Goal: Contribute content: Contribute content

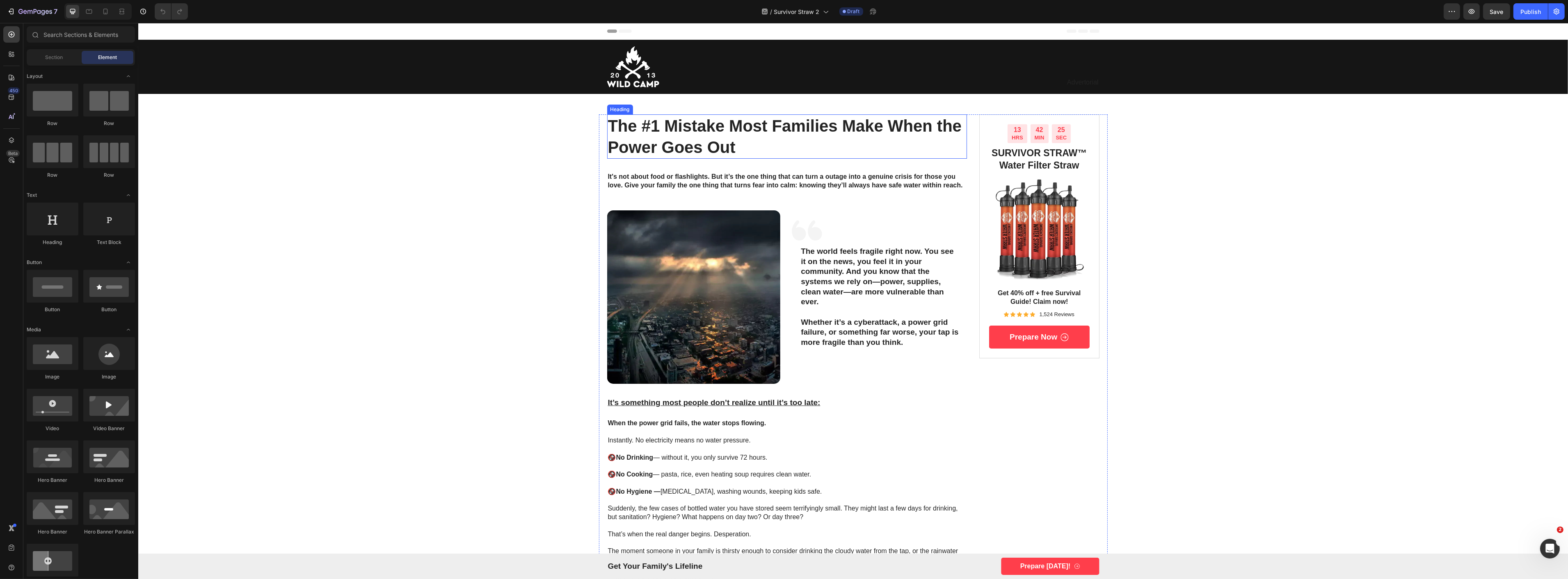
click at [642, 131] on h1 "The #1 Mistake Most Families Make When the Power Goes Out" at bounding box center [787, 136] width 360 height 44
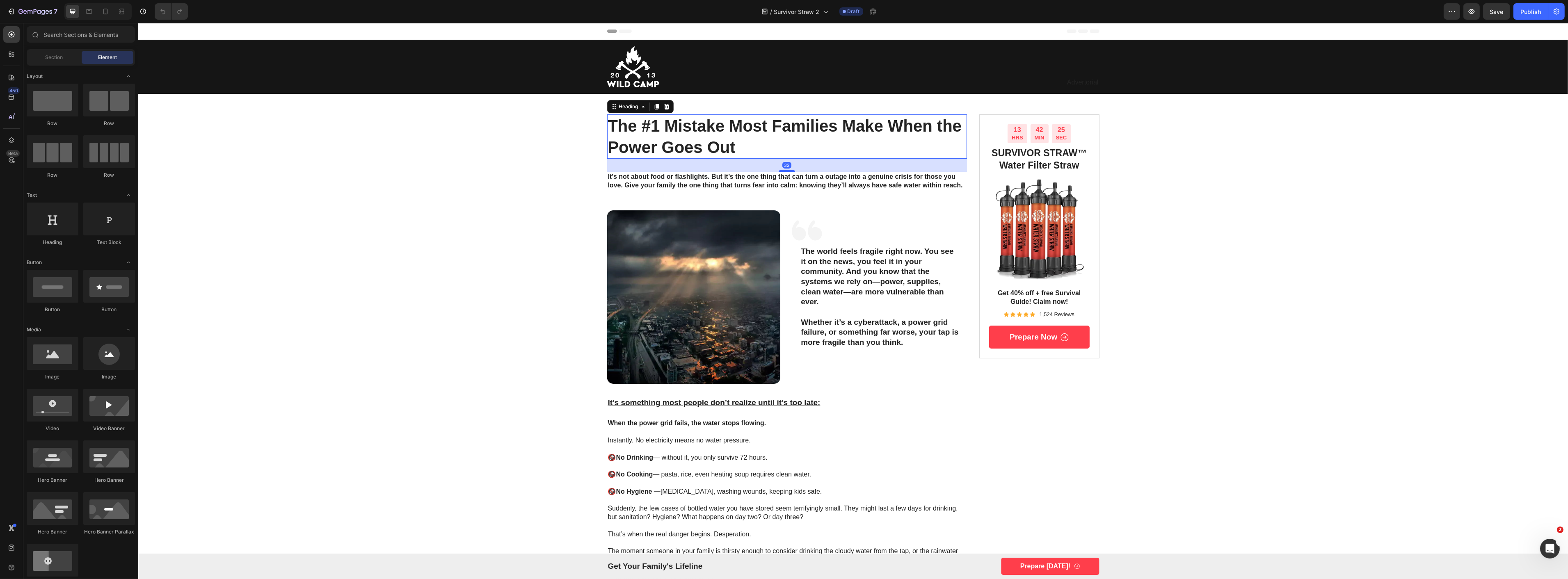
click at [642, 131] on h1 "The #1 Mistake Most Families Make When the Power Goes Out" at bounding box center [787, 136] width 360 height 44
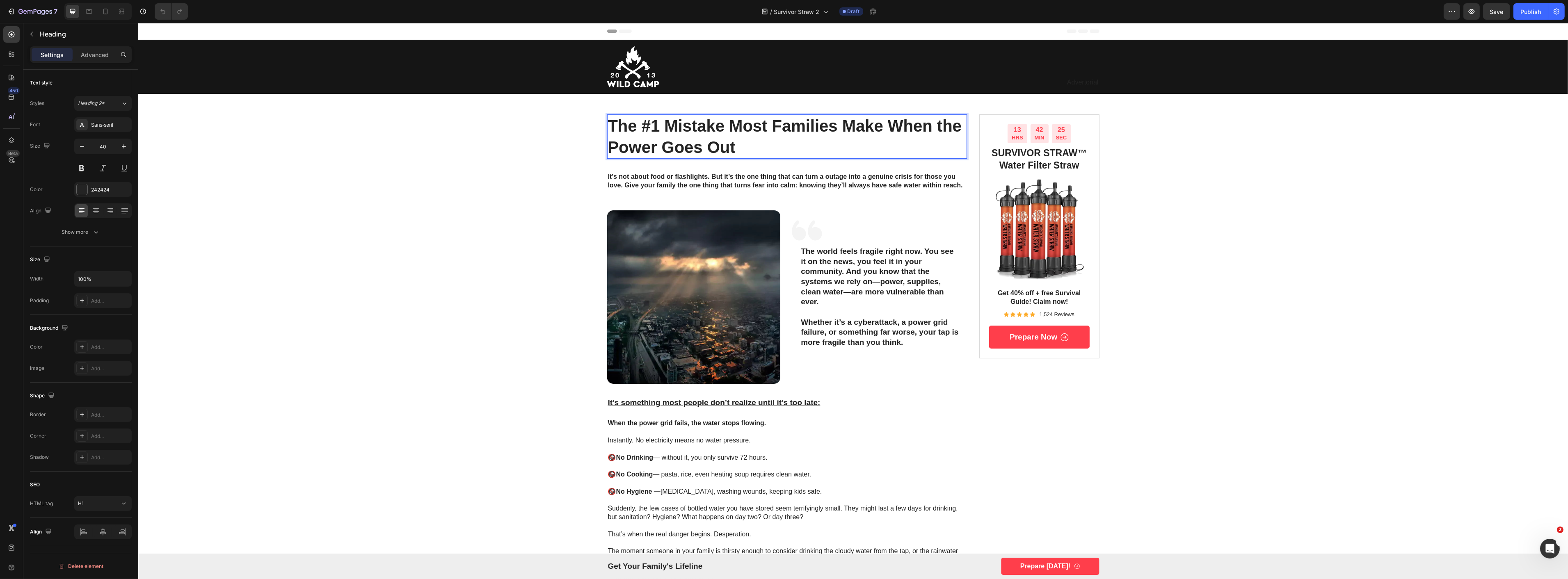
click at [642, 131] on p "The #1 Mistake Most Families Make When the Power Goes Out" at bounding box center [786, 136] width 359 height 43
click at [687, 124] on strong "What households should do to prepare for war" at bounding box center [773, 136] width 331 height 40
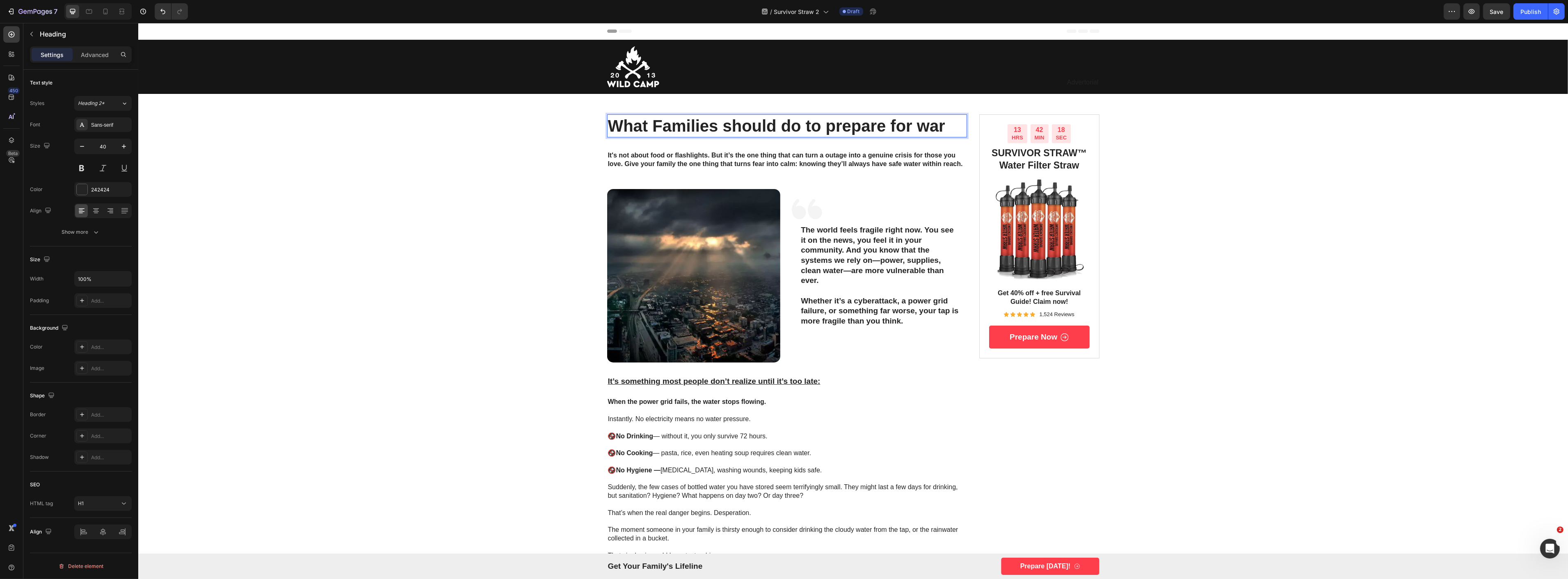
click at [914, 128] on strong "What Families should do to prepare for war" at bounding box center [776, 126] width 337 height 18
click at [922, 128] on strong "What Families should do to prepare for war" at bounding box center [776, 126] width 337 height 18
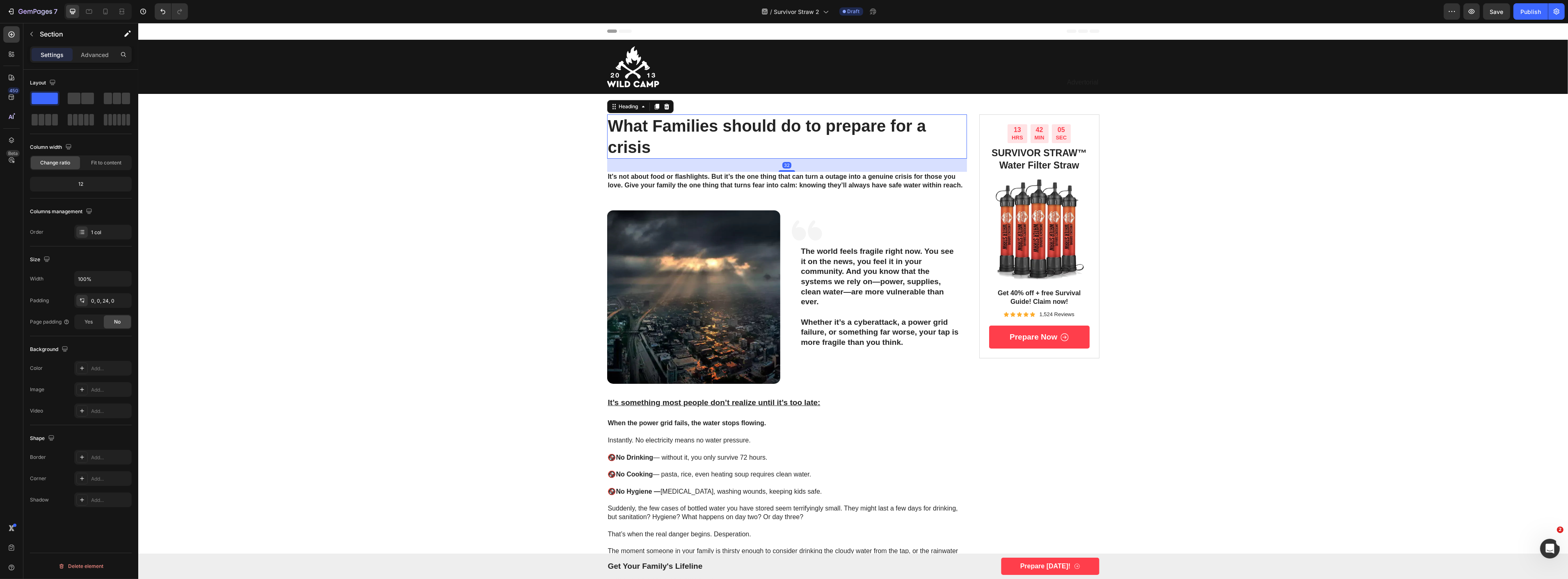
click at [614, 134] on strong "What Families should do to prepare for a crisis" at bounding box center [766, 136] width 318 height 40
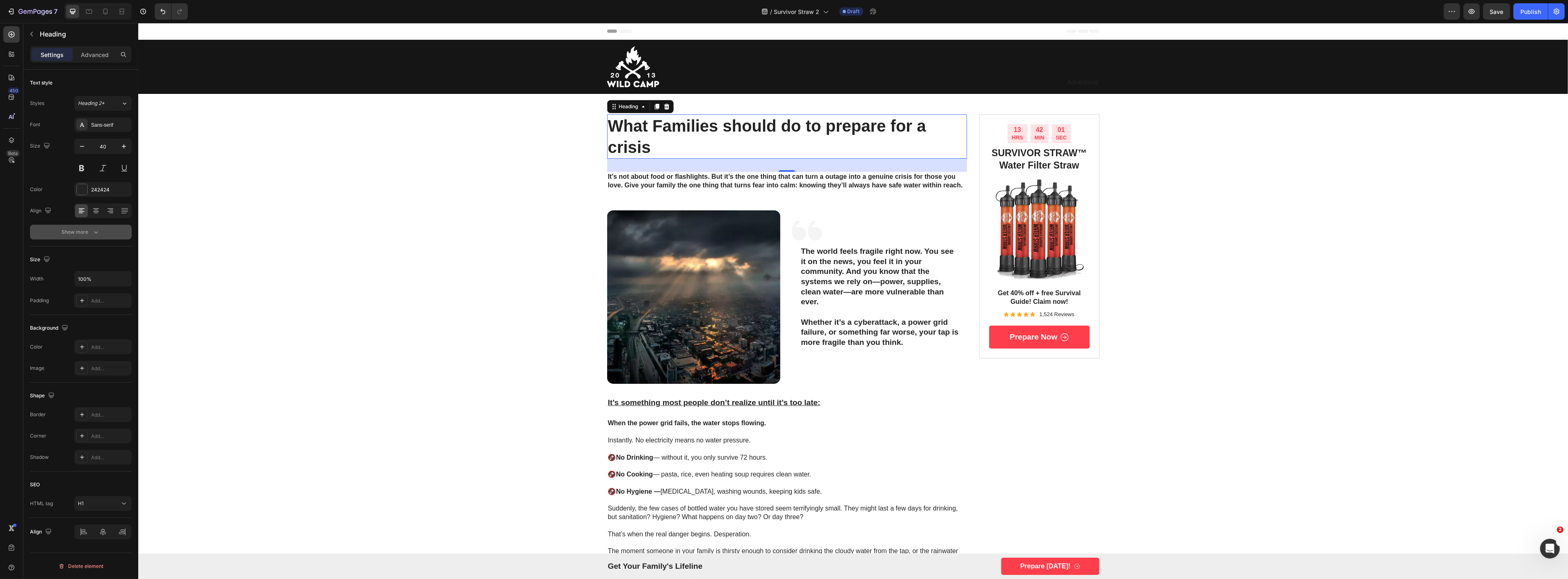
click at [90, 233] on div "Show more" at bounding box center [81, 232] width 38 height 8
click at [108, 299] on span "Aa" at bounding box center [110, 297] width 7 height 7
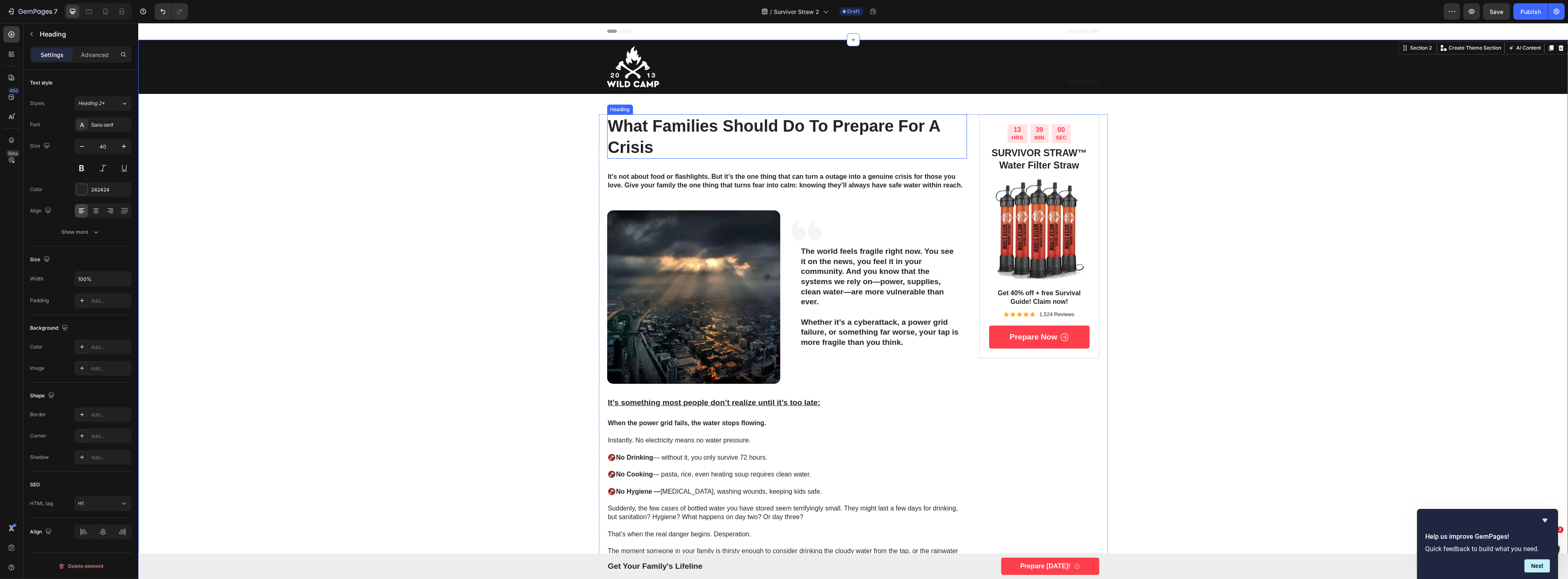
click at [629, 144] on strong "what families should do to prepare for a crisis" at bounding box center [774, 136] width 332 height 40
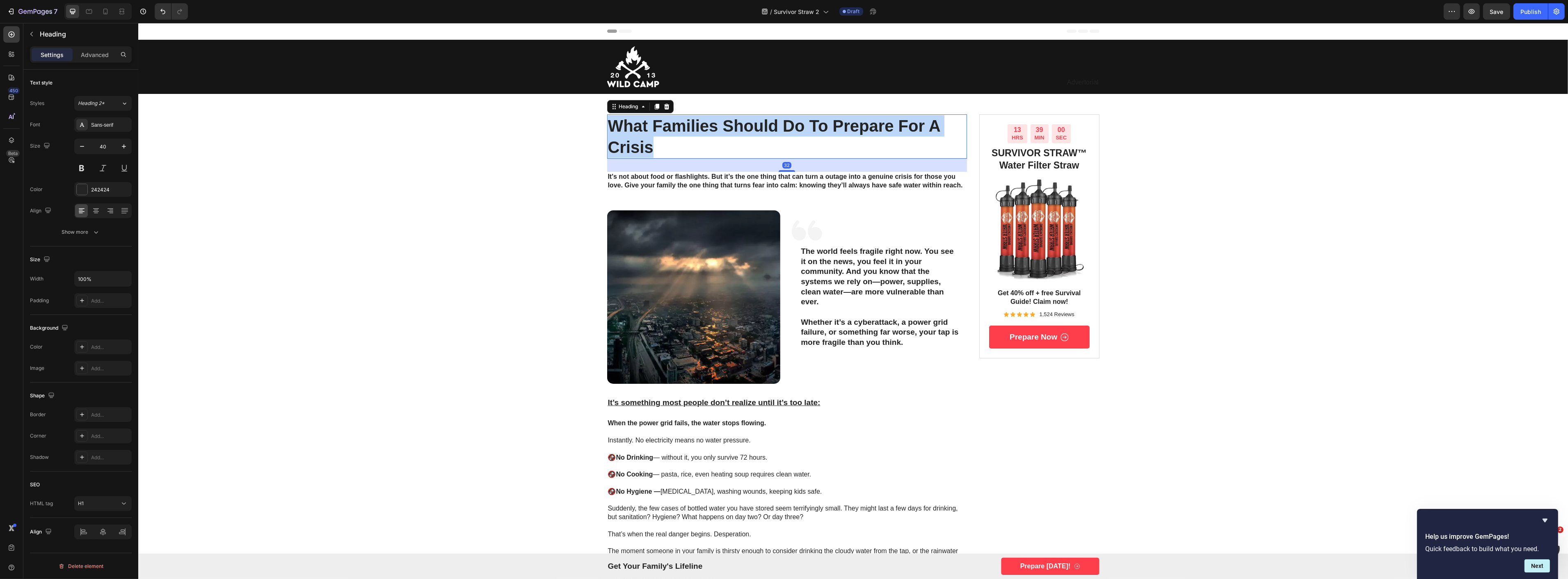
click at [629, 144] on strong "what families should do to prepare for a crisis" at bounding box center [774, 136] width 332 height 40
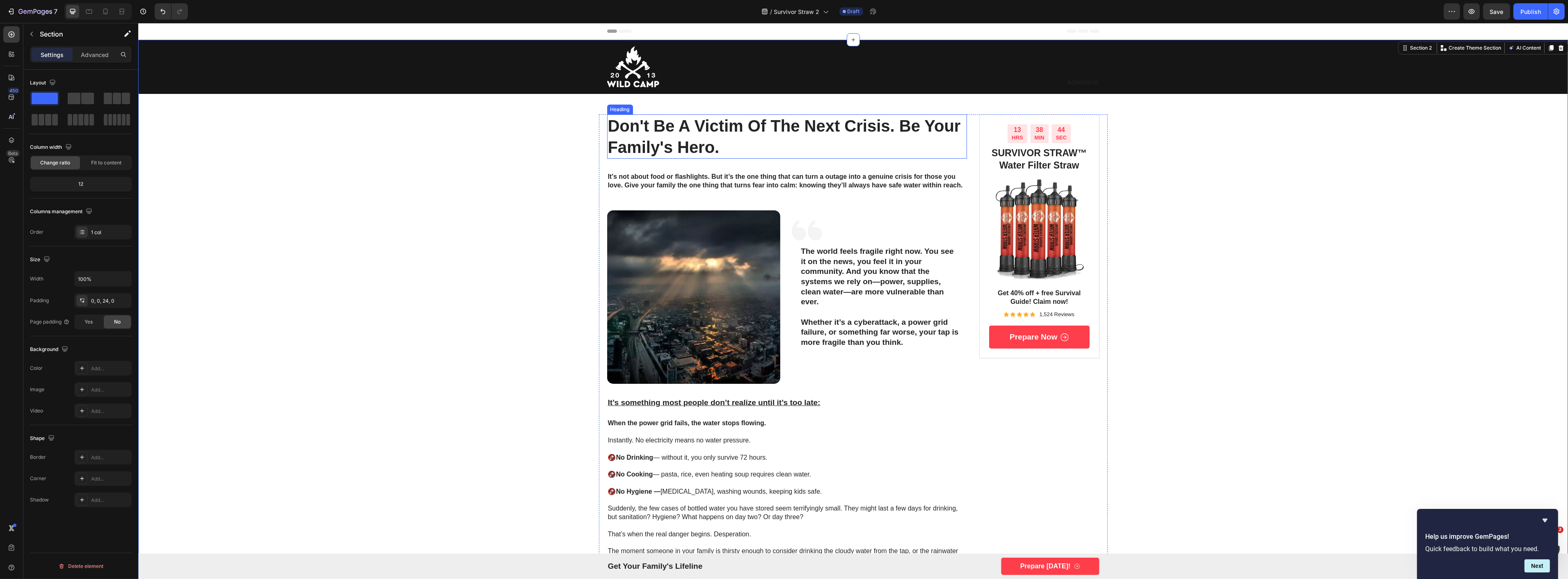
click at [677, 136] on p "⁠⁠⁠⁠⁠⁠⁠ Don't Be a Victim of the Next Crisis. Be Your Family's Hero." at bounding box center [786, 136] width 359 height 43
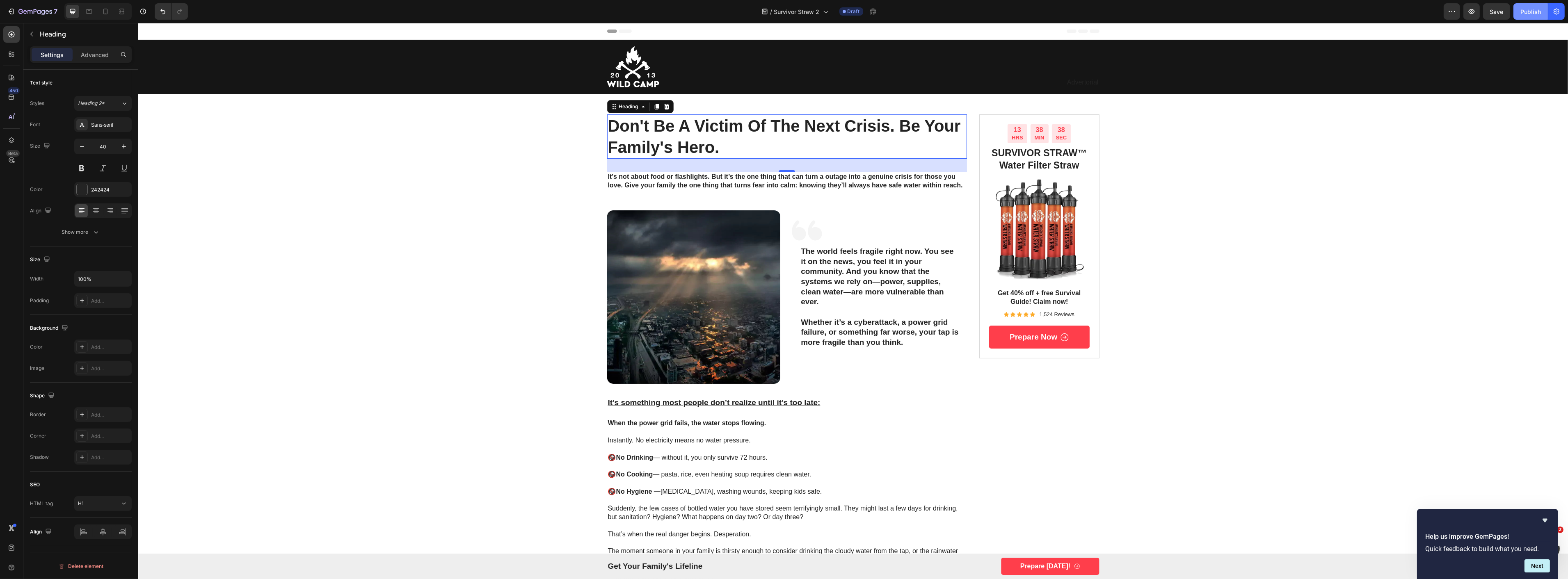
click at [1521, 15] on div "Publish" at bounding box center [1531, 12] width 21 height 9
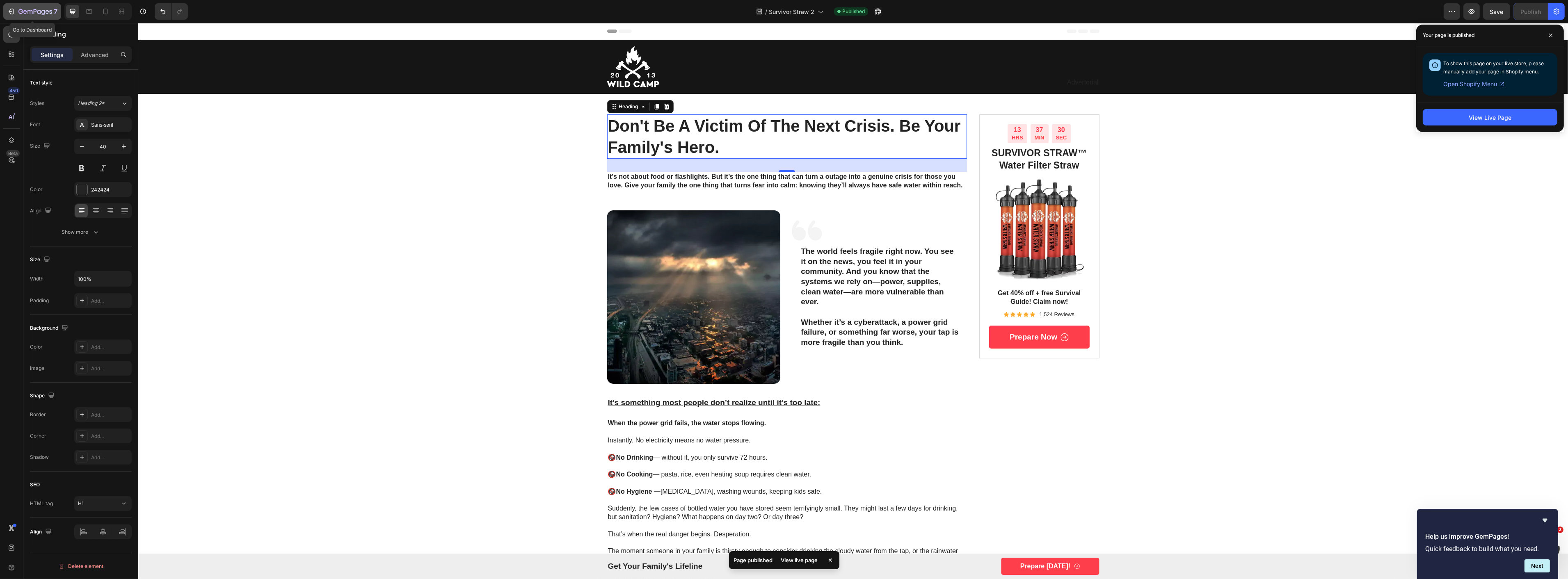
click at [26, 7] on div "7" at bounding box center [38, 12] width 39 height 10
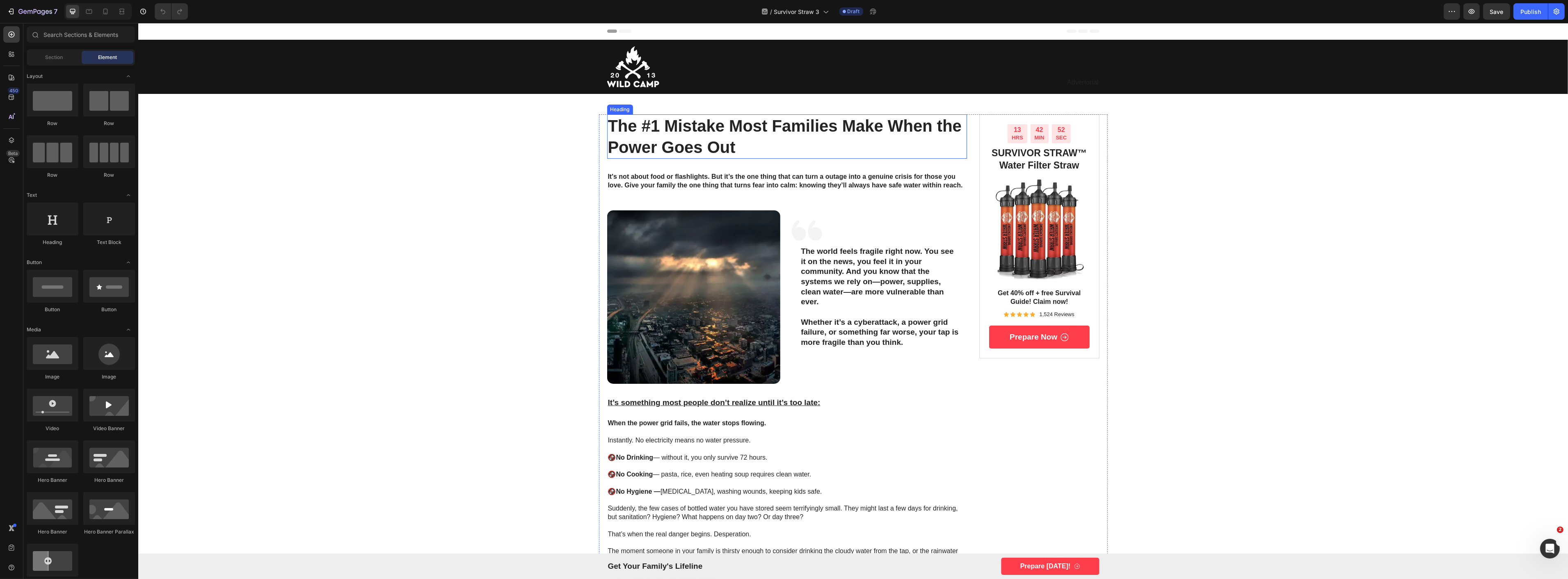
click at [722, 129] on h1 "The #1 Mistake Most Families Make When the Power Goes Out" at bounding box center [787, 136] width 360 height 44
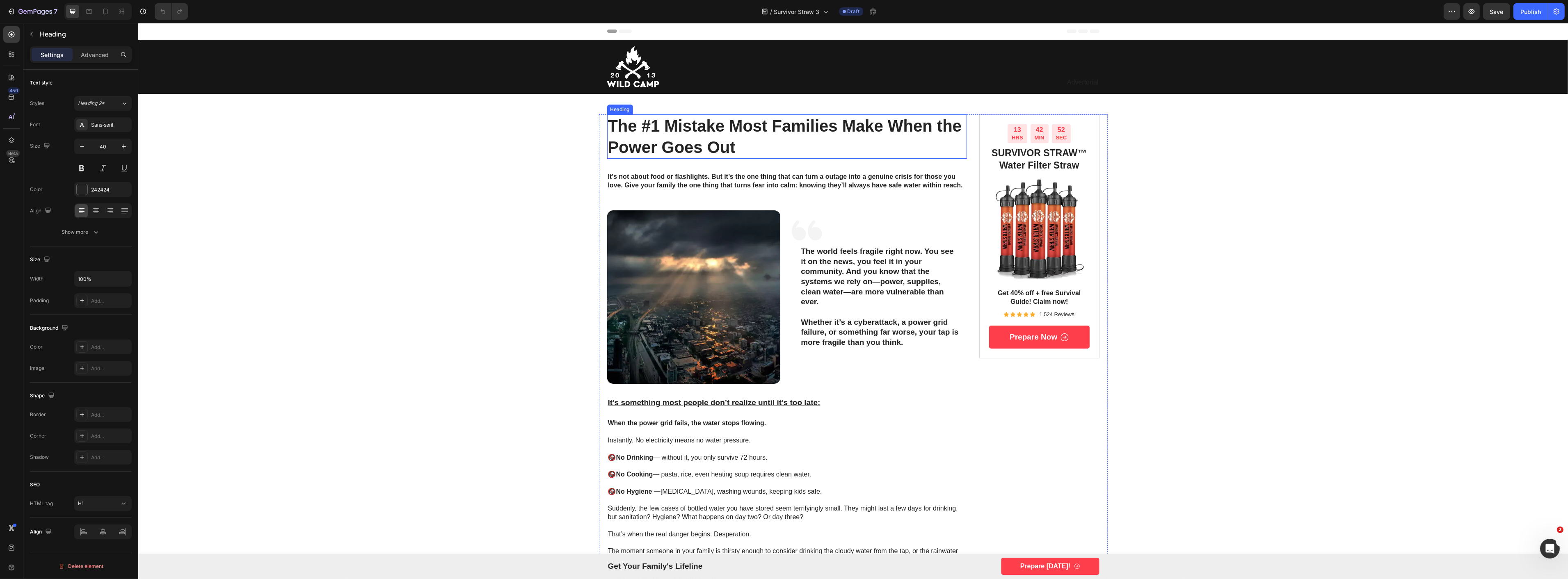
click at [722, 129] on h1 "The #1 Mistake Most Families Make When the Power Goes Out" at bounding box center [787, 136] width 360 height 44
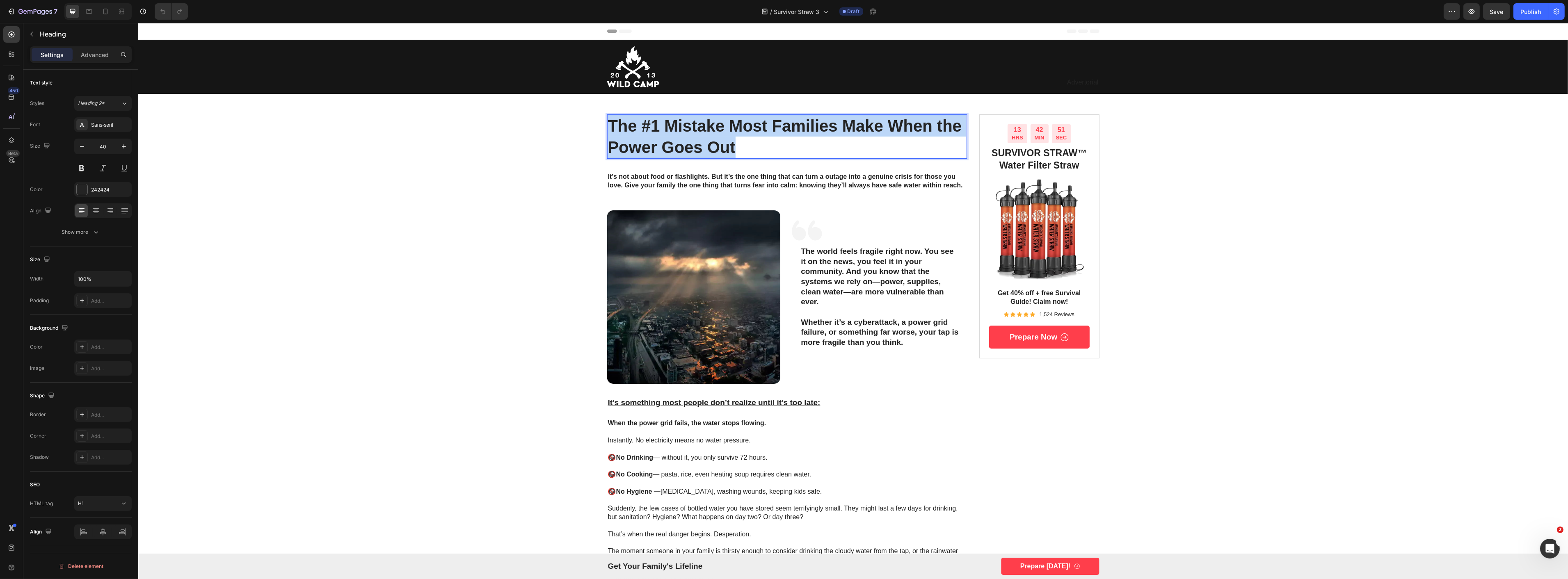
click at [722, 129] on p "The #1 Mistake Most Families Make When the Power Goes Out" at bounding box center [786, 136] width 359 height 43
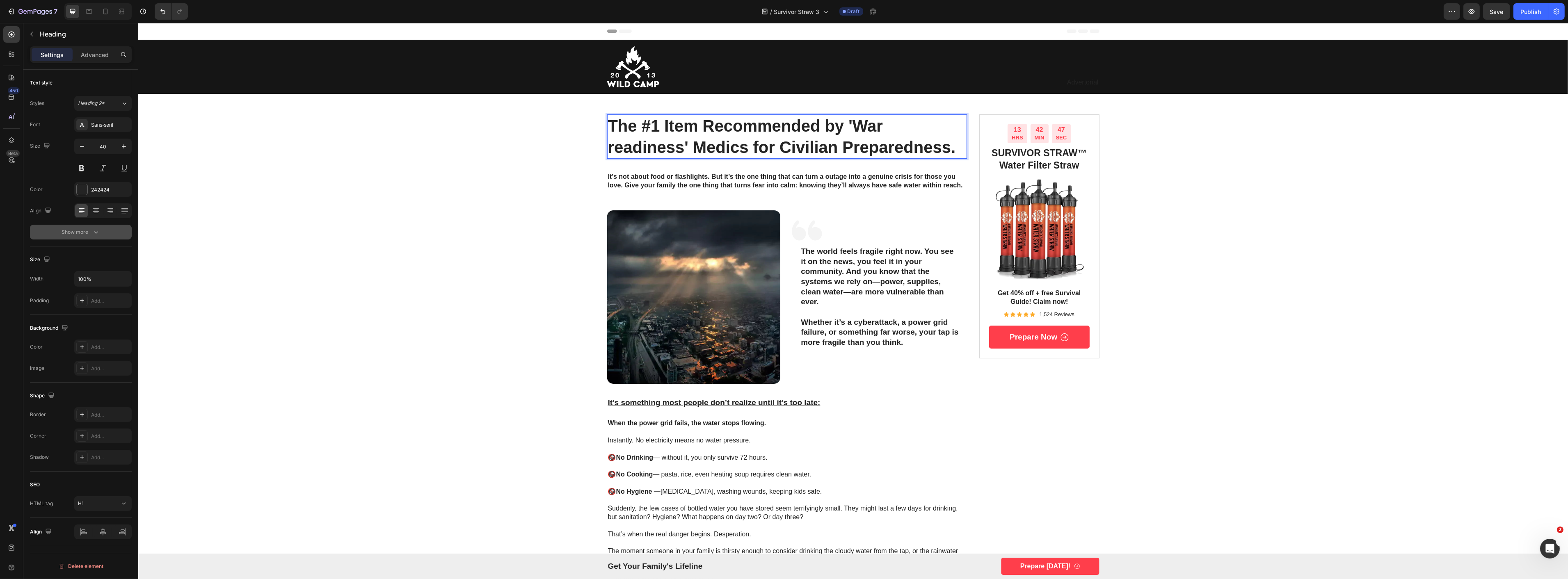
click at [82, 235] on div "Show more" at bounding box center [81, 232] width 38 height 8
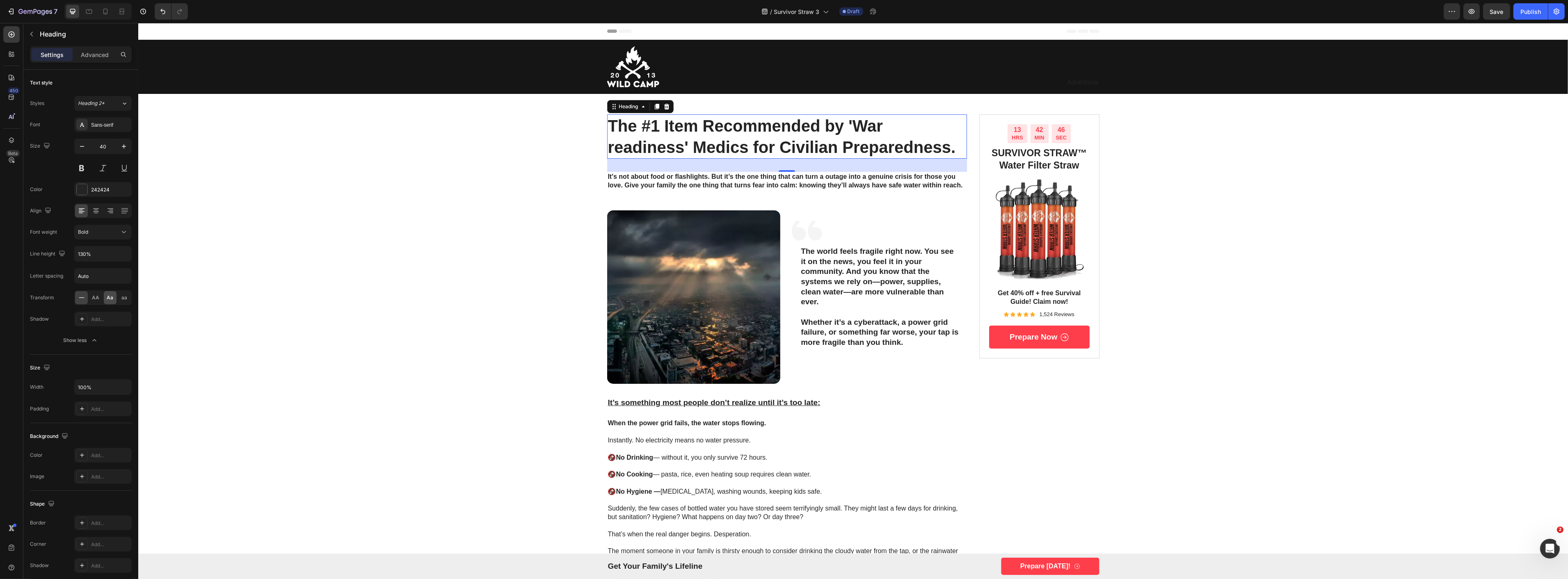
click at [107, 298] on span "Aa" at bounding box center [110, 297] width 7 height 7
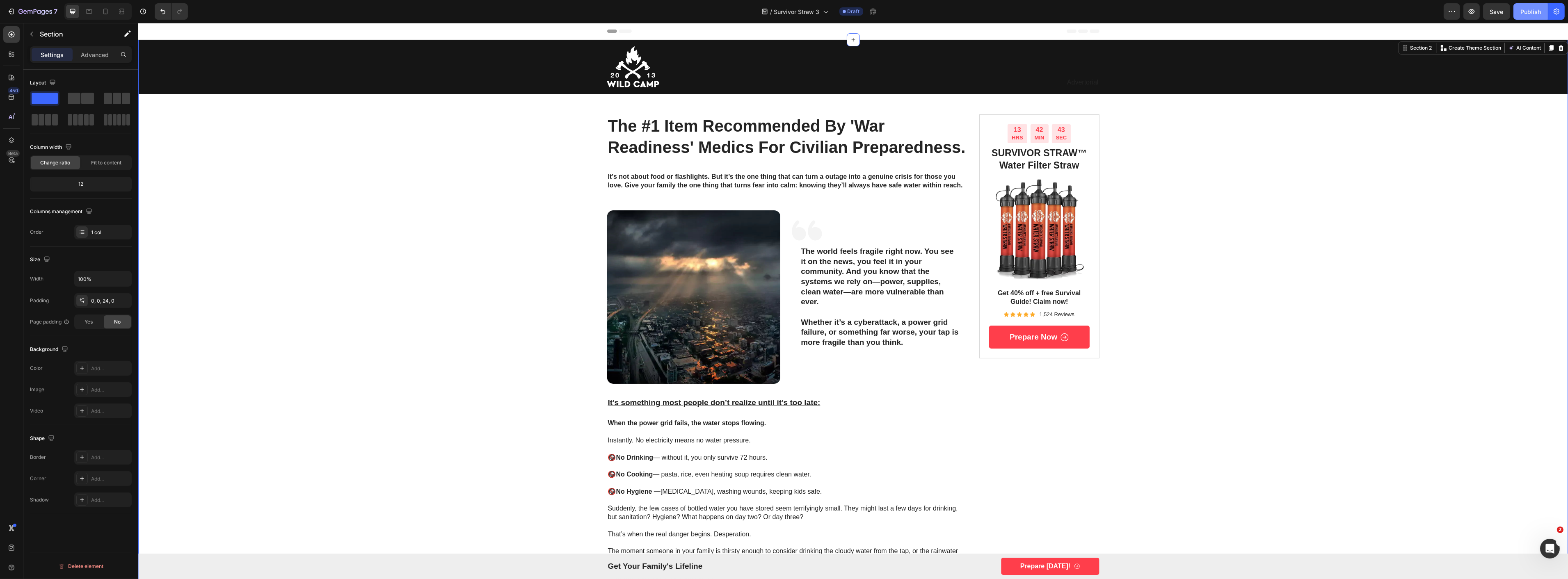
click at [1531, 17] on button "Publish" at bounding box center [1530, 11] width 35 height 16
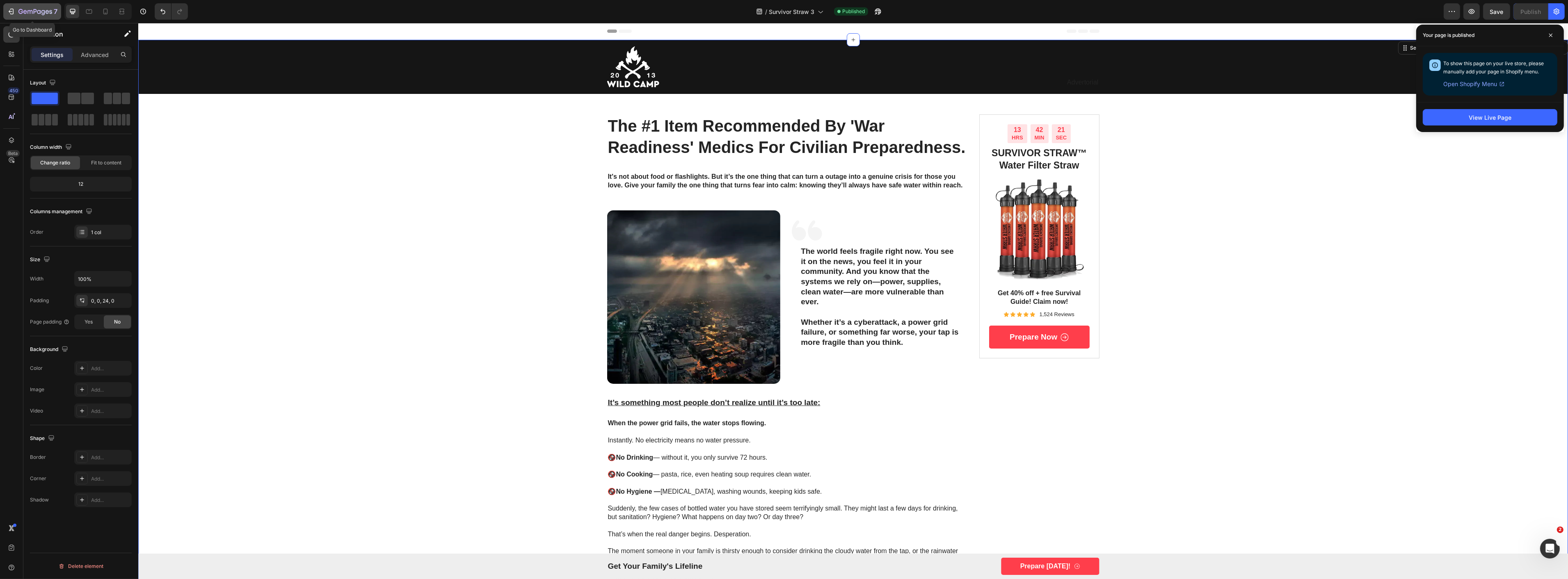
click at [33, 13] on icon "button" at bounding box center [35, 12] width 33 height 7
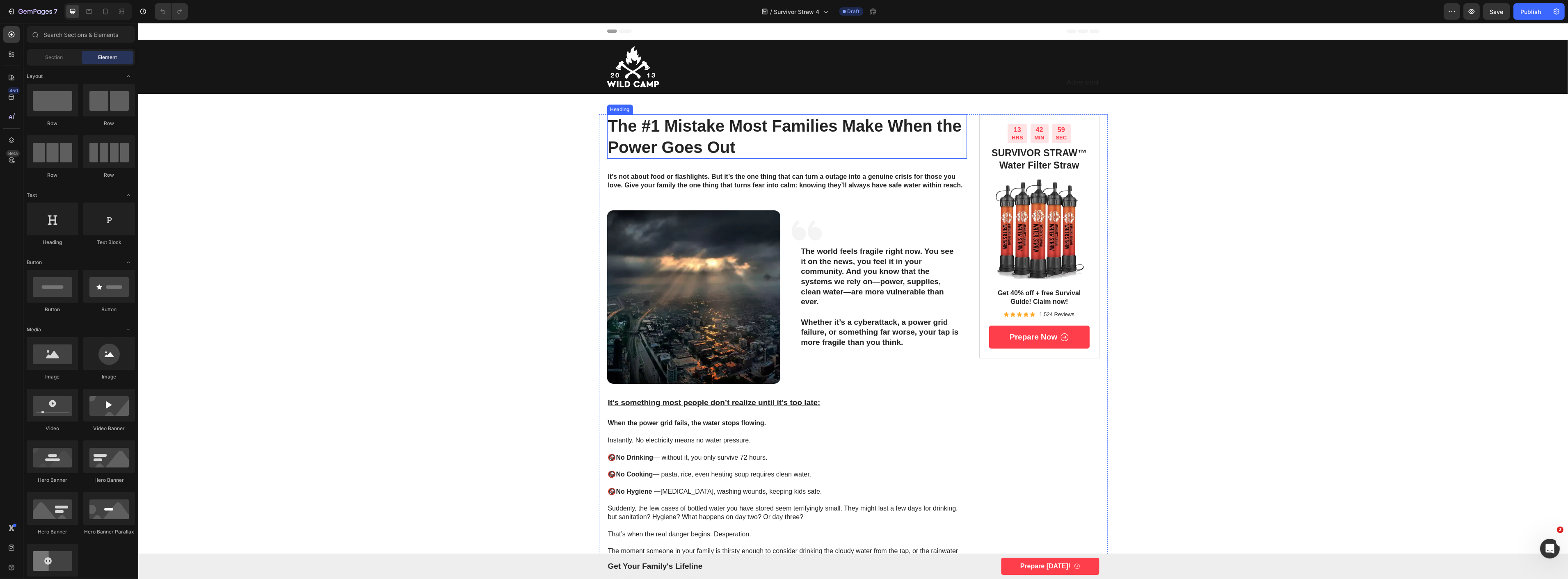
click at [650, 139] on h1 "The #1 Mistake Most Families Make When the Power Goes Out" at bounding box center [787, 136] width 360 height 44
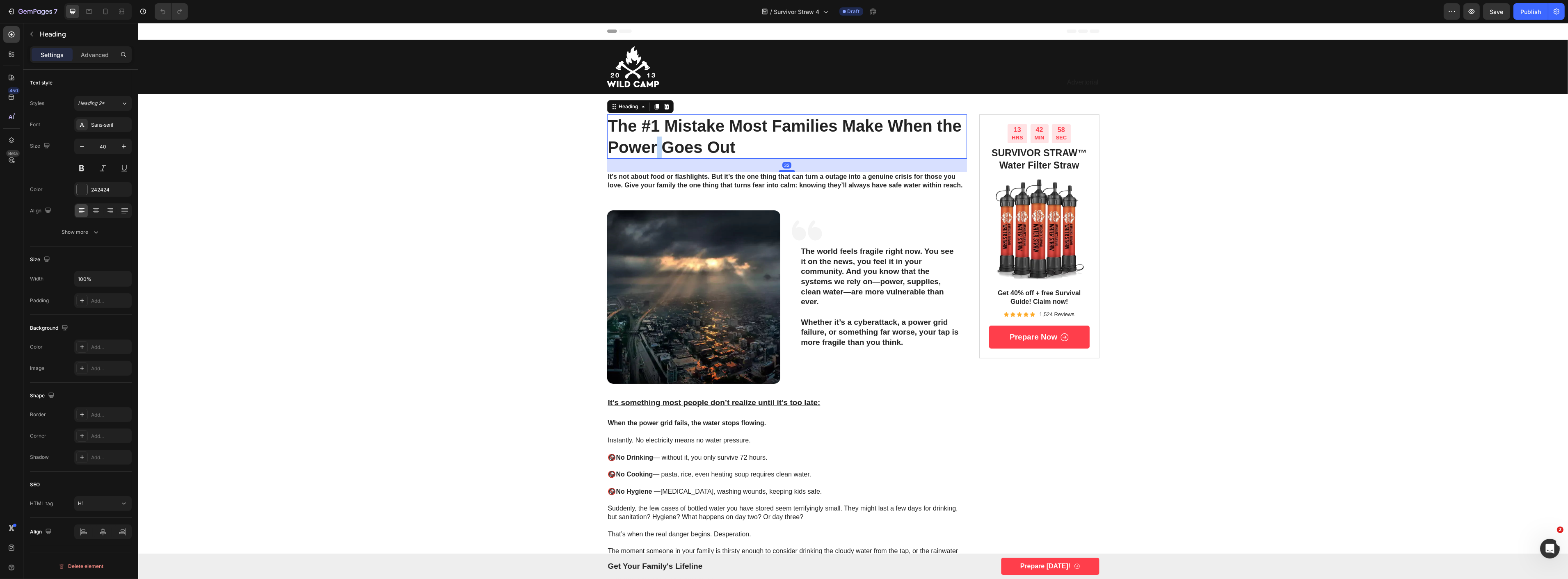
click at [650, 139] on h1 "The #1 Mistake Most Families Make When the Power Goes Out" at bounding box center [787, 136] width 360 height 44
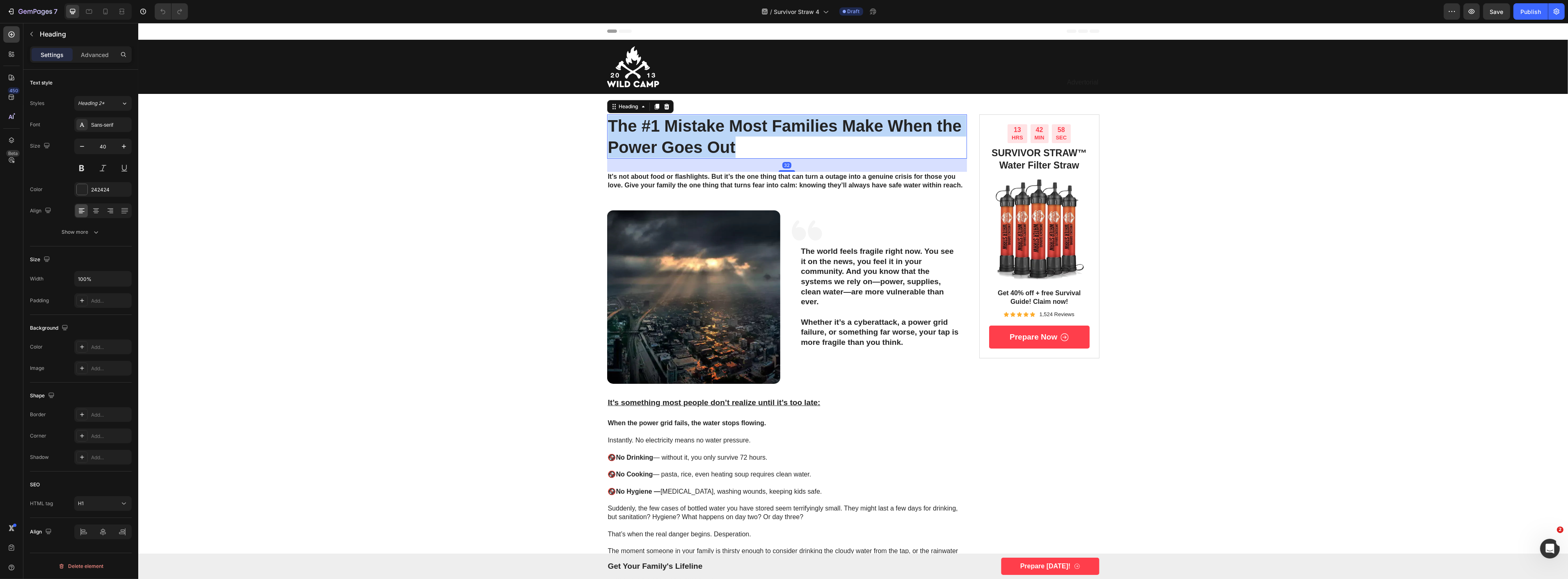
click at [650, 139] on p "The #1 Mistake Most Families Make When the Power Goes Out" at bounding box center [786, 136] width 359 height 43
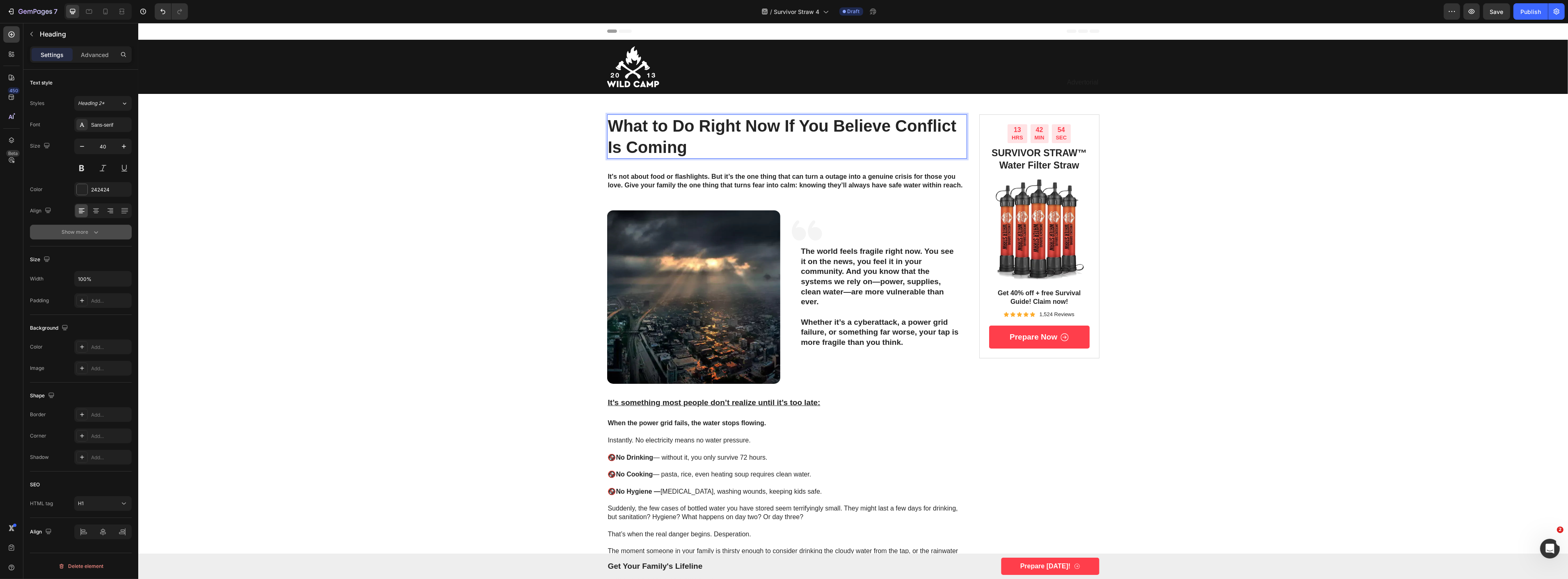
click at [72, 231] on div "Show more" at bounding box center [81, 232] width 38 height 8
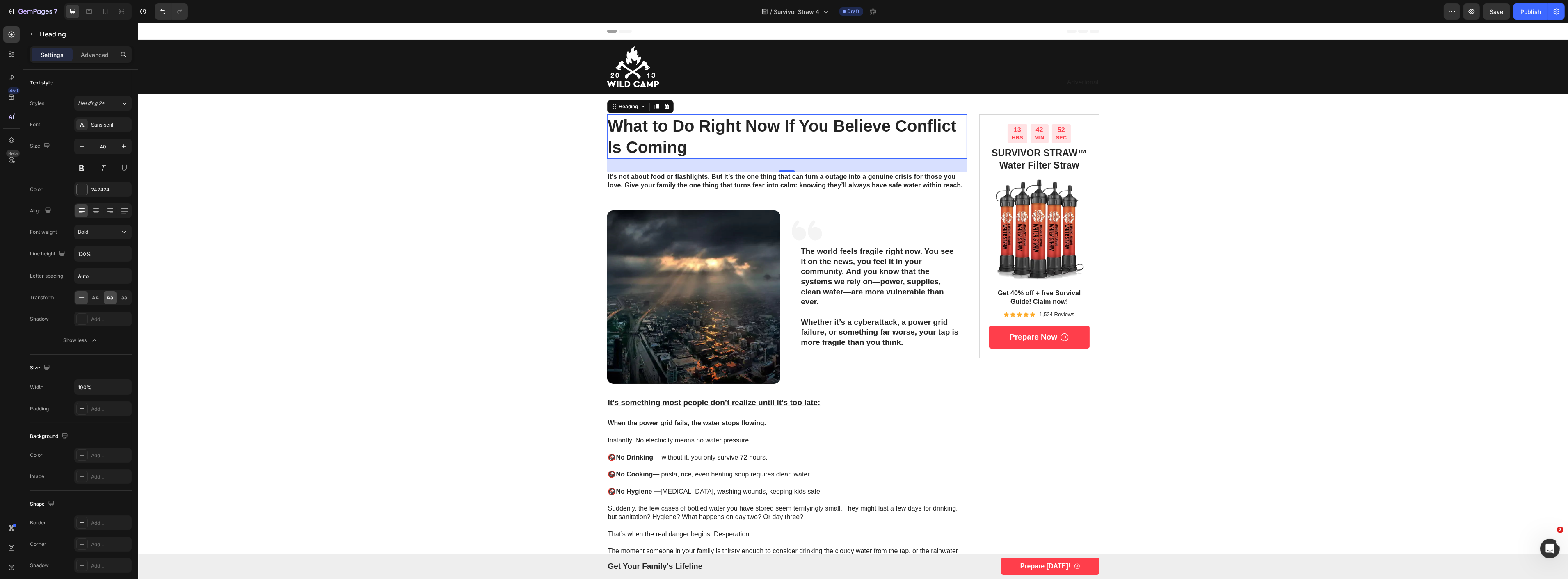
drag, startPoint x: 111, startPoint y: 300, endPoint x: 23, endPoint y: 271, distance: 92.7
click at [111, 300] on span "Aa" at bounding box center [110, 297] width 7 height 7
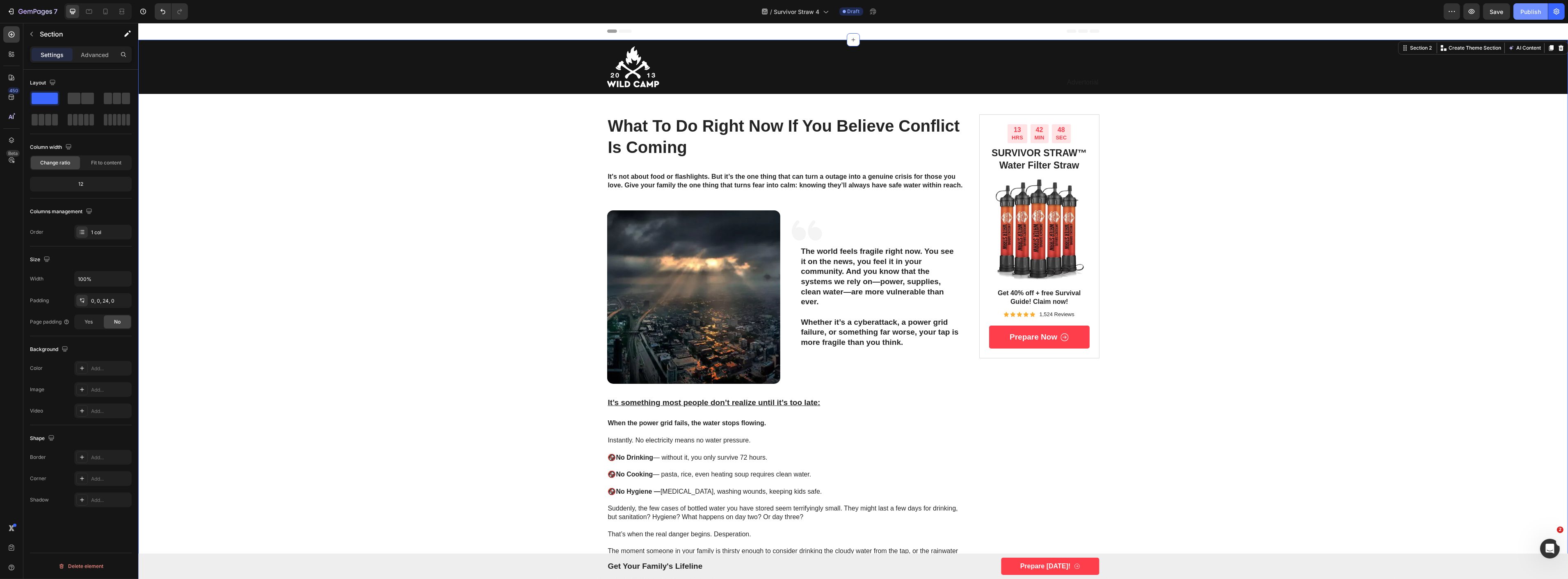
click at [1531, 13] on div "Publish" at bounding box center [1531, 12] width 21 height 9
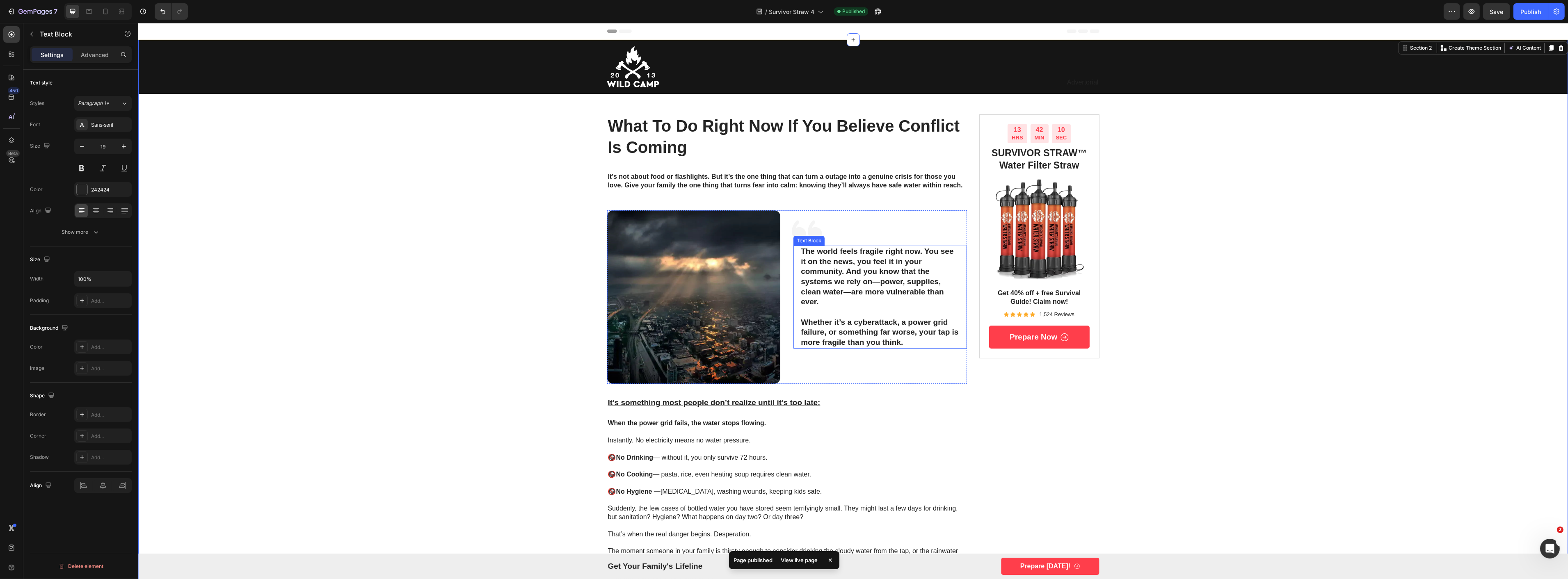
click at [823, 272] on p "The world feels fragile right now. You see it on the news, you feel it in your …" at bounding box center [880, 277] width 159 height 61
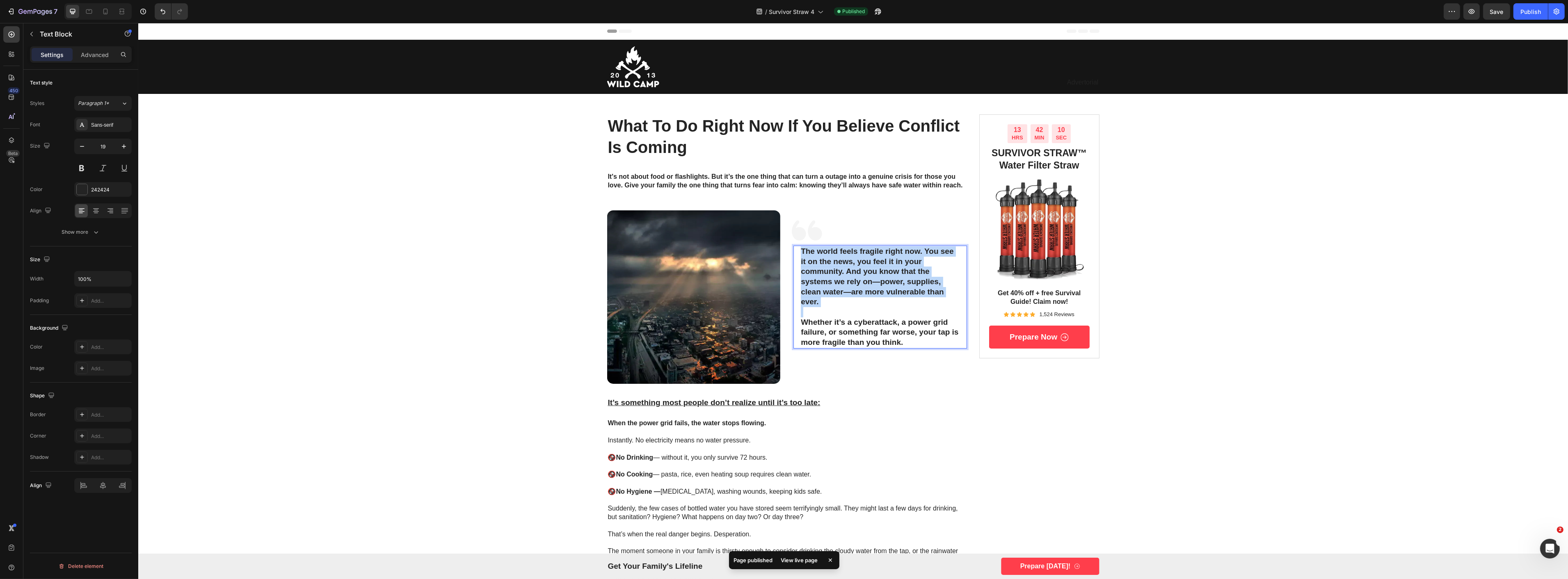
click at [823, 272] on p "The world feels fragile right now. You see it on the news, you feel it in your …" at bounding box center [880, 277] width 159 height 61
click at [720, 172] on div "It's not about food or flashlights. But it’s the one thing that can turn a outa…" at bounding box center [787, 181] width 360 height 19
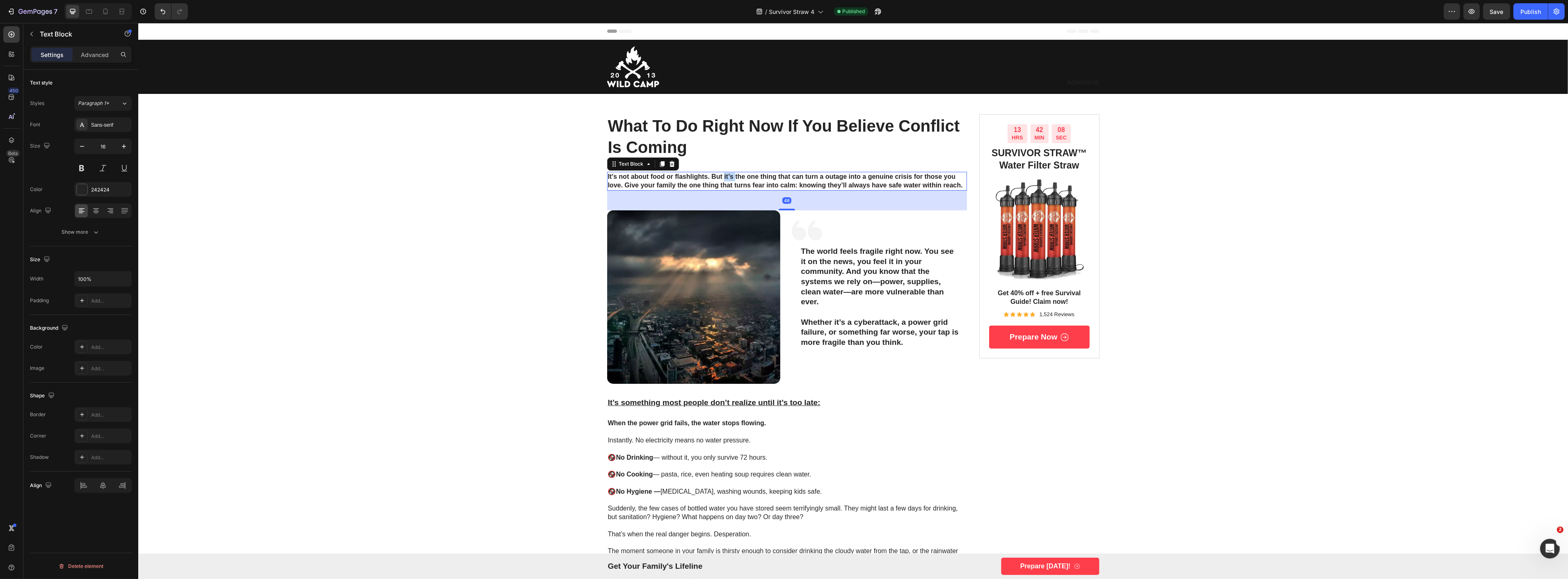
click at [720, 172] on div "It's not about food or flashlights. But it’s the one thing that can turn a outa…" at bounding box center [787, 181] width 360 height 19
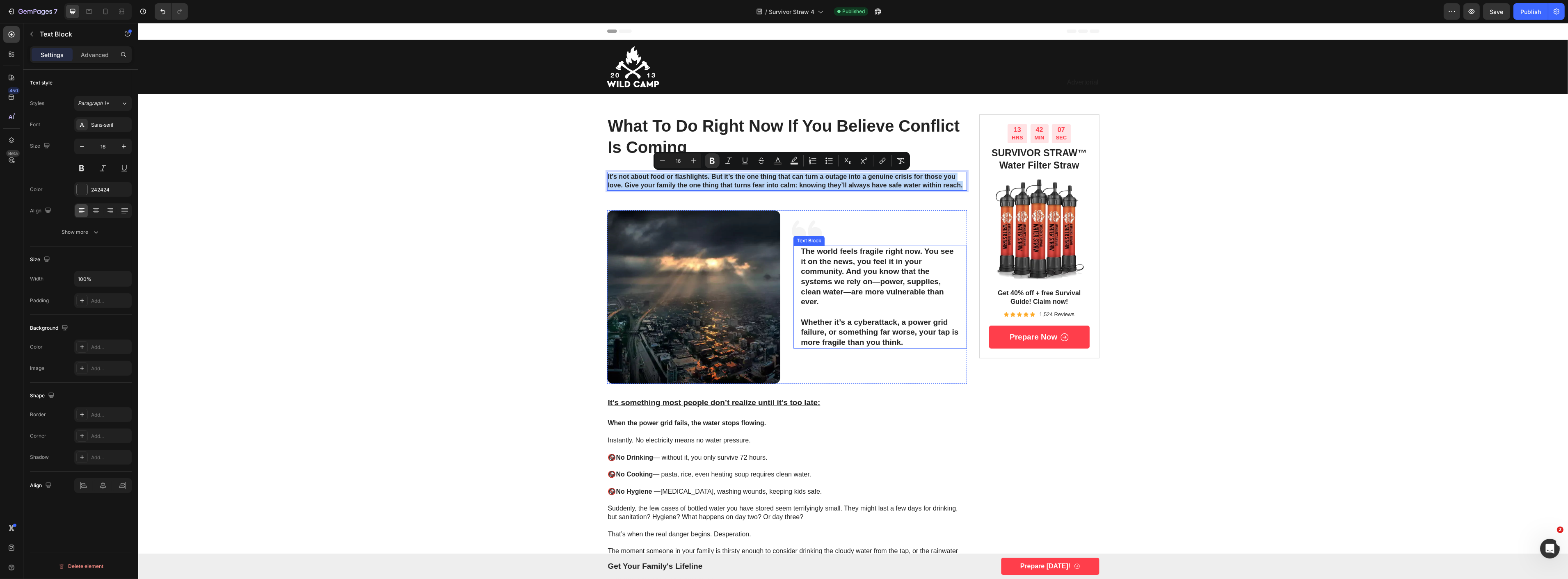
click at [834, 283] on p "The world feels fragile right now. You see it on the news, you feel it in your …" at bounding box center [880, 277] width 159 height 61
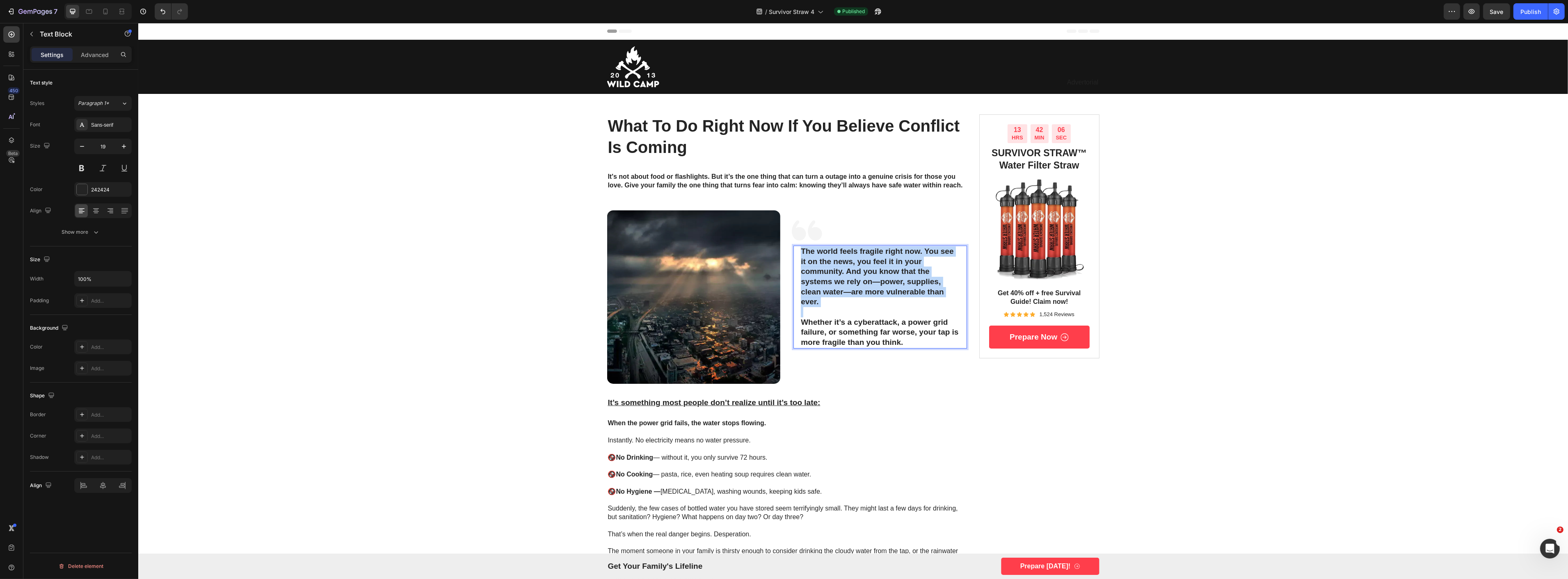
click at [834, 283] on p "The world feels fragile right now. You see it on the news, you feel it in your …" at bounding box center [880, 277] width 159 height 61
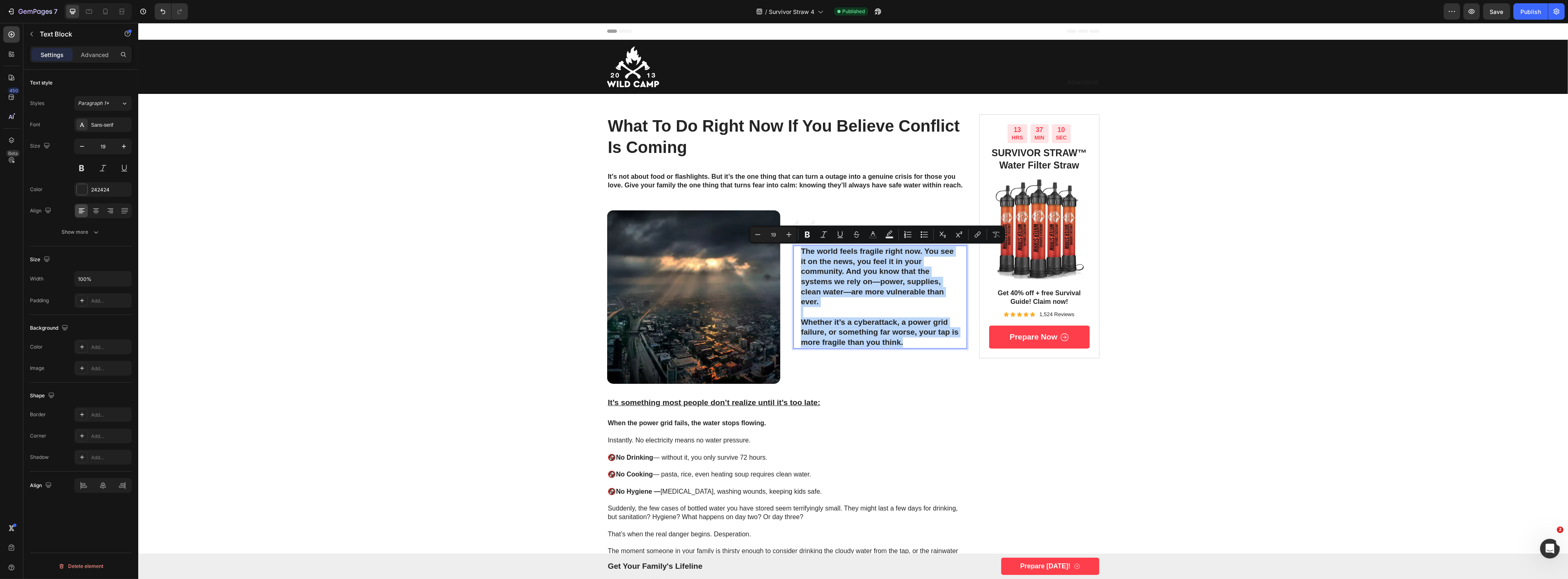
click at [898, 330] on p "Whether it’s a cyberattack, a power grid failure, or something far worse, your …" at bounding box center [880, 333] width 159 height 30
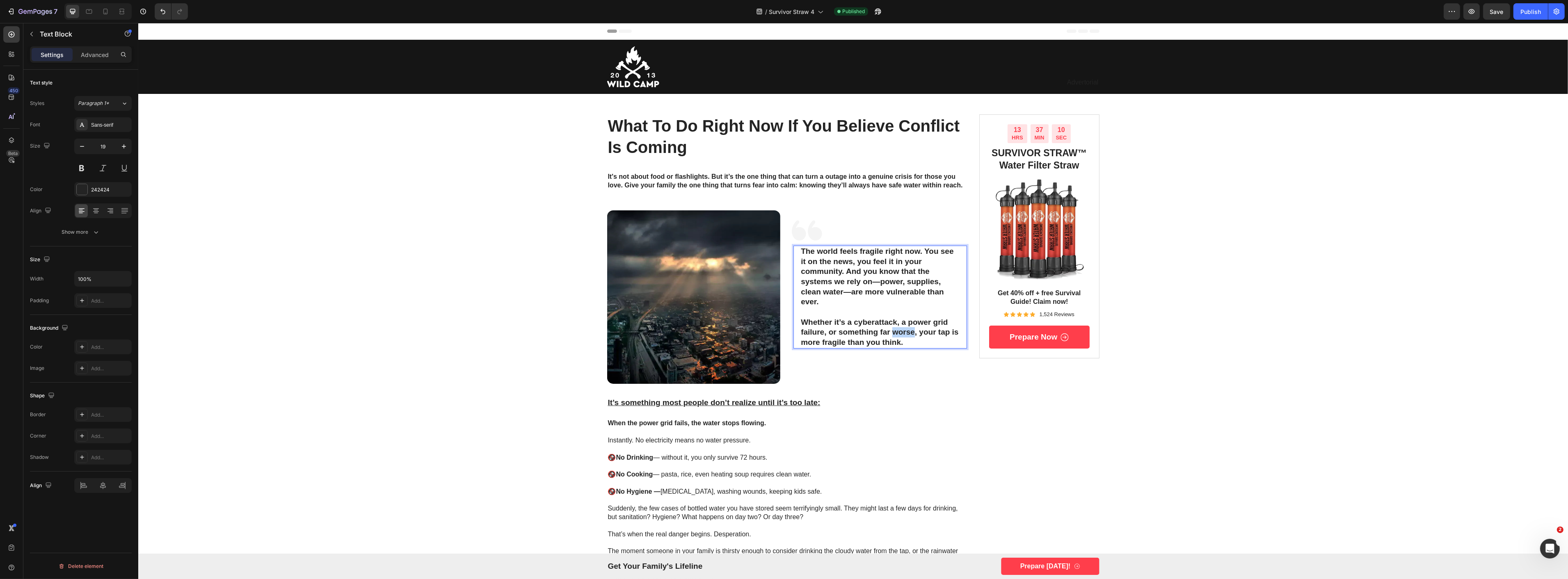
click at [898, 330] on p "Whether it’s a cyberattack, a power grid failure, or something far worse, your …" at bounding box center [880, 333] width 159 height 30
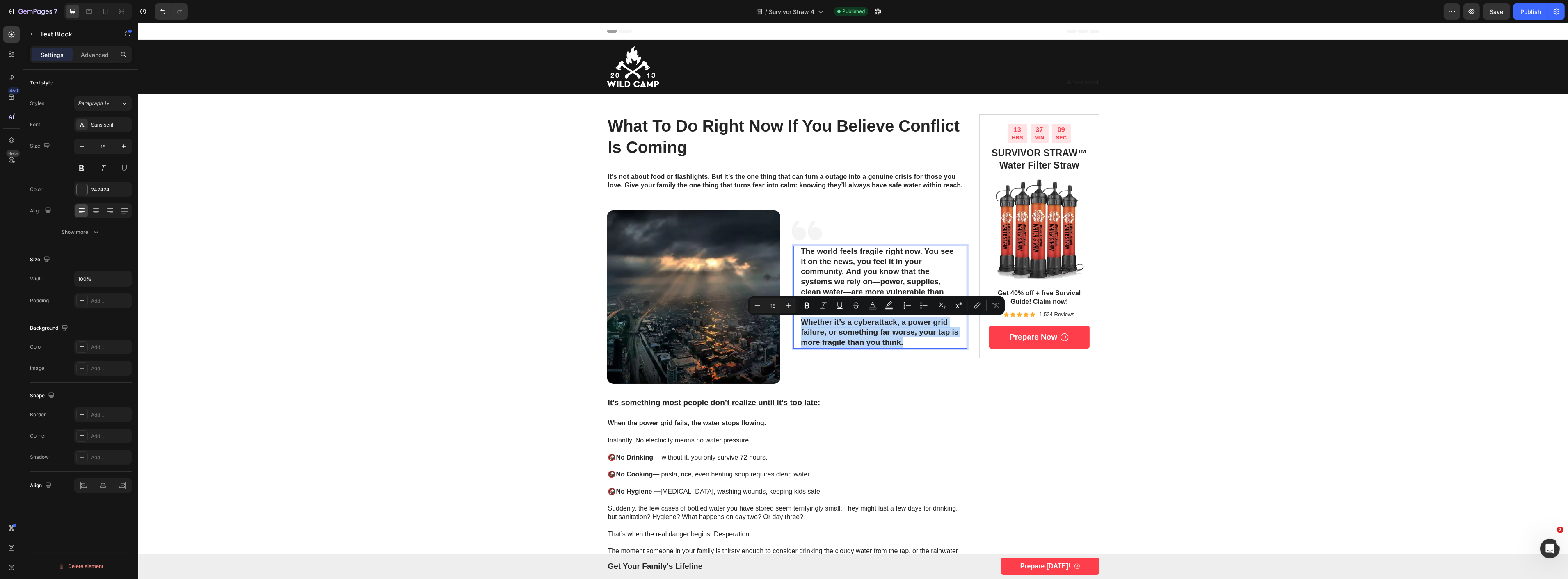
copy p "Whether it’s a cyberattack, a power grid failure, or something far worse, your …"
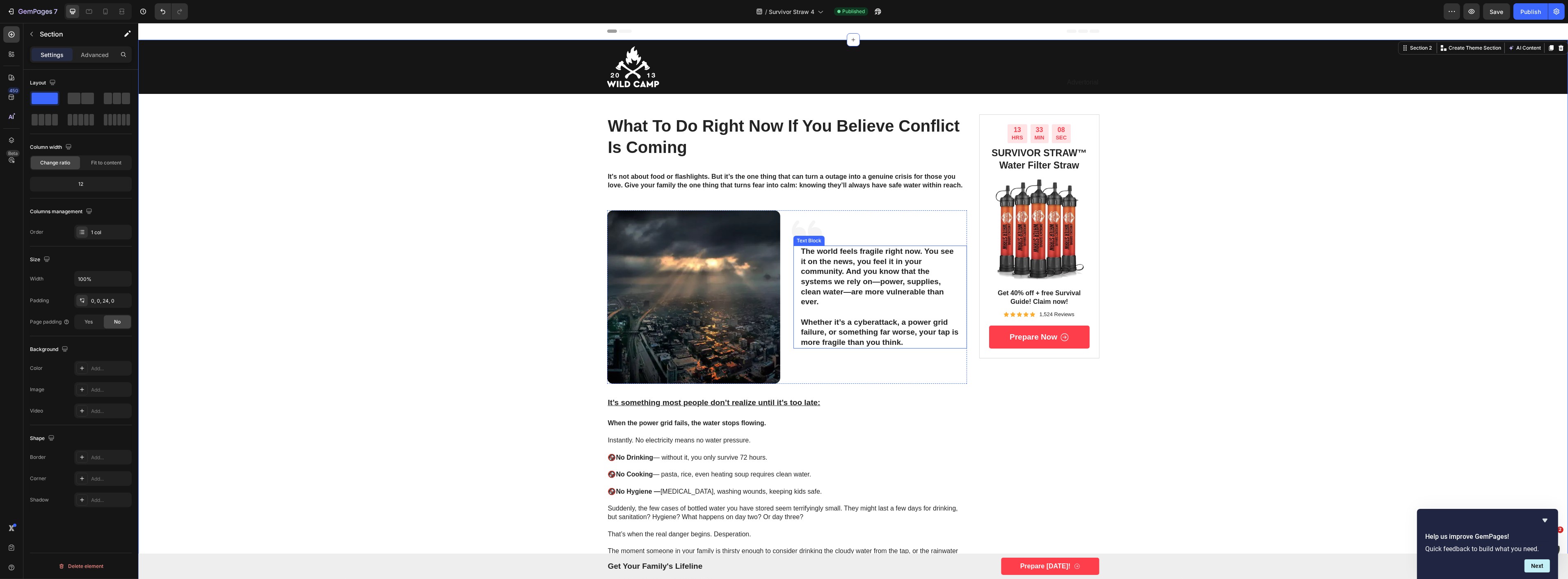
click at [847, 280] on p "The world feels fragile right now. You see it on the news, you feel it in your …" at bounding box center [880, 277] width 159 height 61
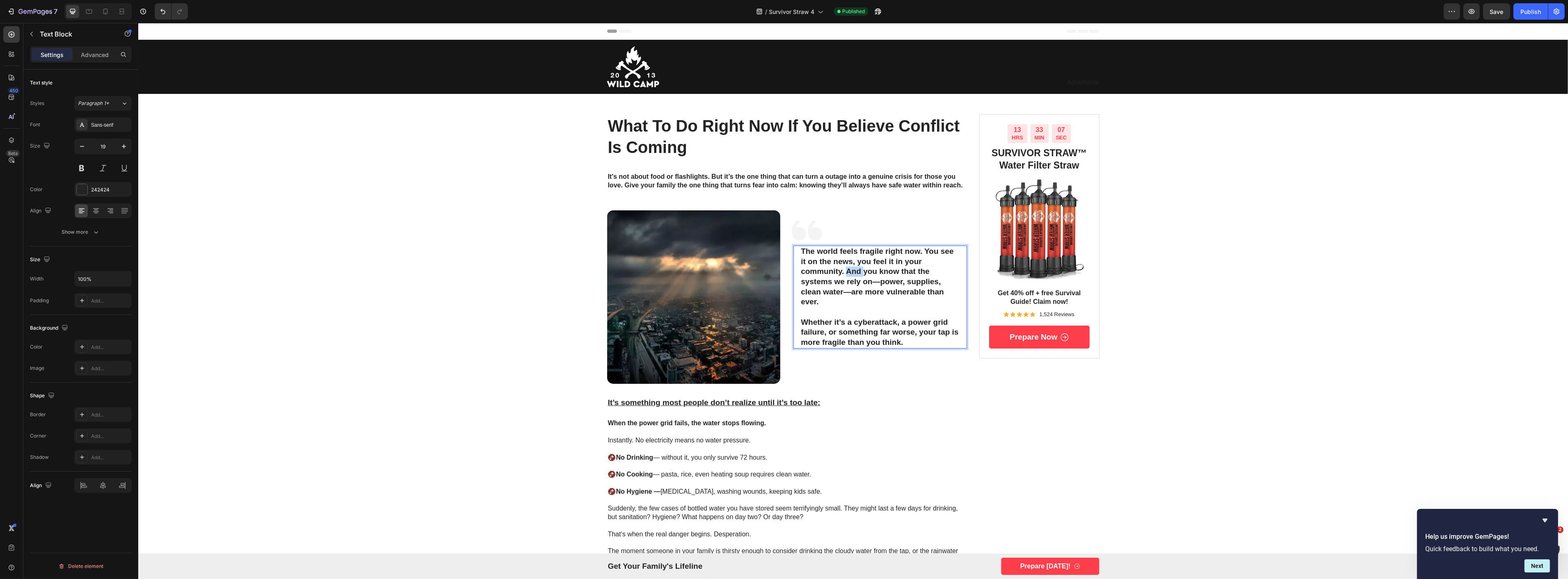
click at [843, 271] on p "The world feels fragile right now. You see it on the news, you feel it in your …" at bounding box center [880, 277] width 159 height 61
click at [849, 271] on p "The world feels fragile right now. You see it on the news, you feel it in your …" at bounding box center [880, 277] width 159 height 61
click at [829, 320] on p "Whether it’s a cyberattack, a power grid failure, or something far worse, your …" at bounding box center [880, 333] width 159 height 30
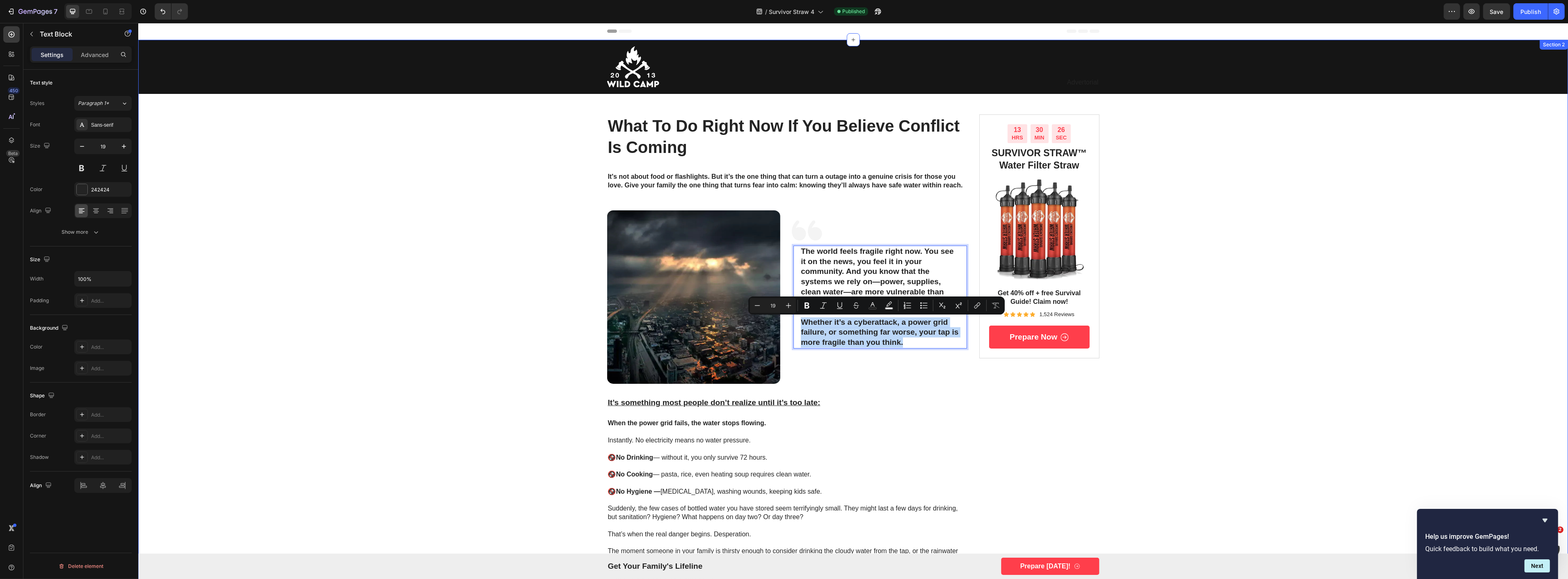
copy p "Whether it’s a cyberattack, a power grid failure, or something far worse, your …"
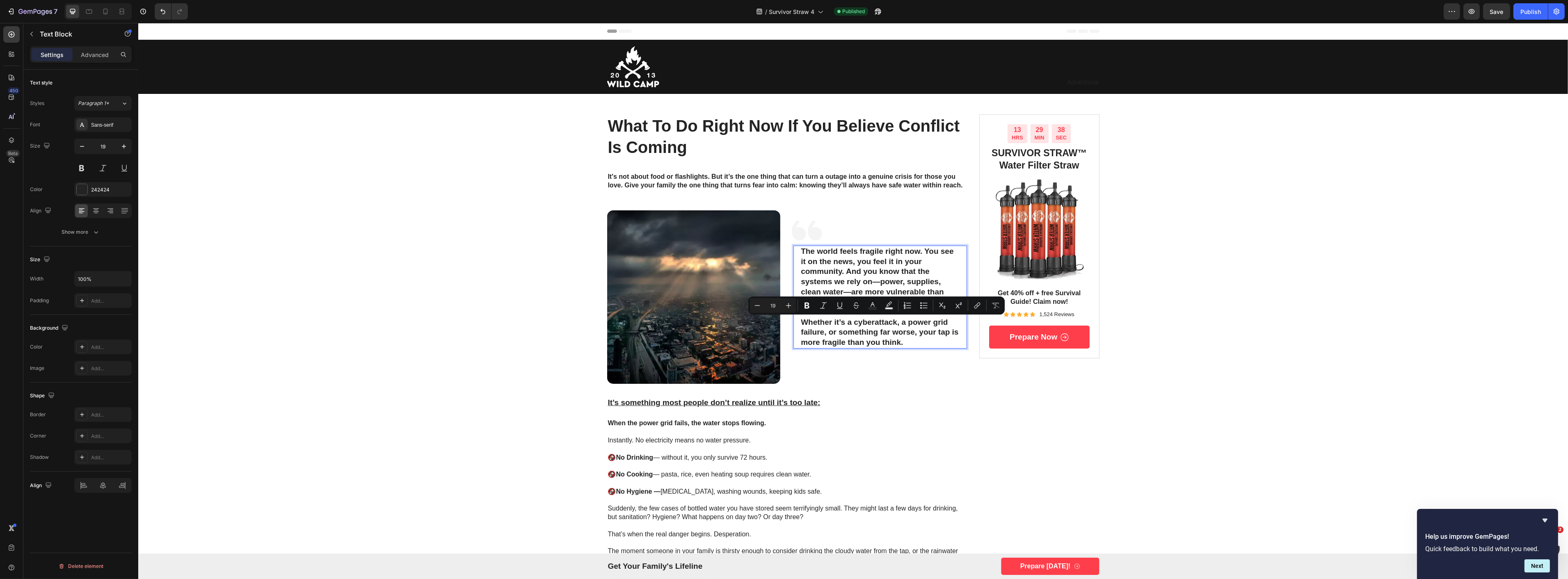
click at [844, 272] on p "The world feels fragile right now. You see it on the news, you feel it in your …" at bounding box center [880, 277] width 159 height 61
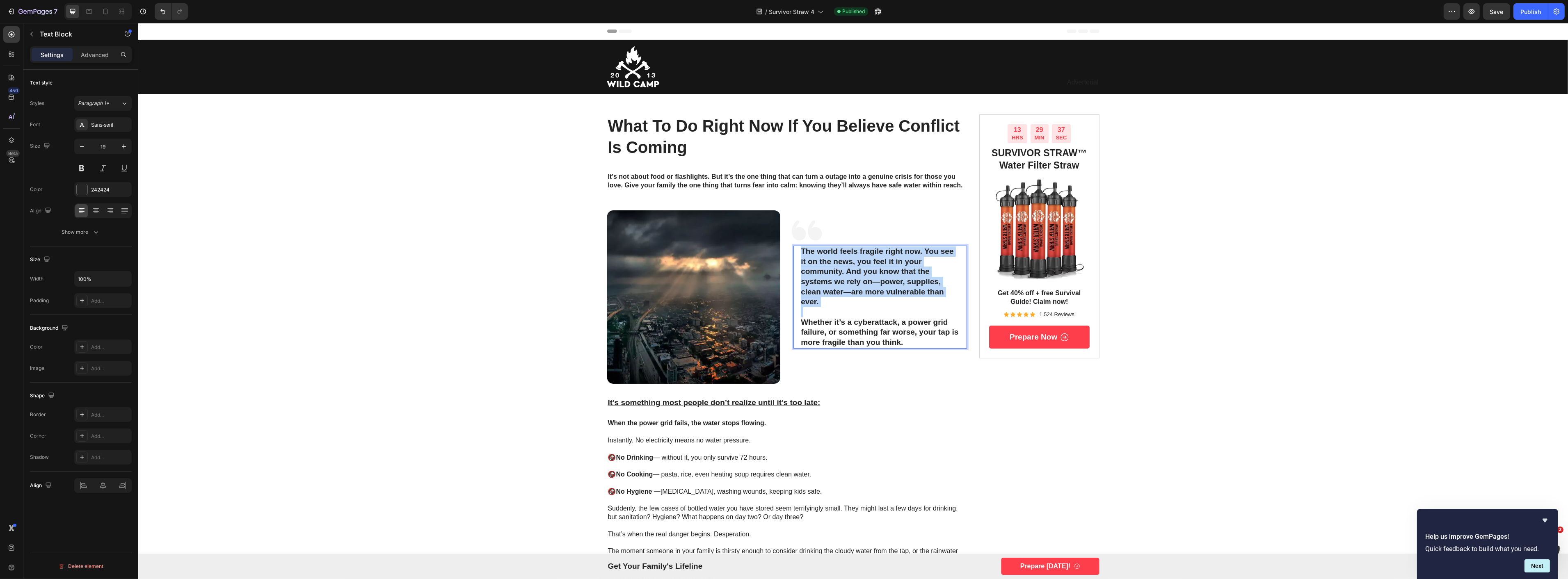
click at [844, 272] on p "The world feels fragile right now. You see it on the news, you feel it in your …" at bounding box center [880, 277] width 159 height 61
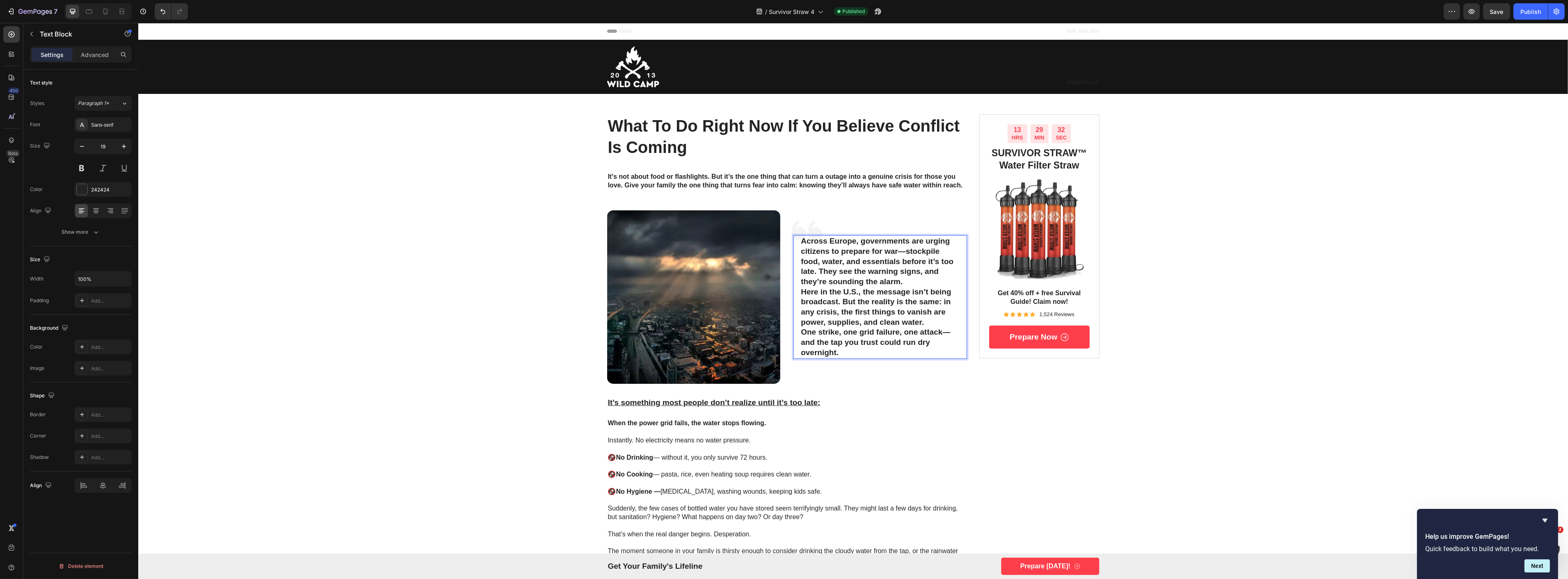
click at [915, 280] on p "Across Europe, governments are urging citizens to prepare for war—stockpile foo…" at bounding box center [880, 262] width 159 height 51
click at [937, 328] on p "Here in the U.S., the message isn’t being broadcast. But the reality is the sam…" at bounding box center [880, 312] width 159 height 41
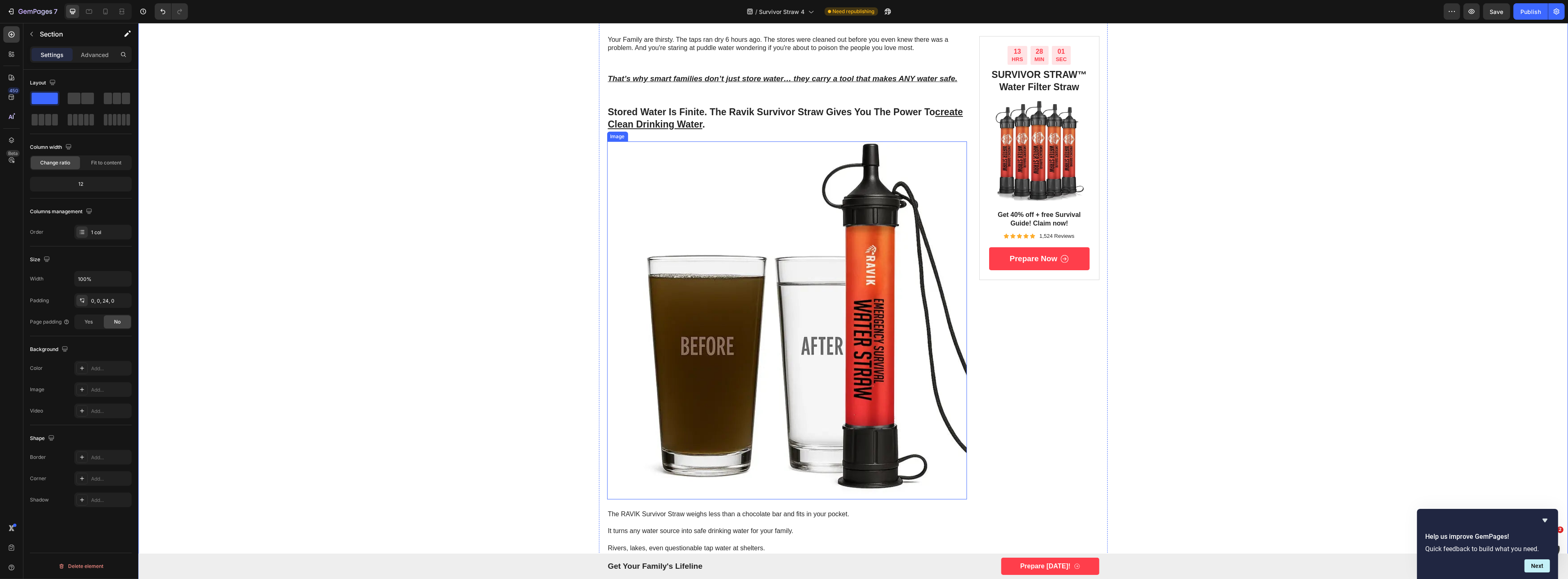
scroll to position [592, 0]
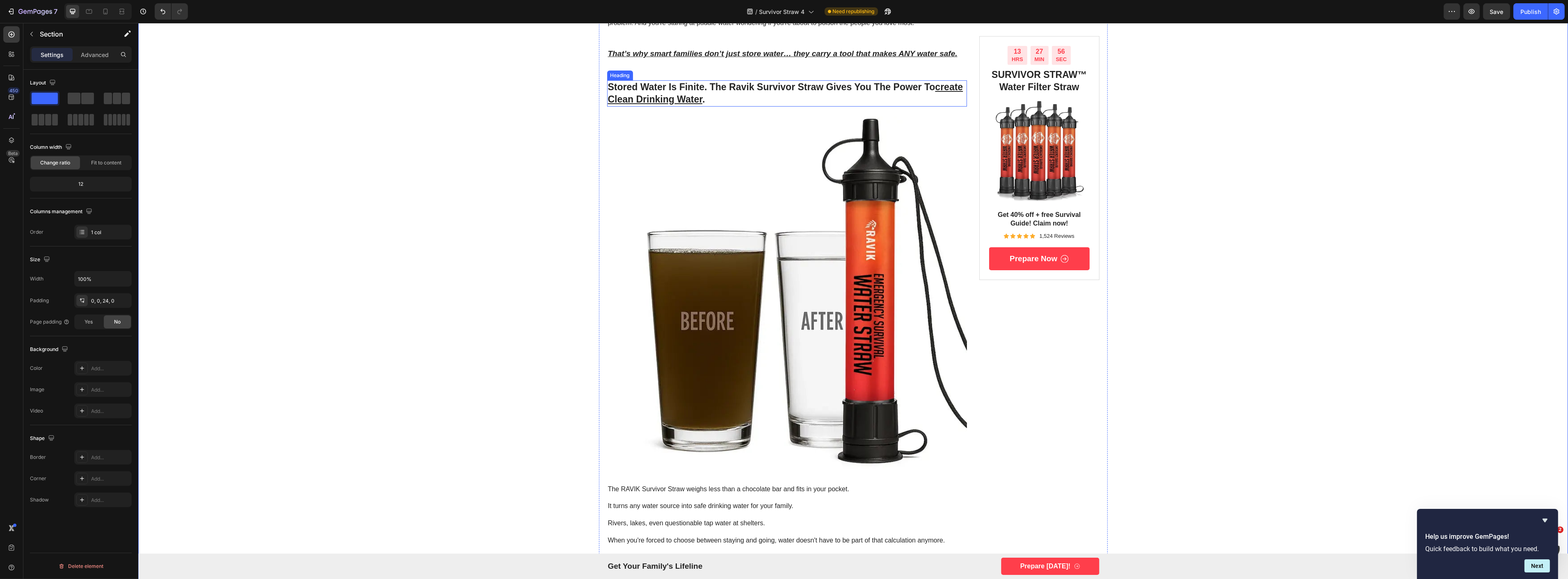
click at [721, 88] on strong "stored water is finite. the ravik survivor straw gives you the power to create …" at bounding box center [785, 93] width 355 height 23
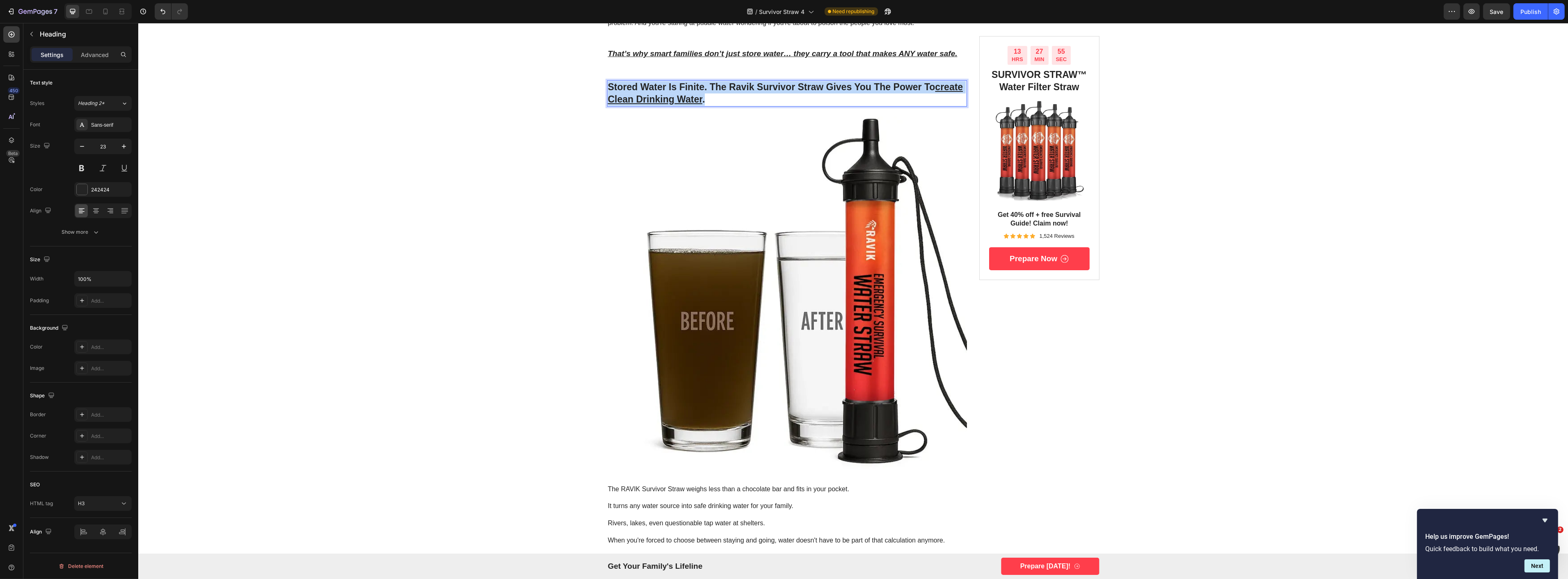
click at [721, 88] on strong "stored water is finite. the ravik survivor straw gives you the power to create …" at bounding box center [785, 93] width 355 height 23
click at [719, 88] on strong "stored water is finite. the ravik survivor straw gives you the power to create …" at bounding box center [785, 93] width 355 height 23
drag, startPoint x: 705, startPoint y: 86, endPoint x: 733, endPoint y: 100, distance: 31.3
click at [733, 100] on p "stored water is finite. the ravik survivor straw gives you the power to create …" at bounding box center [786, 93] width 359 height 24
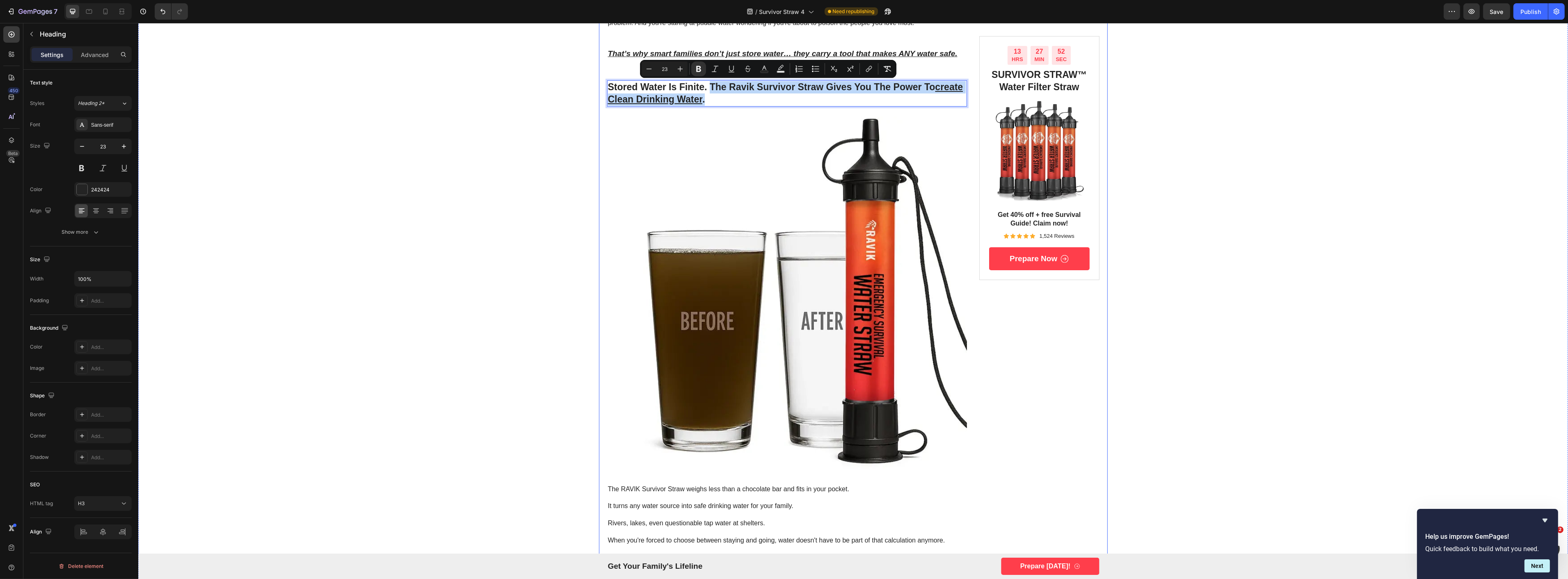
copy strong "the ravik survivor straw gives you the power to create clean drinking water ."
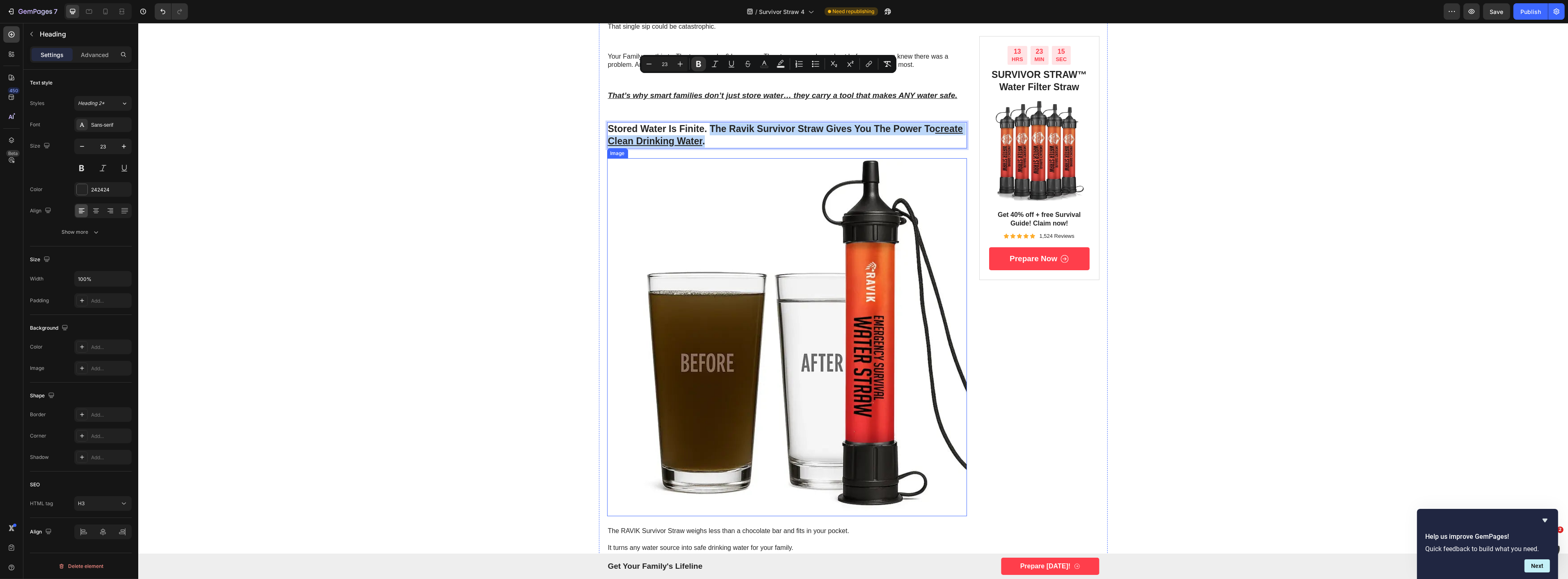
scroll to position [546, 0]
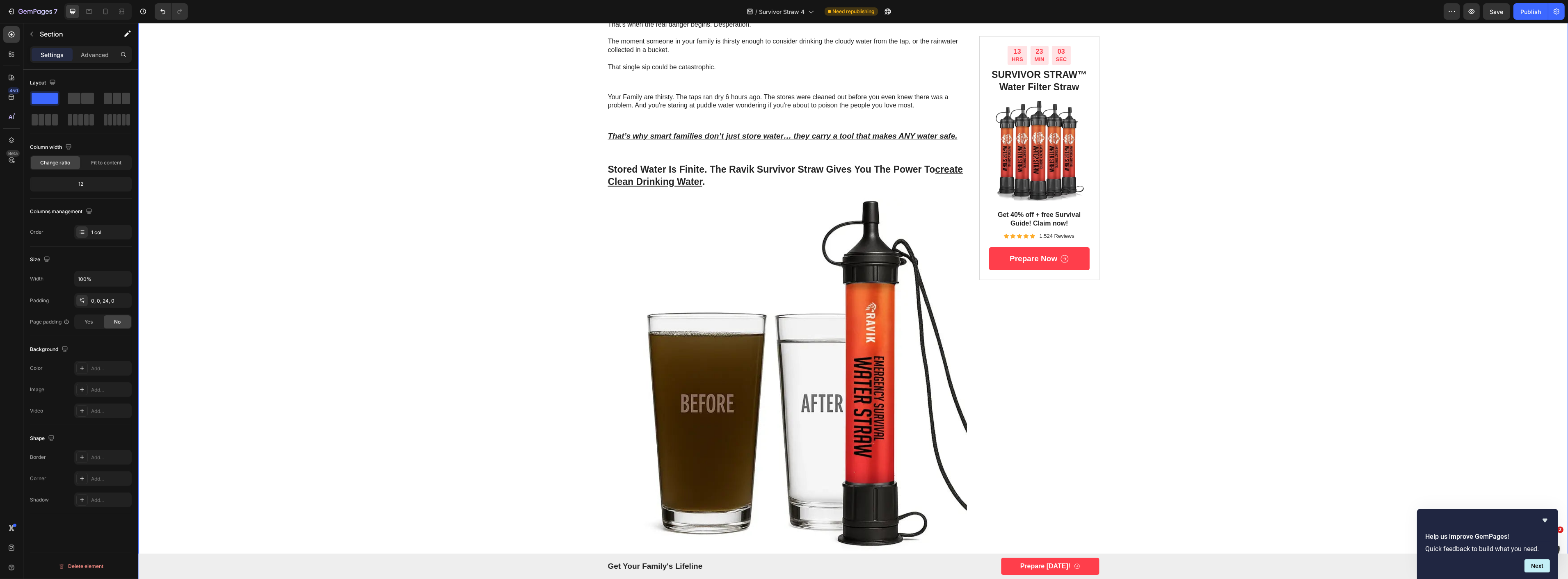
scroll to position [501, 0]
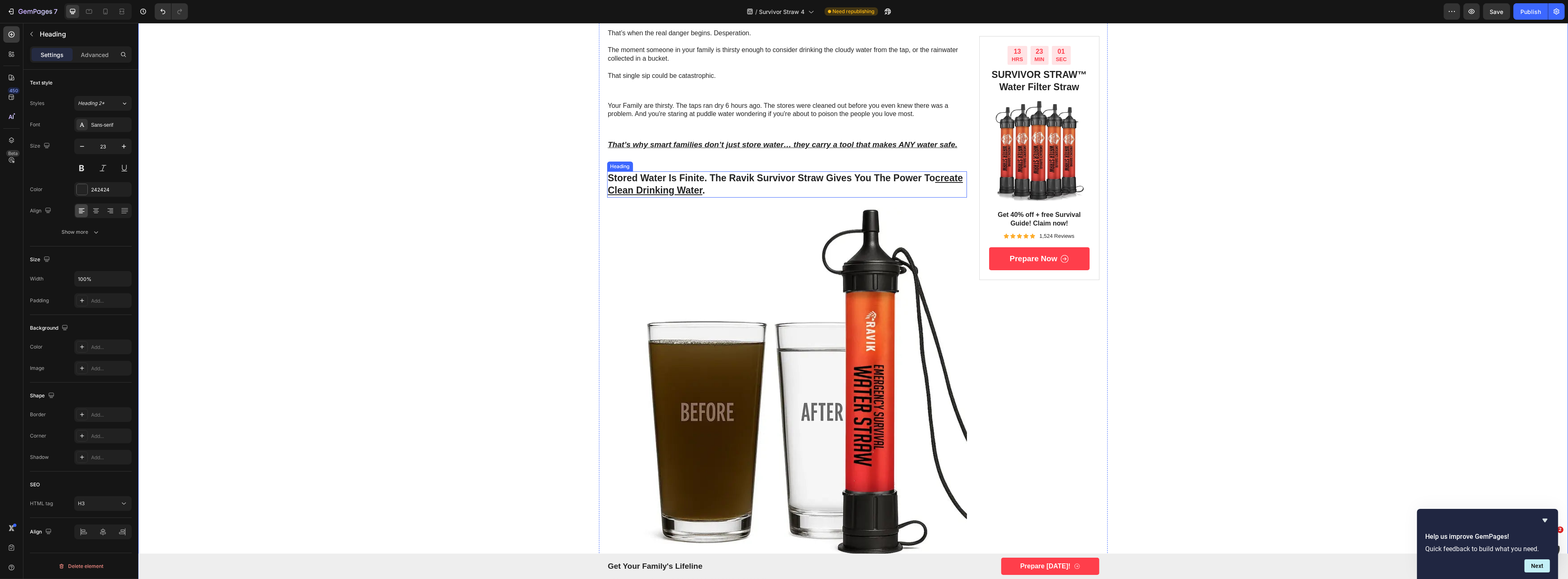
click at [684, 179] on strong "stored water is finite. the ravik survivor straw gives you the power to create …" at bounding box center [785, 184] width 355 height 23
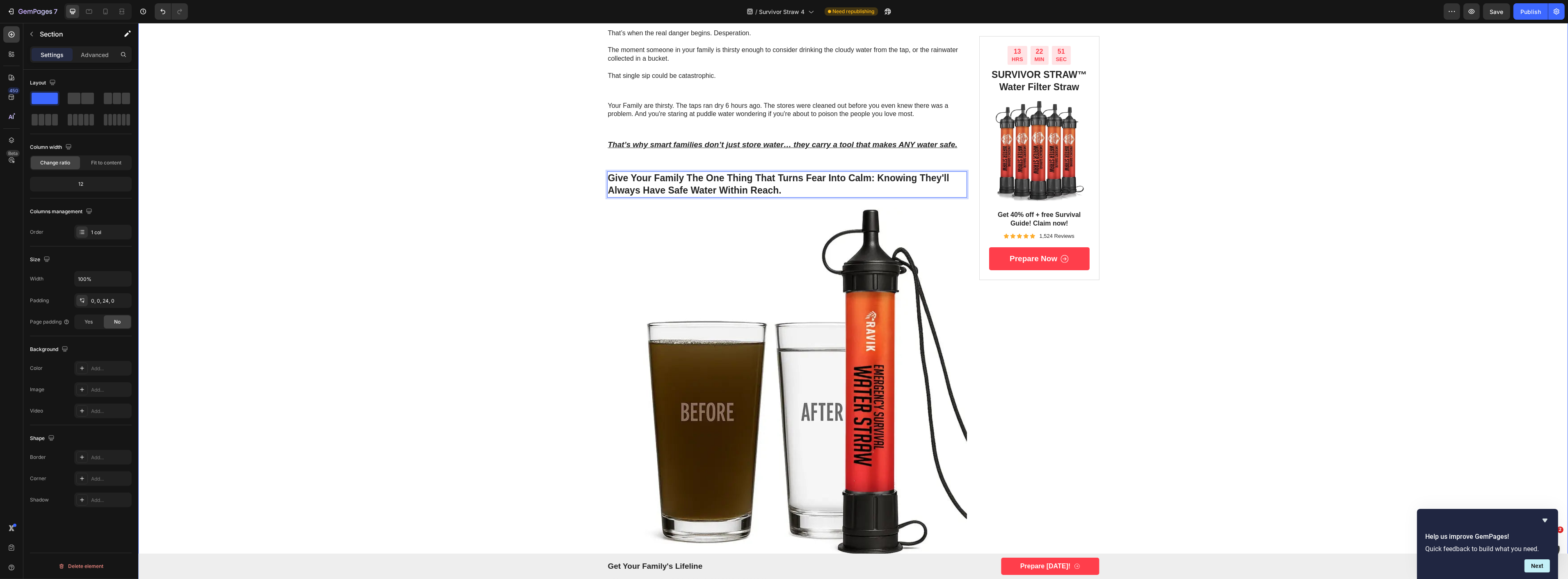
click at [768, 191] on strong "Give your family the one thing that turns fear into calm: knowing they'll alway…" at bounding box center [778, 184] width 341 height 23
click at [166, 18] on button "Undo/Redo" at bounding box center [163, 11] width 16 height 16
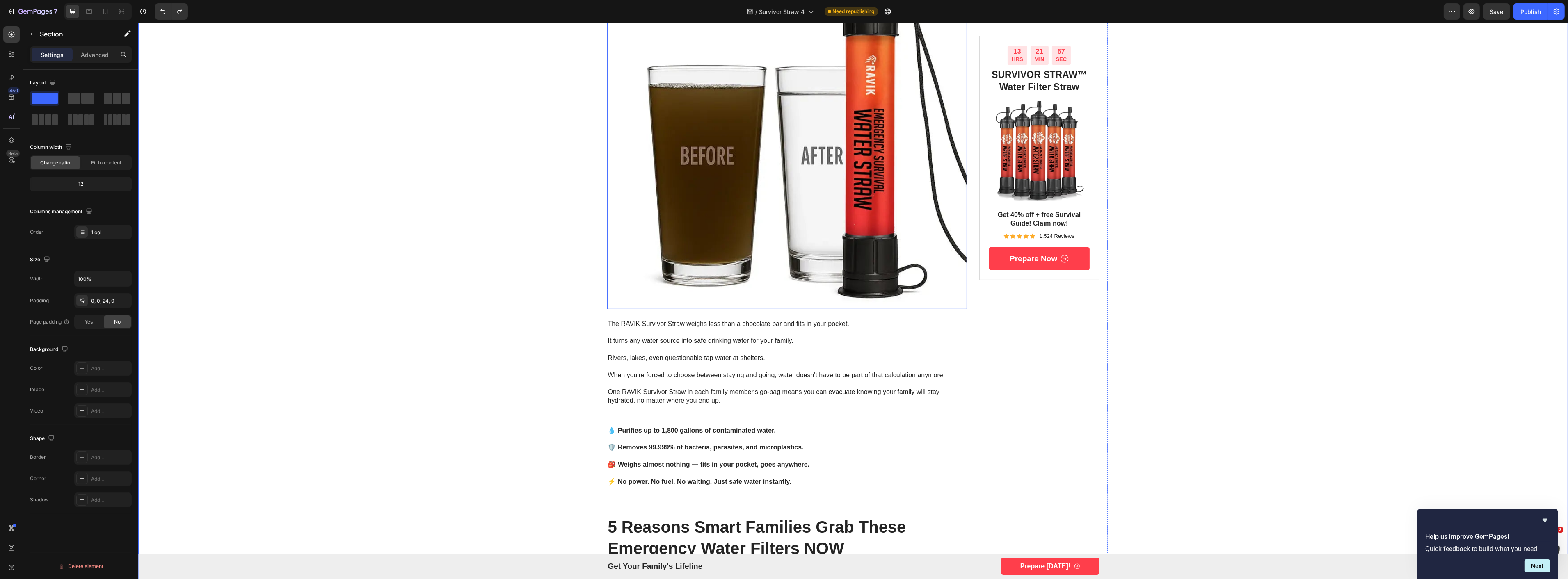
scroll to position [774, 0]
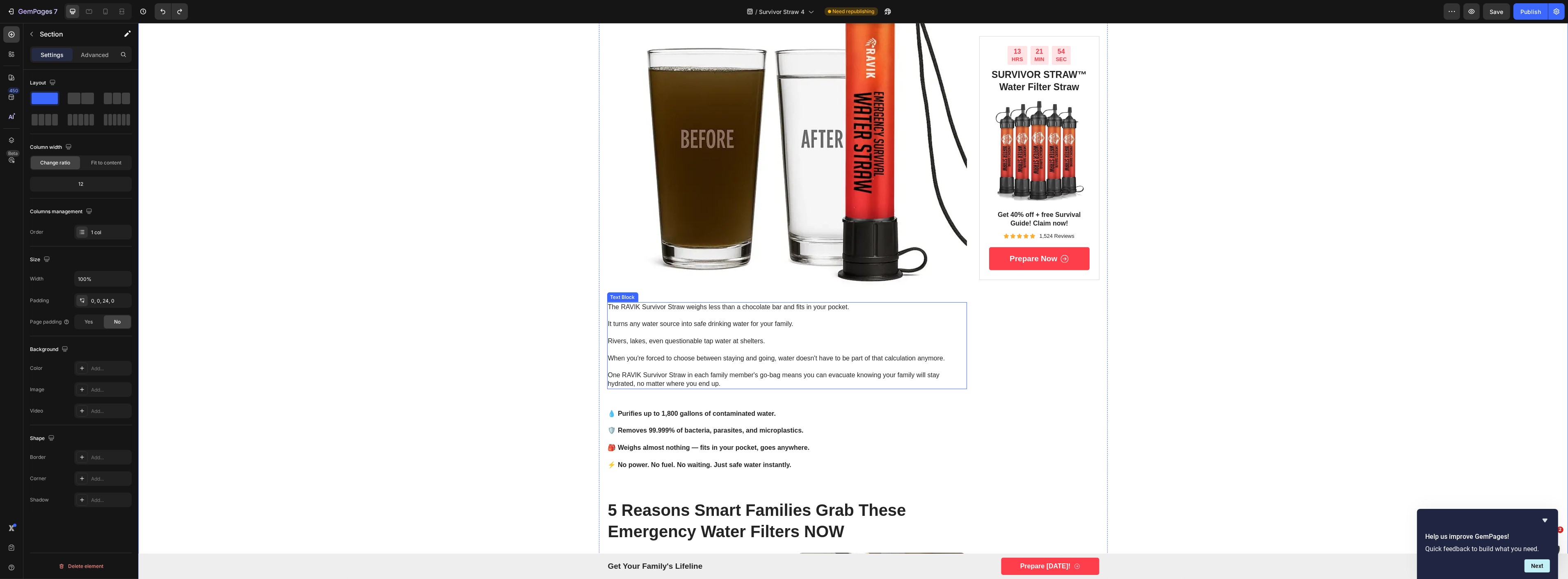
click at [646, 311] on p at bounding box center [786, 316] width 359 height 9
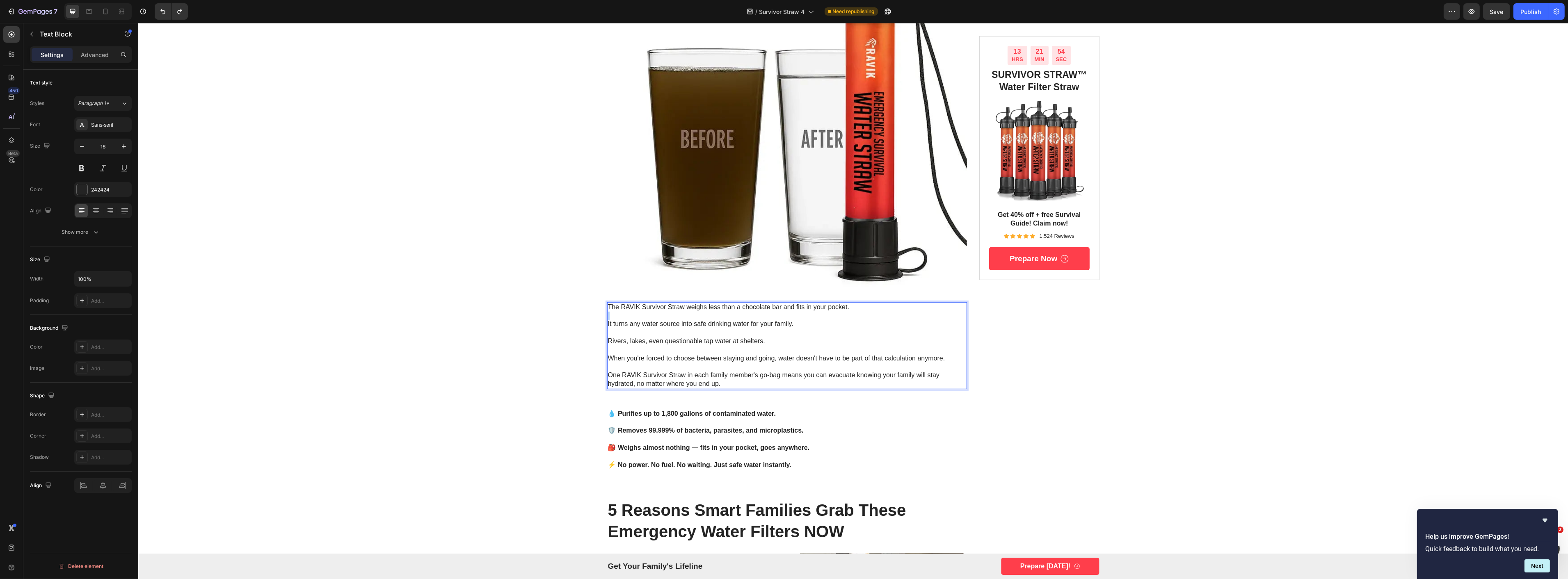
click at [646, 310] on div "The RAVIK Survivor Straw weighs less than a chocolate bar and fits in your pock…" at bounding box center [787, 345] width 360 height 87
click at [646, 310] on p "The RAVIK Survivor Straw weighs less than a chocolate bar and fits in your pock…" at bounding box center [786, 307] width 359 height 9
click at [686, 341] on p "Rivers, lakes, even questionable tap water at shelters." at bounding box center [786, 341] width 359 height 9
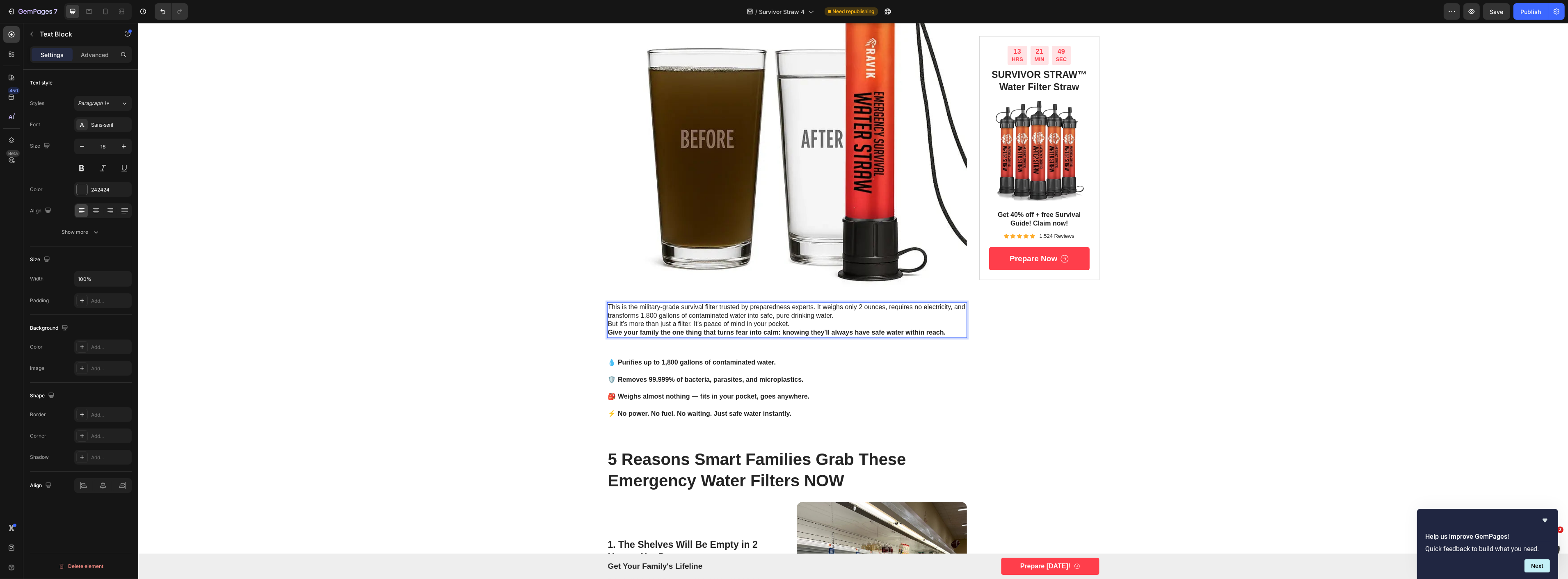
click at [684, 322] on p "But it’s more than just a filter. It's peace of mind in your pocket." at bounding box center [786, 324] width 359 height 9
click at [811, 306] on p "This is the military-grade survival filter trusted by preparedness experts. It …" at bounding box center [786, 311] width 359 height 17
click at [813, 306] on p "This is the military-grade survival filter trusted by preparedness experts. It …" at bounding box center [786, 311] width 359 height 17
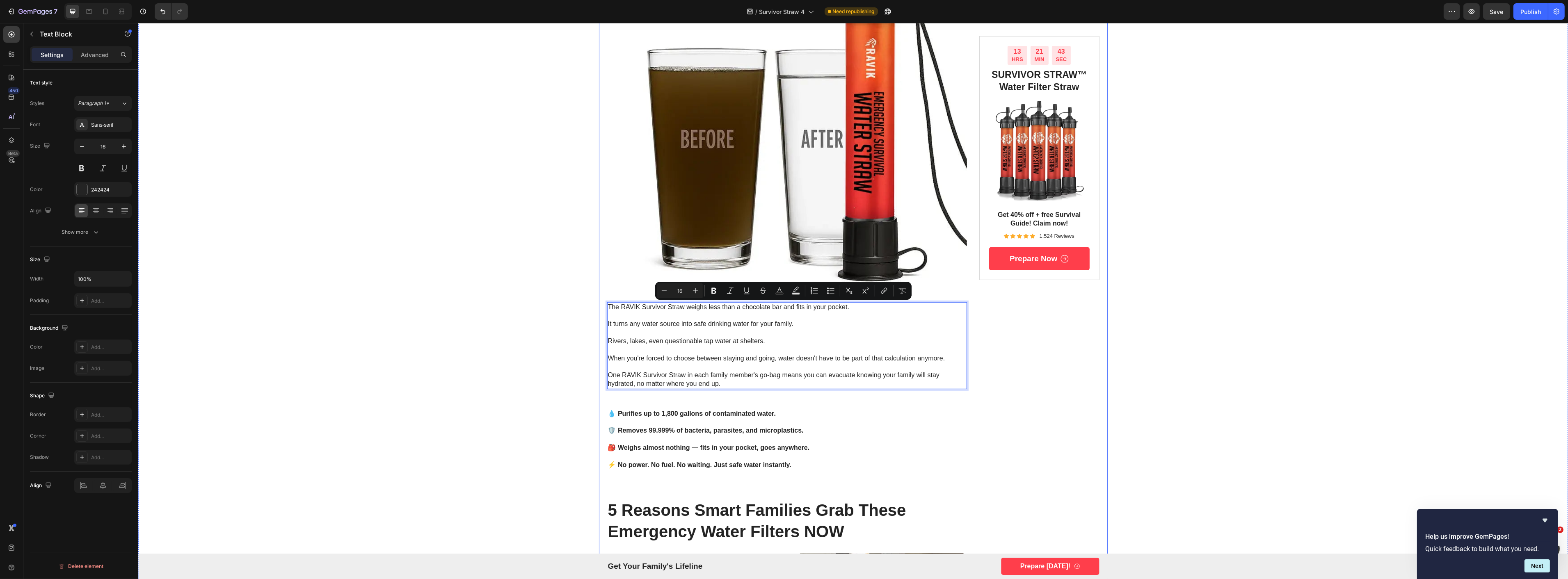
drag, startPoint x: 1061, startPoint y: 345, endPoint x: 1001, endPoint y: 336, distance: 60.7
click at [1054, 342] on div "13 HRS 21 MIN 43 SEC Countdown Timer SURVIVOR STRAW™ Water Filter Straw Heading…" at bounding box center [1038, 404] width 120 height 2128
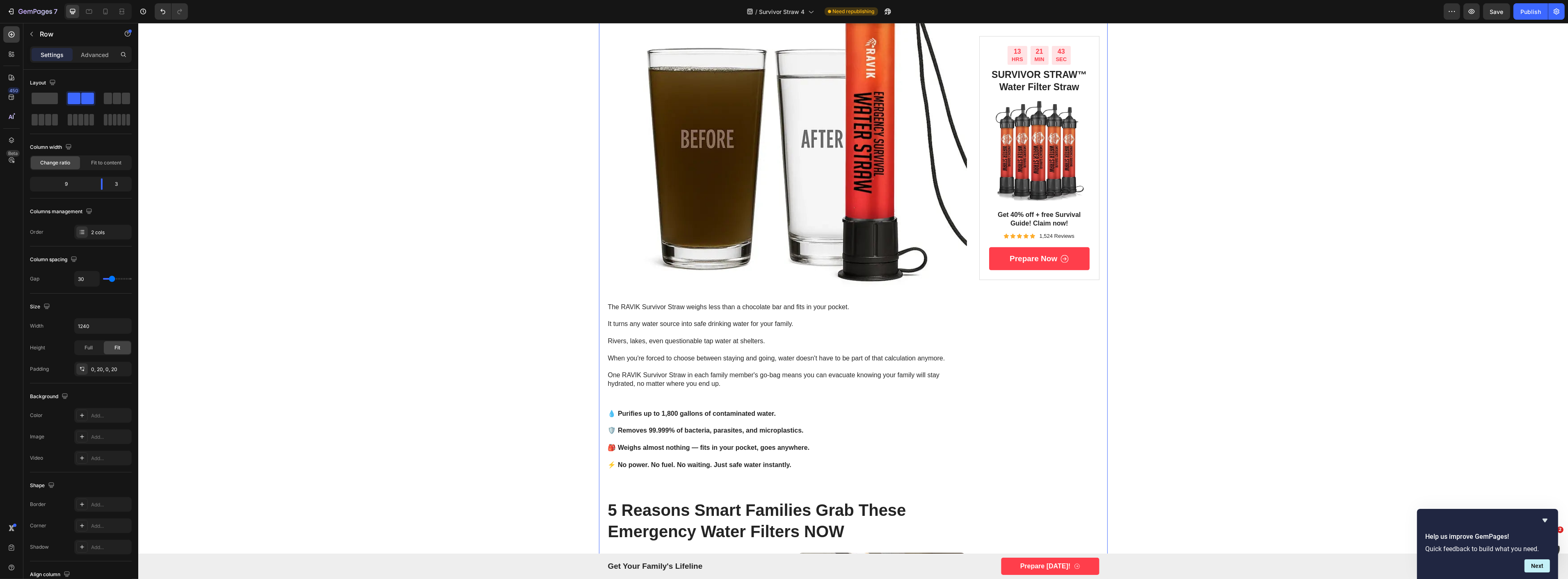
click at [839, 332] on p "Rich Text Editor. Editing area: main" at bounding box center [786, 333] width 359 height 9
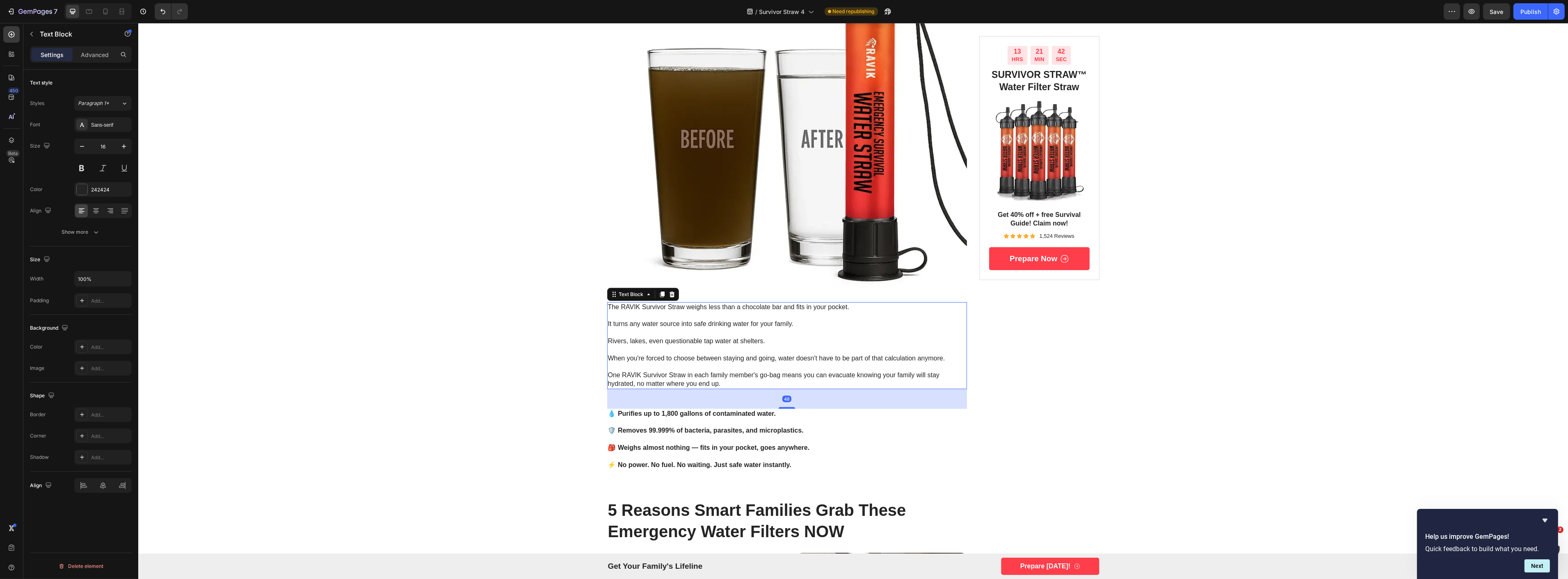
copy div "The RAVIK Survivor Straw weighs less than a chocolate bar and fits in your pock…"
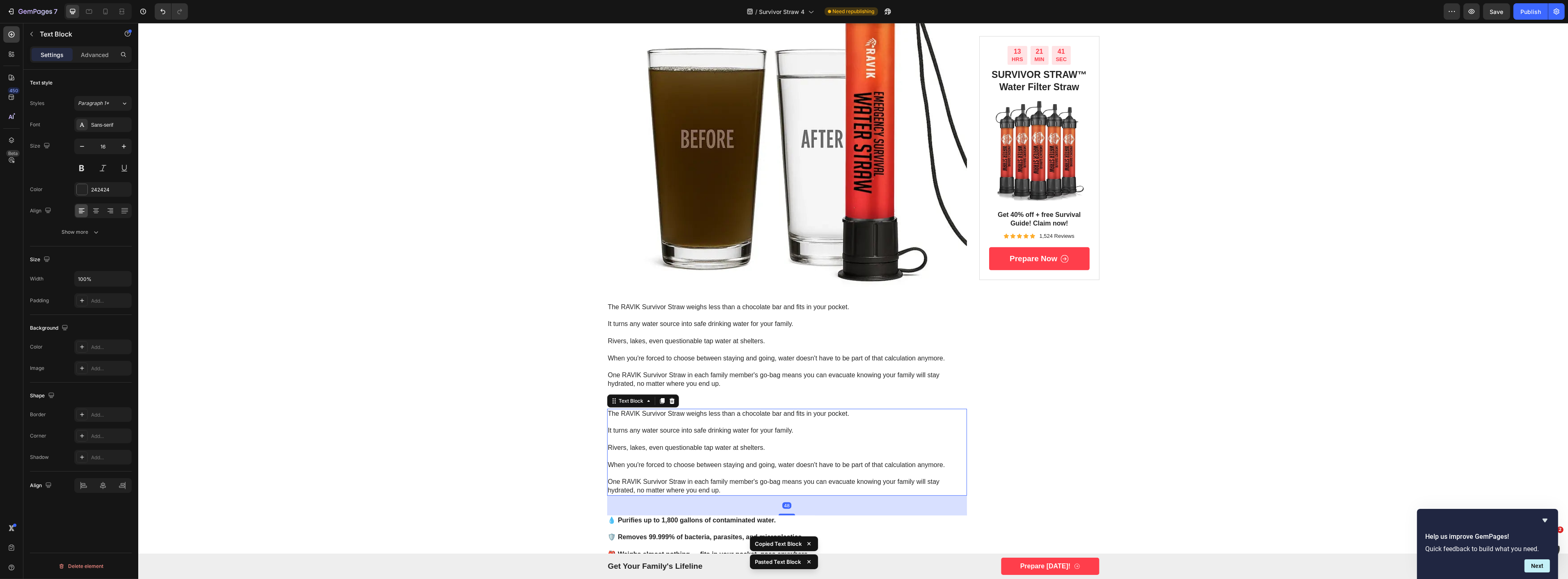
click at [743, 455] on p at bounding box center [786, 456] width 359 height 9
click at [743, 455] on p "Rich Text Editor. Editing area: main" at bounding box center [786, 456] width 359 height 9
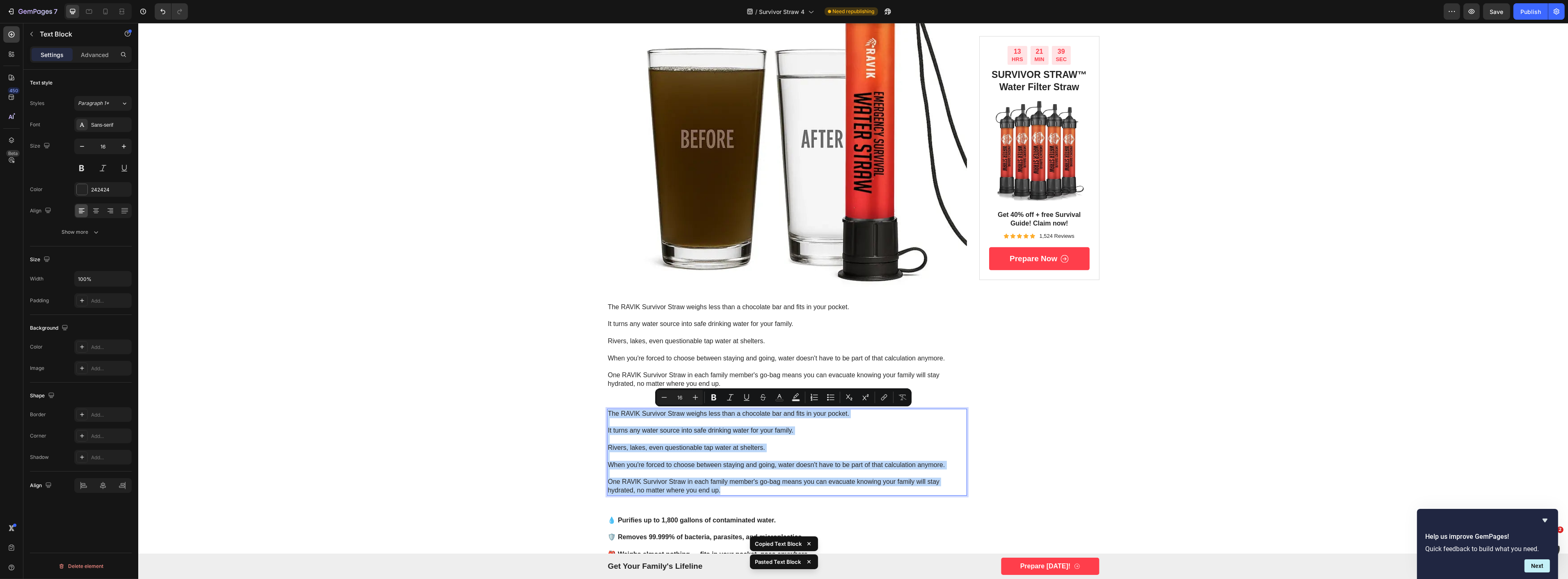
click at [661, 440] on p "Rich Text Editor. Editing area: main" at bounding box center [786, 439] width 359 height 9
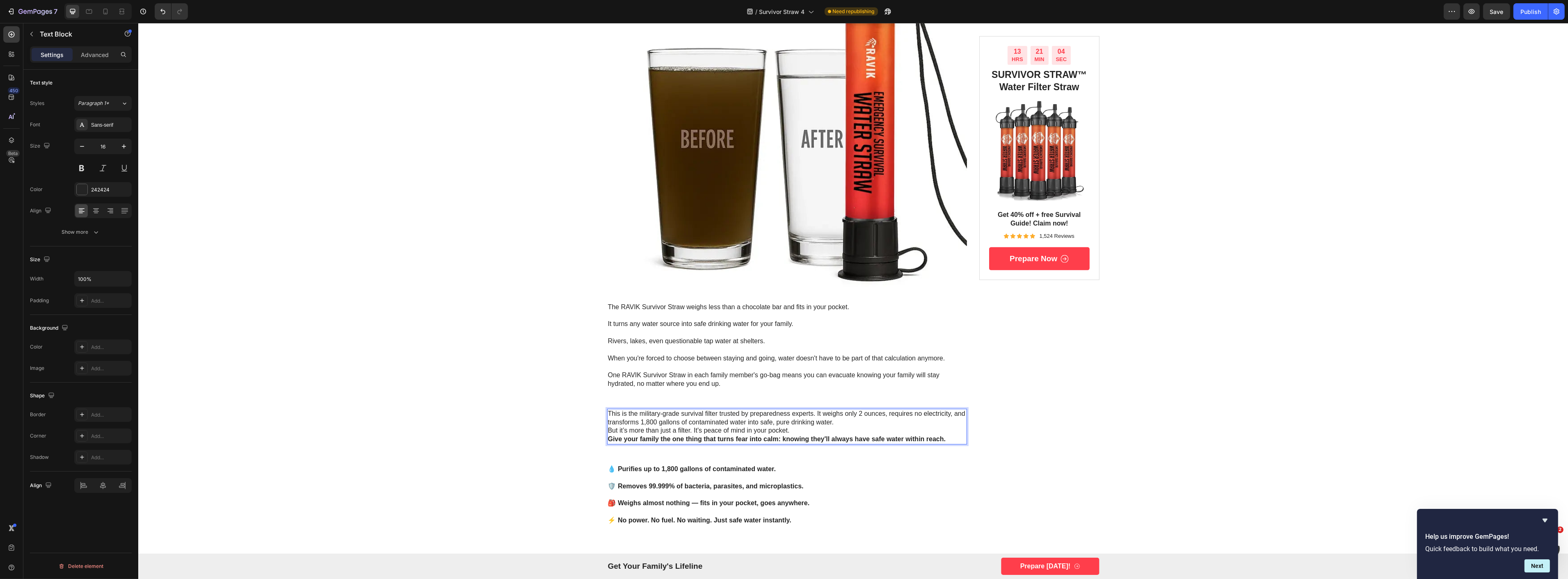
click at [810, 414] on p "This is the military-grade survival filter trusted by preparedness experts. It …" at bounding box center [786, 418] width 359 height 17
click at [813, 414] on p "This is the military-grade survival filter trusted by preparedness experts. It …" at bounding box center [786, 418] width 359 height 17
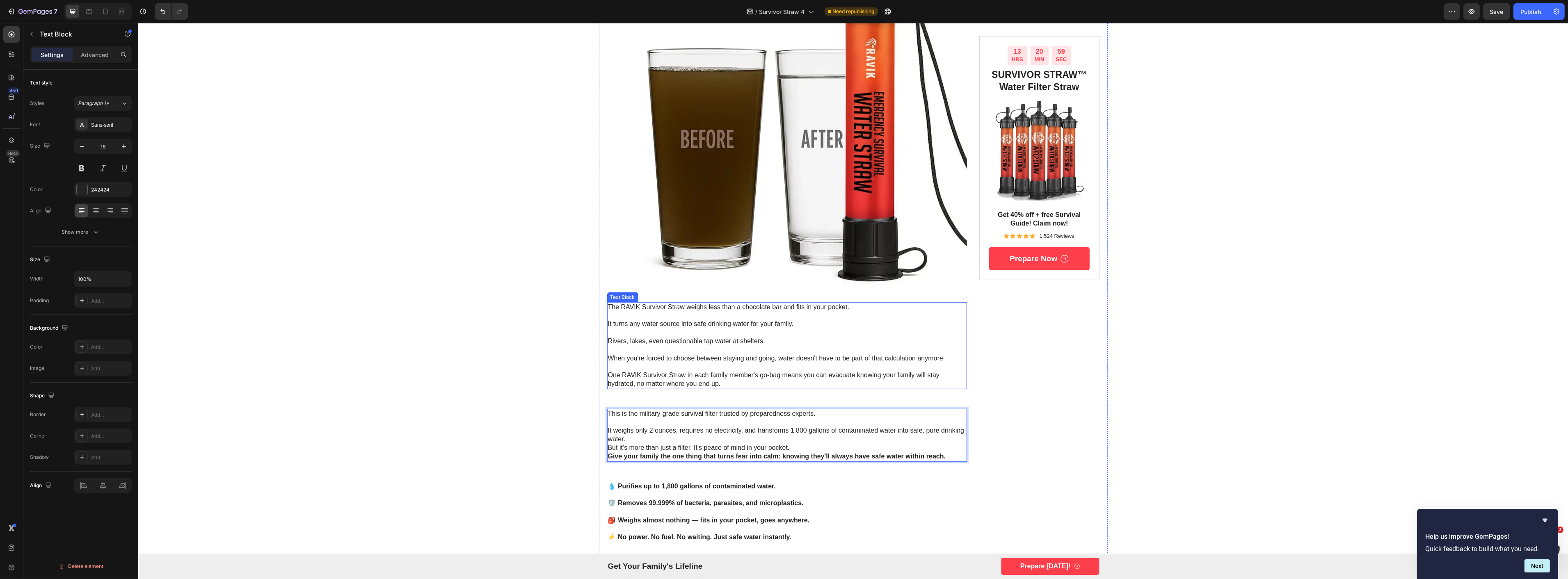
click at [703, 305] on p "The RAVIK Survivor Straw weighs less than a chocolate bar and fits in your pock…" at bounding box center [786, 307] width 359 height 9
drag, startPoint x: 682, startPoint y: 305, endPoint x: 765, endPoint y: 306, distance: 83.0
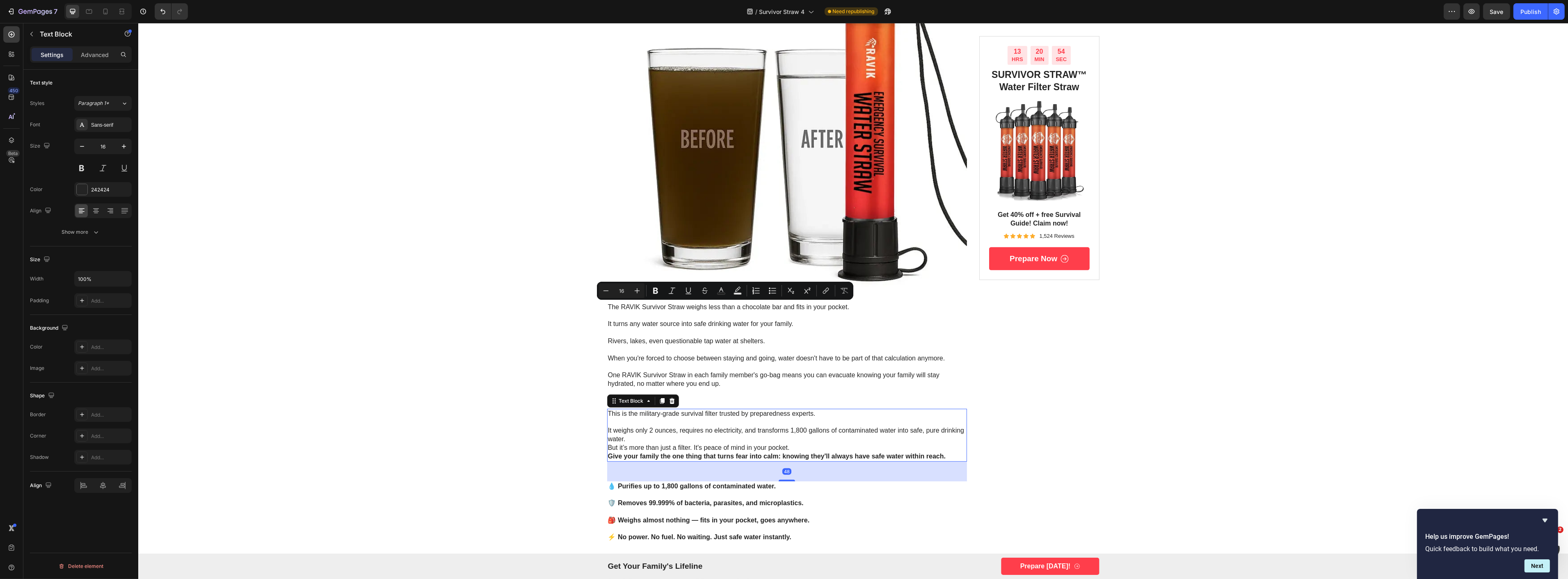
click at [622, 431] on p "It weighs only 2 ounces, requires no electricity, and transforms 1,800 gallons …" at bounding box center [786, 435] width 359 height 17
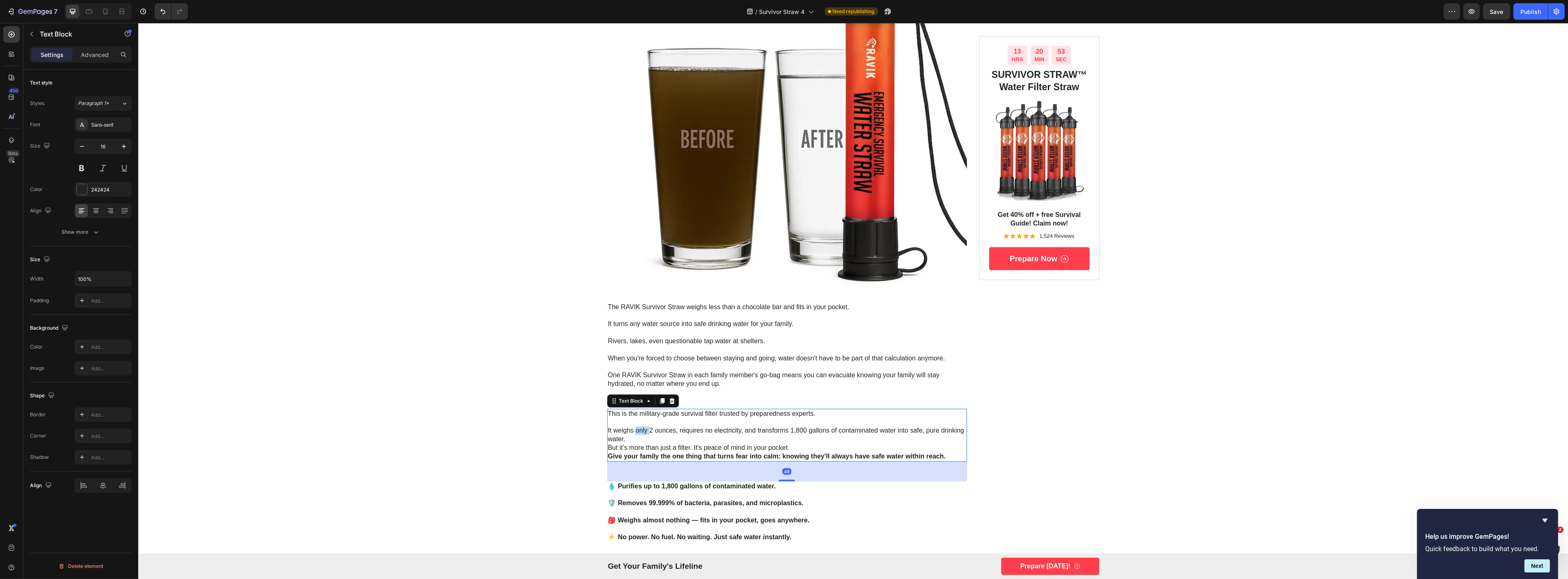
click at [631, 429] on p "It weighs only 2 ounces, requires no electricity, and transforms 1,800 gallons …" at bounding box center [786, 435] width 359 height 17
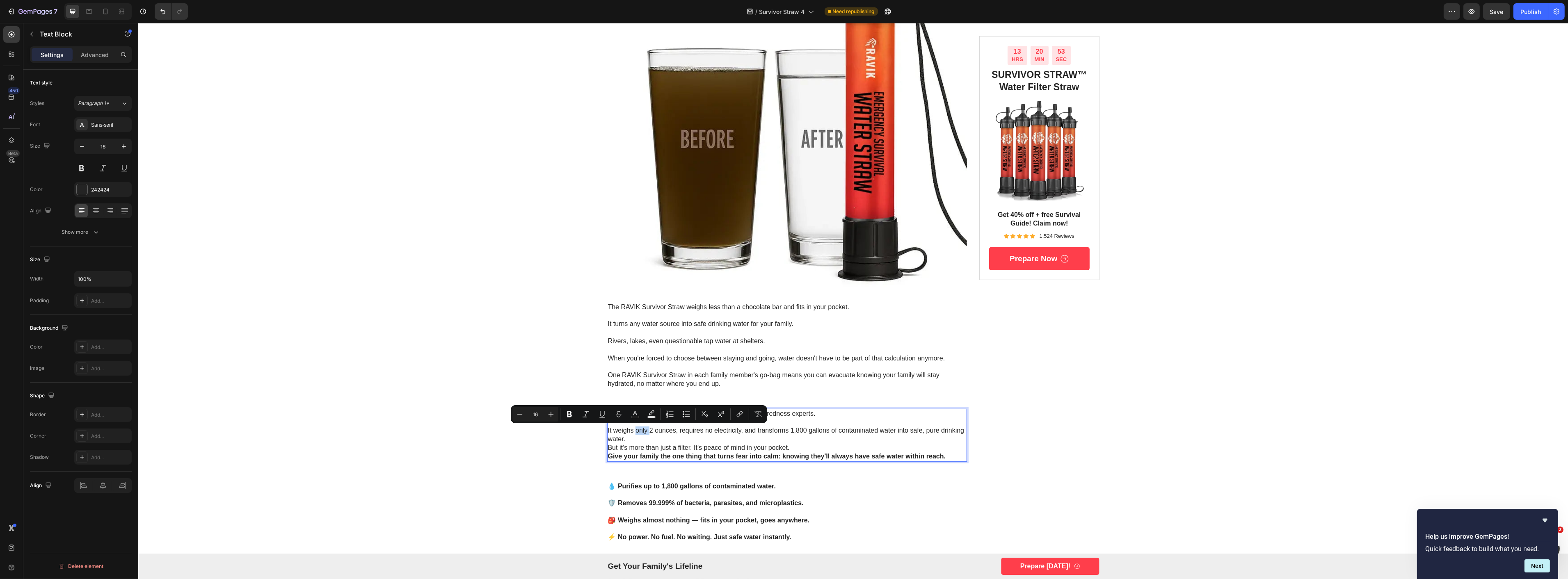
click at [632, 429] on p "It weighs only 2 ounces, requires no electricity, and transforms 1,800 gallons …" at bounding box center [786, 435] width 359 height 17
drag, startPoint x: 632, startPoint y: 429, endPoint x: 663, endPoint y: 429, distance: 31.0
click at [663, 429] on p "It weighs only 2 ounces, requires no electricity, and transforms 1,800 gallons …" at bounding box center [786, 435] width 359 height 17
click at [612, 411] on p "This is the military-grade survival filter trusted by preparedness experts." at bounding box center [786, 414] width 359 height 9
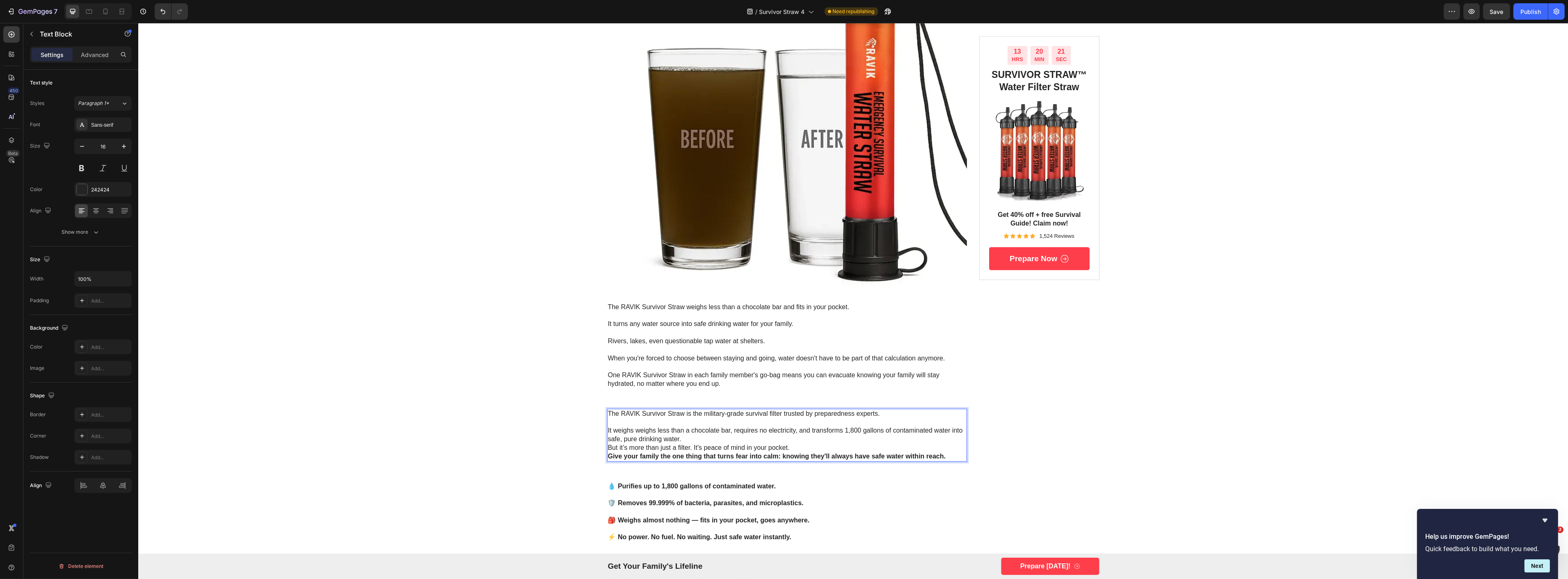
click at [701, 439] on p "It weighs weighs less than a chocolate bar, requires no electricity, and transf…" at bounding box center [786, 435] width 359 height 17
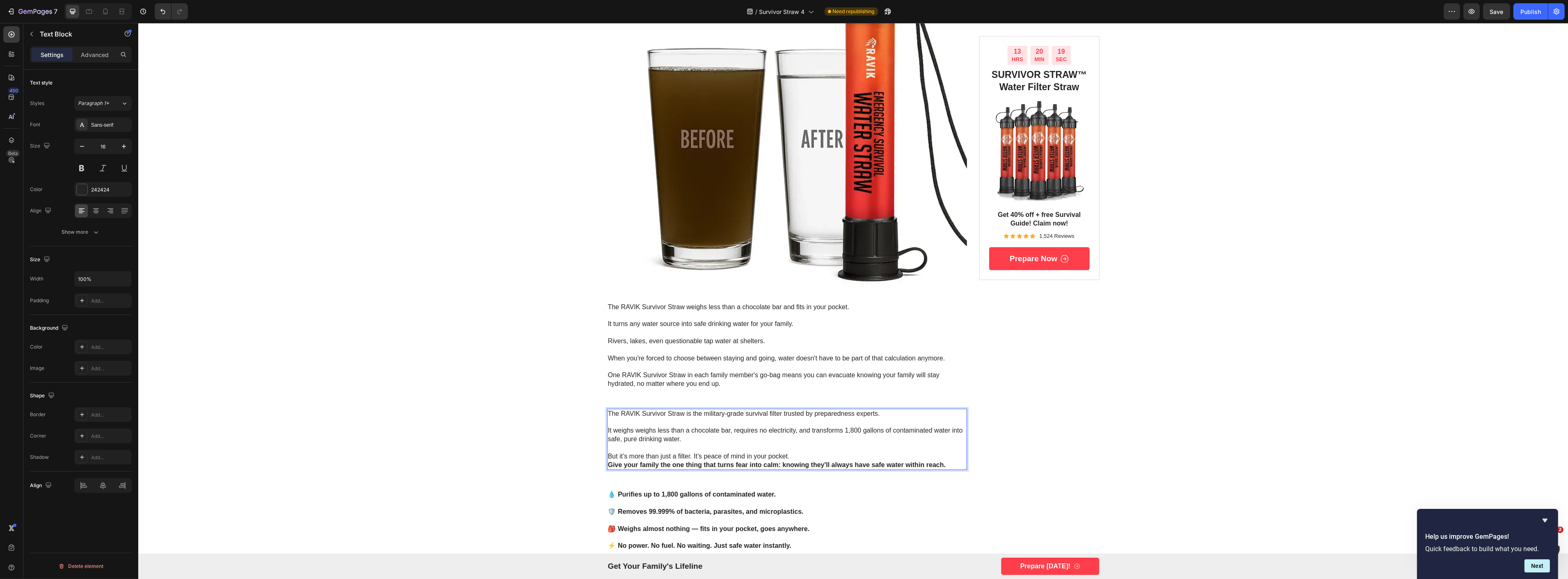
click at [815, 456] on p "But it’s more than just a filter. It's peace of mind in your pocket." at bounding box center [786, 456] width 359 height 9
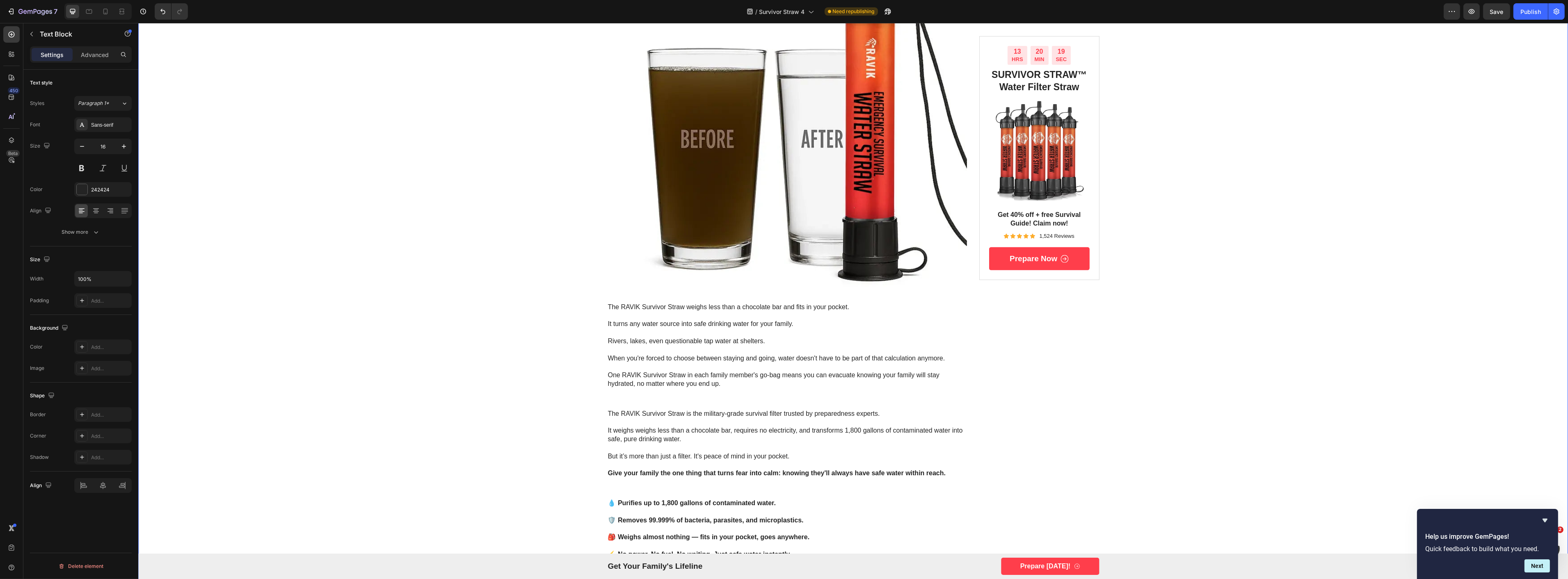
click at [382, 469] on div "Image Advertorial Text Block Row Row what to do right now if you believe confli…" at bounding box center [852, 412] width 1430 height 2292
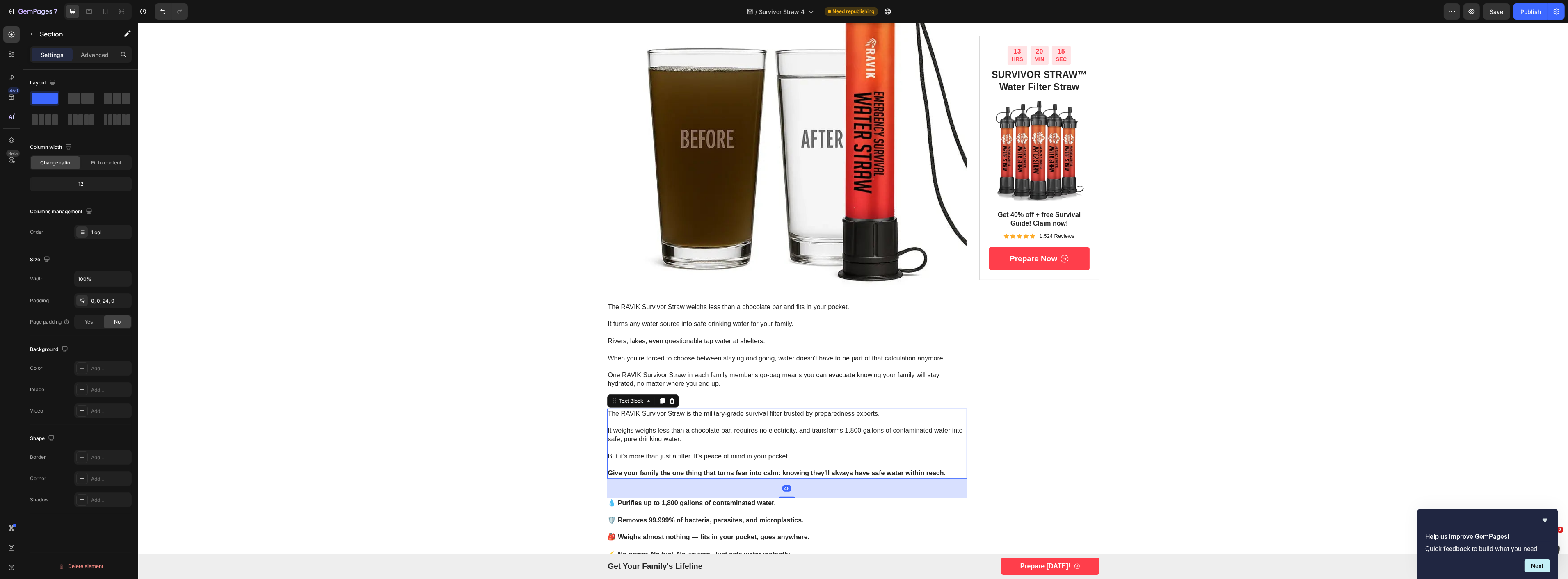
click at [777, 473] on strong "Give your family the one thing that turns fear into calm: knowing they'll alway…" at bounding box center [776, 473] width 338 height 7
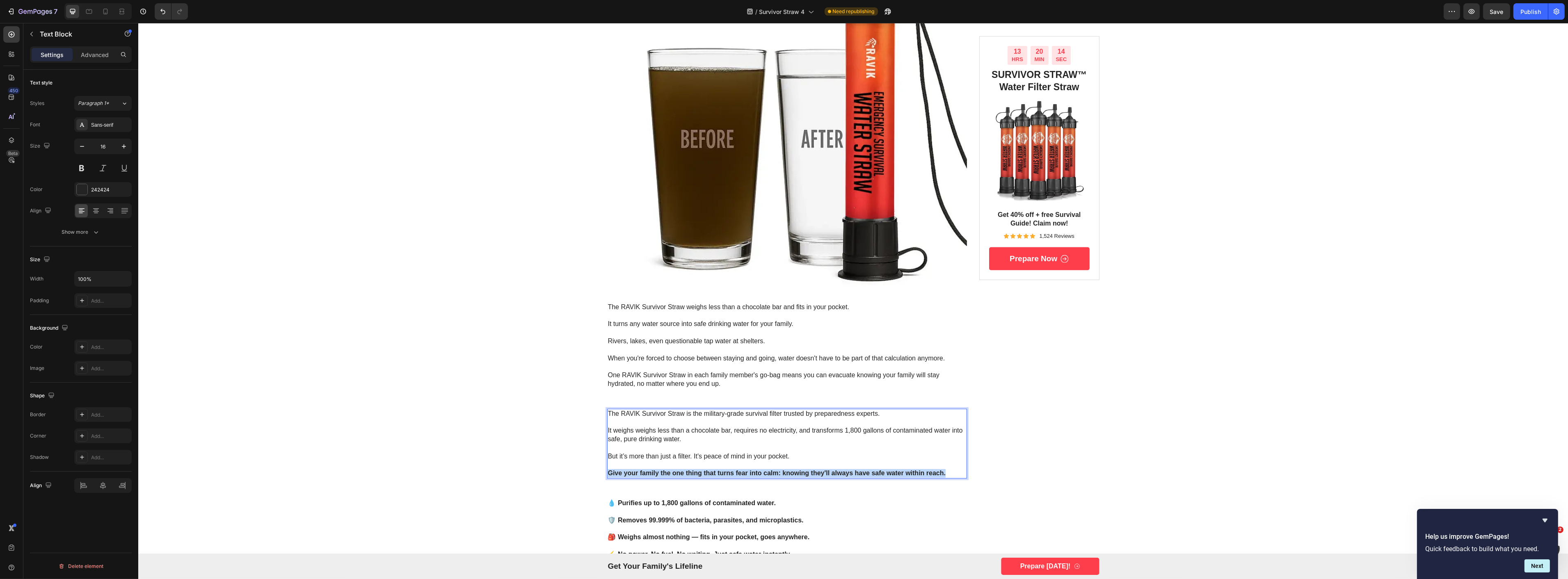
click at [779, 473] on strong "Give your family the one thing that turns fear into calm: knowing they'll alway…" at bounding box center [776, 473] width 338 height 7
click at [779, 471] on strong "Give your family the one thing that turns fear into calm: knowing they'll alway…" at bounding box center [776, 473] width 338 height 7
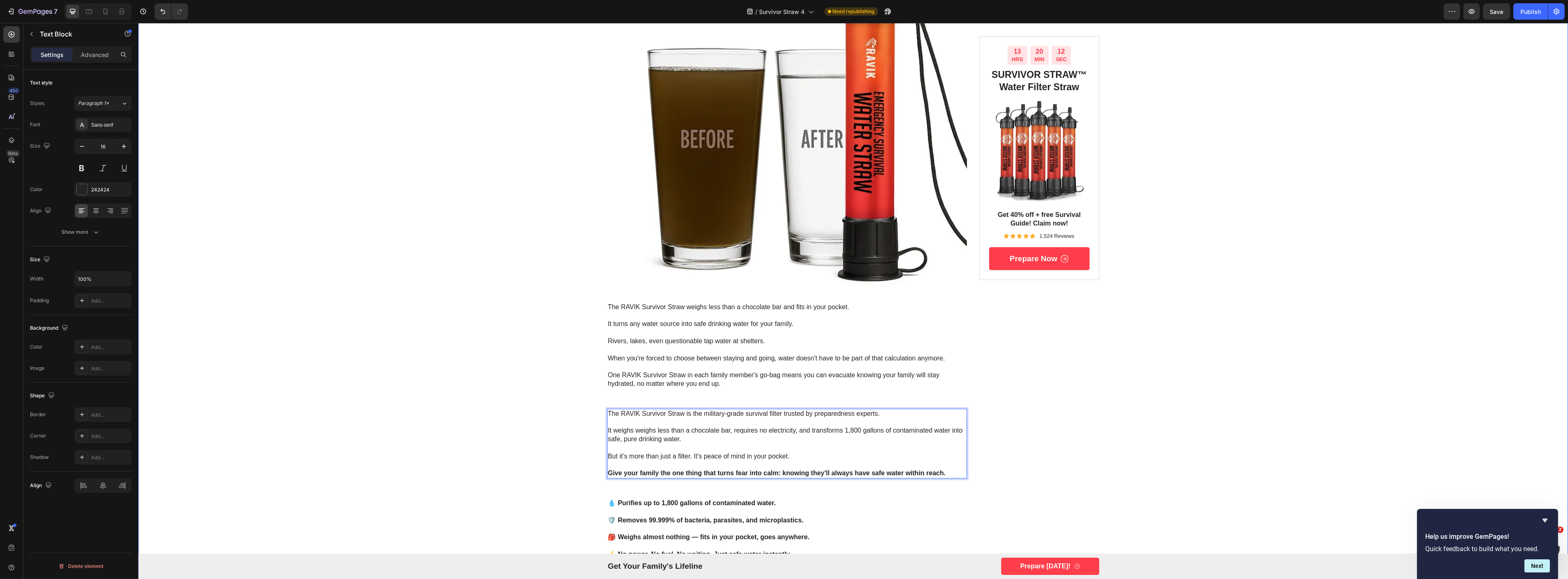
click at [1311, 433] on div "Image Advertorial Text Block Row Row what to do right now if you believe confli…" at bounding box center [852, 412] width 1430 height 2292
click at [735, 352] on p "Rich Text Editor. Editing area: main" at bounding box center [786, 350] width 359 height 9
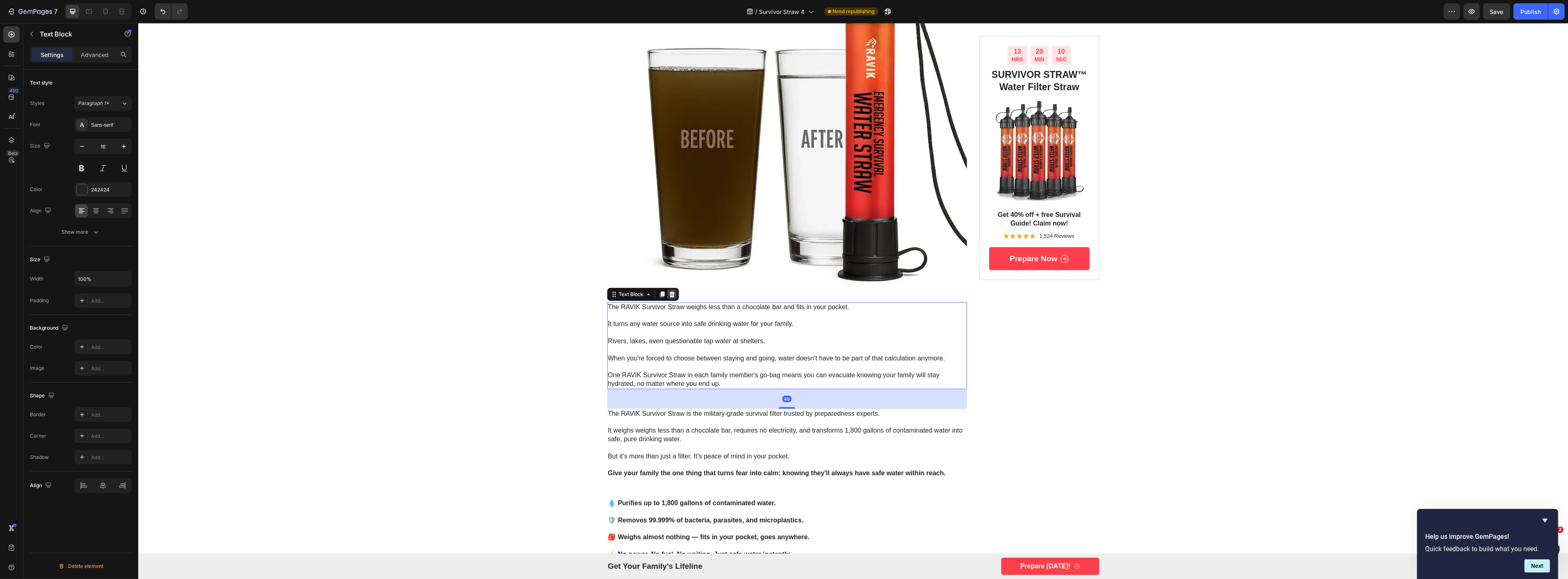
click at [669, 293] on icon at bounding box center [671, 294] width 5 height 5
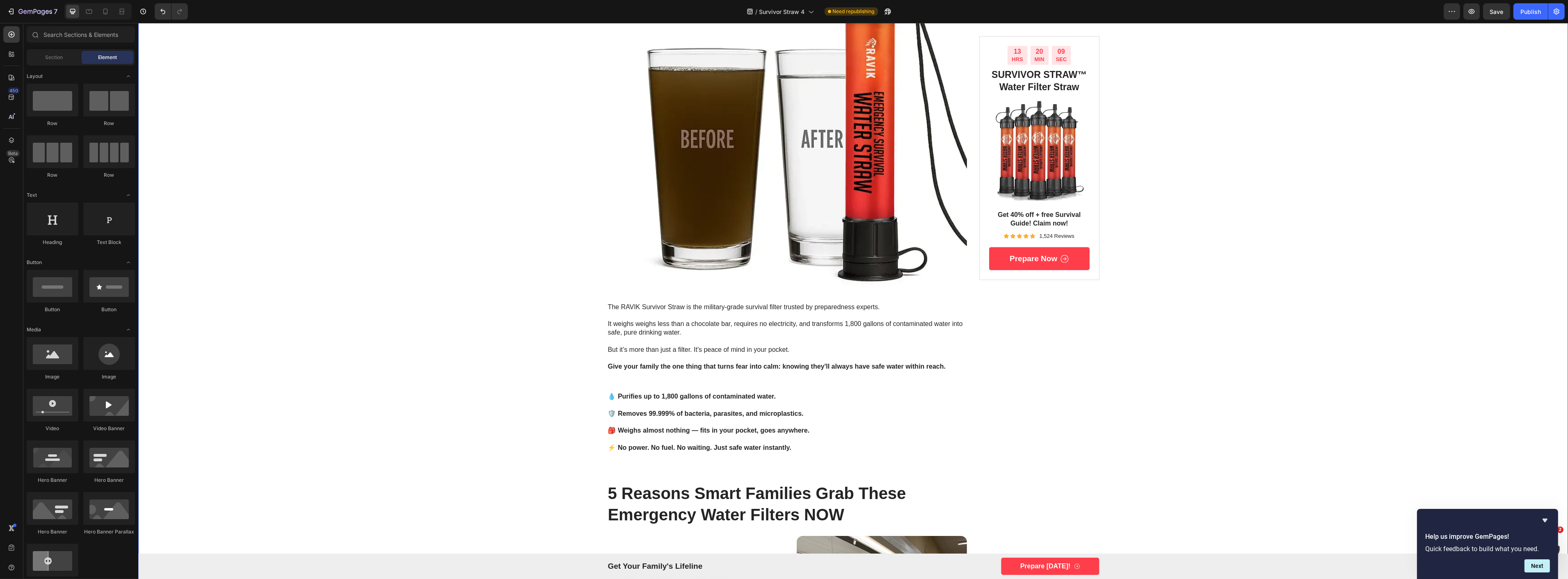
click at [388, 354] on div "Image Advertorial Text Block Row Row what to do right now if you believe confli…" at bounding box center [852, 359] width 1430 height 2186
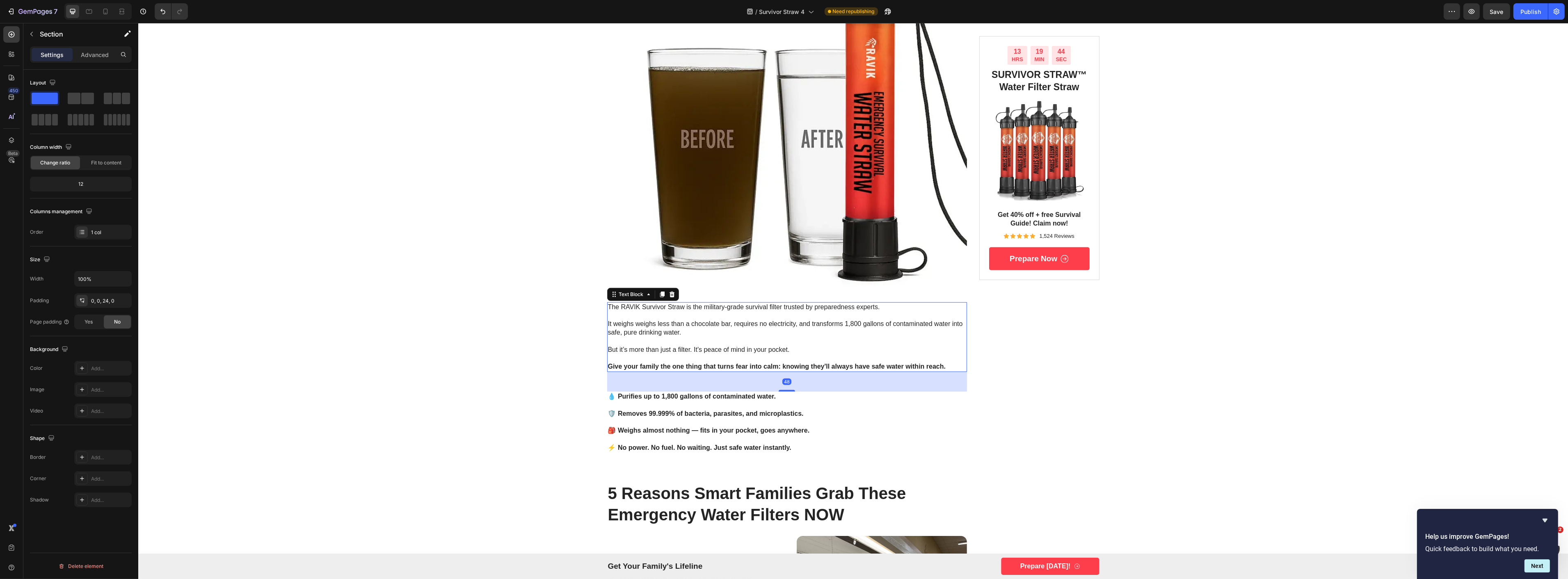
click at [659, 364] on strong "Give your family the one thing that turns fear into calm: knowing they'll alway…" at bounding box center [776, 366] width 338 height 7
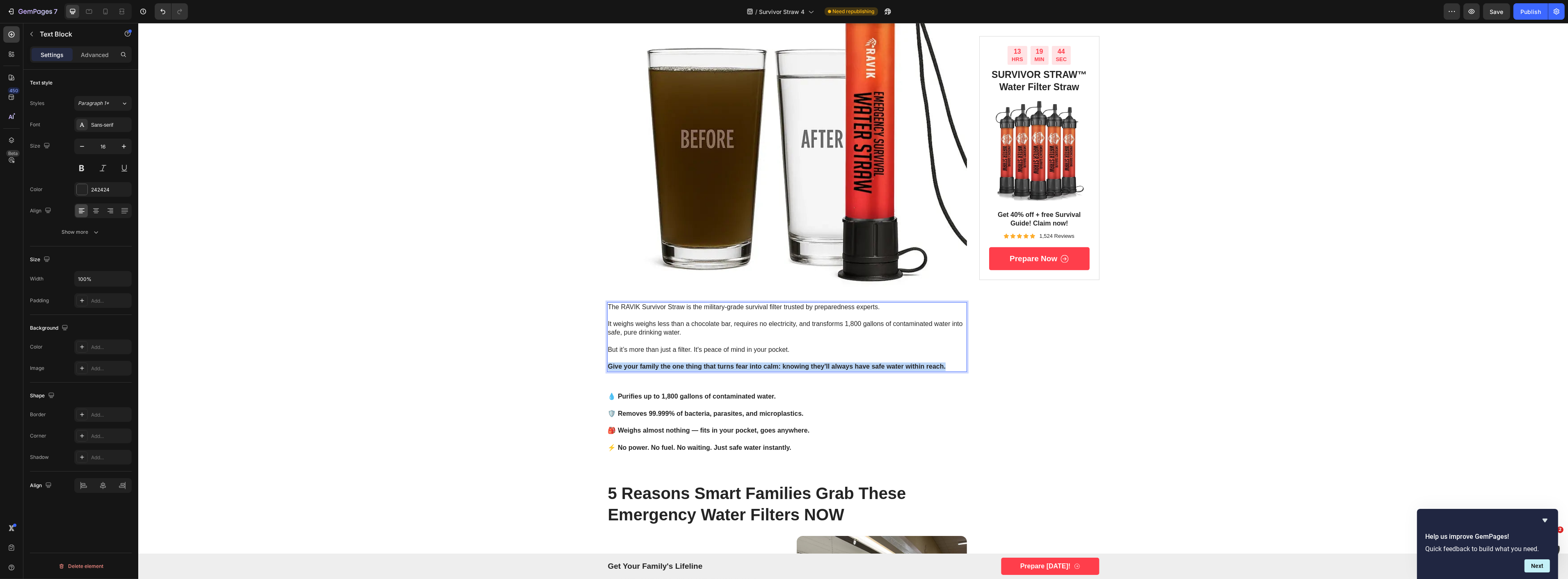
click at [659, 364] on strong "Give your family the one thing that turns fear into calm: knowing they'll alway…" at bounding box center [776, 366] width 338 height 7
click at [738, 349] on icon "Editor contextual toolbar" at bounding box center [736, 349] width 4 height 5
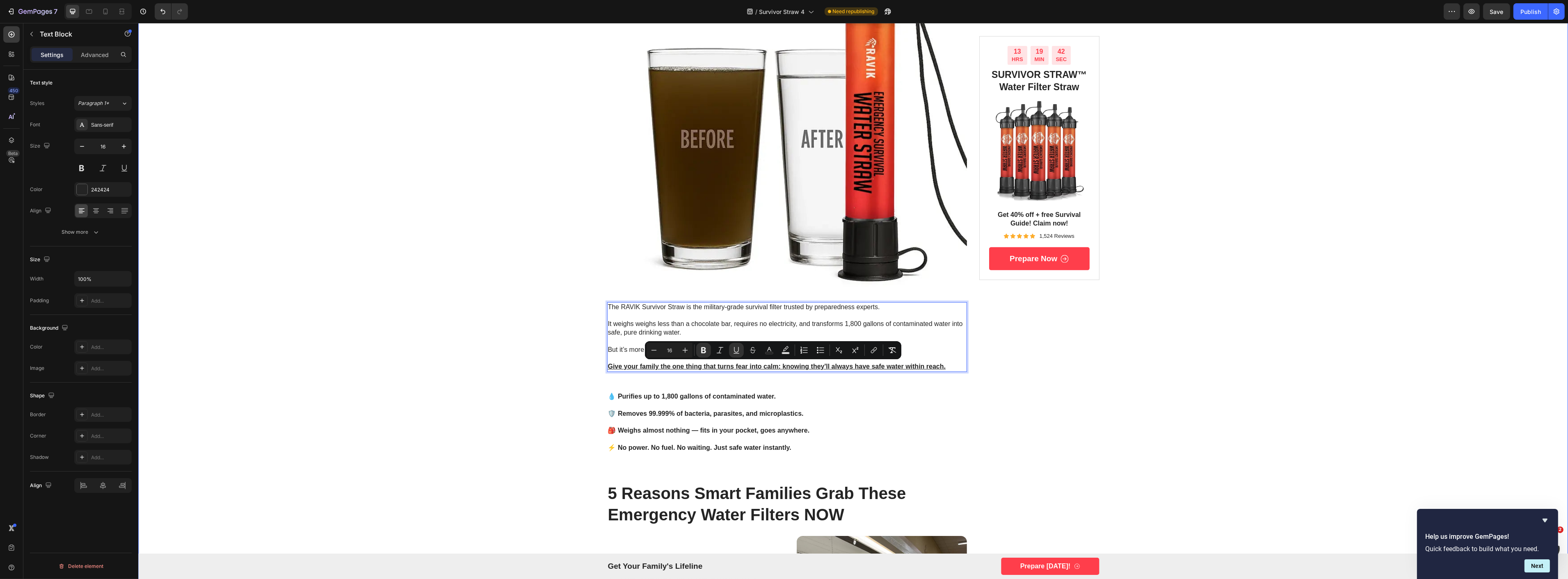
click at [454, 376] on div "Image Advertorial Text Block Row Row what to do right now if you believe confli…" at bounding box center [852, 359] width 1430 height 2186
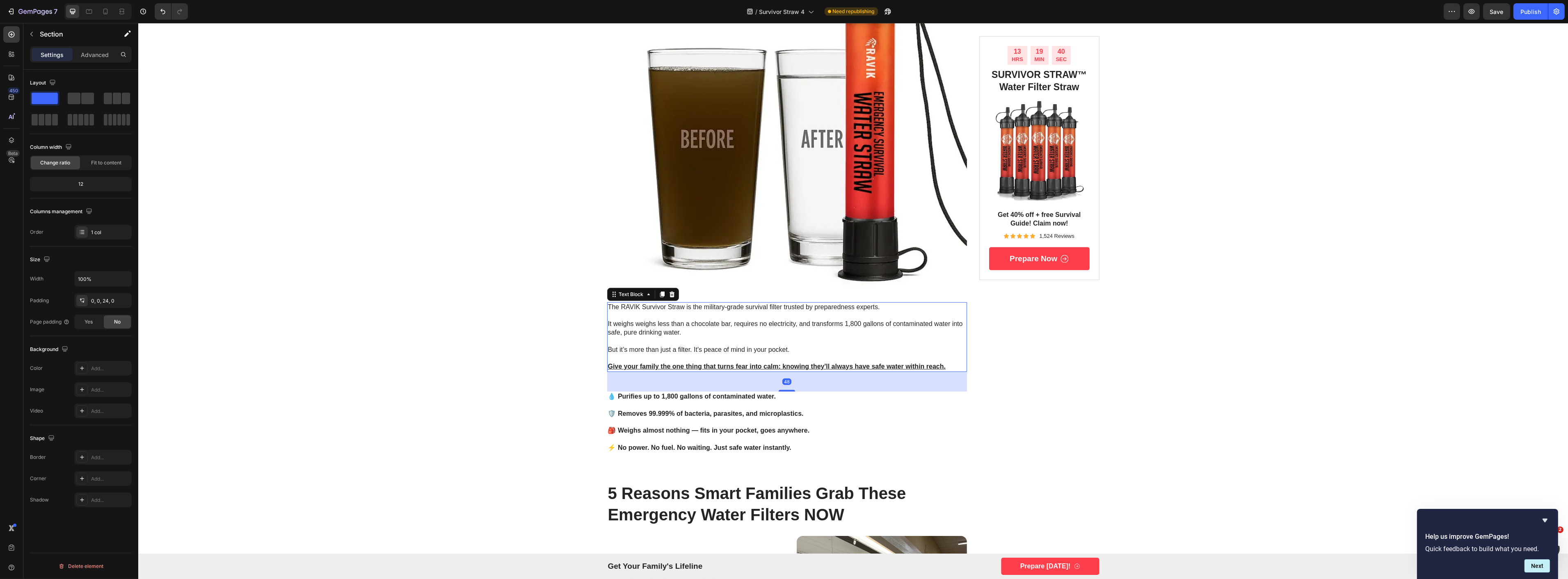
click at [660, 364] on u "Give your family the one thing that turns fear into calm: knowing they'll alway…" at bounding box center [776, 366] width 338 height 7
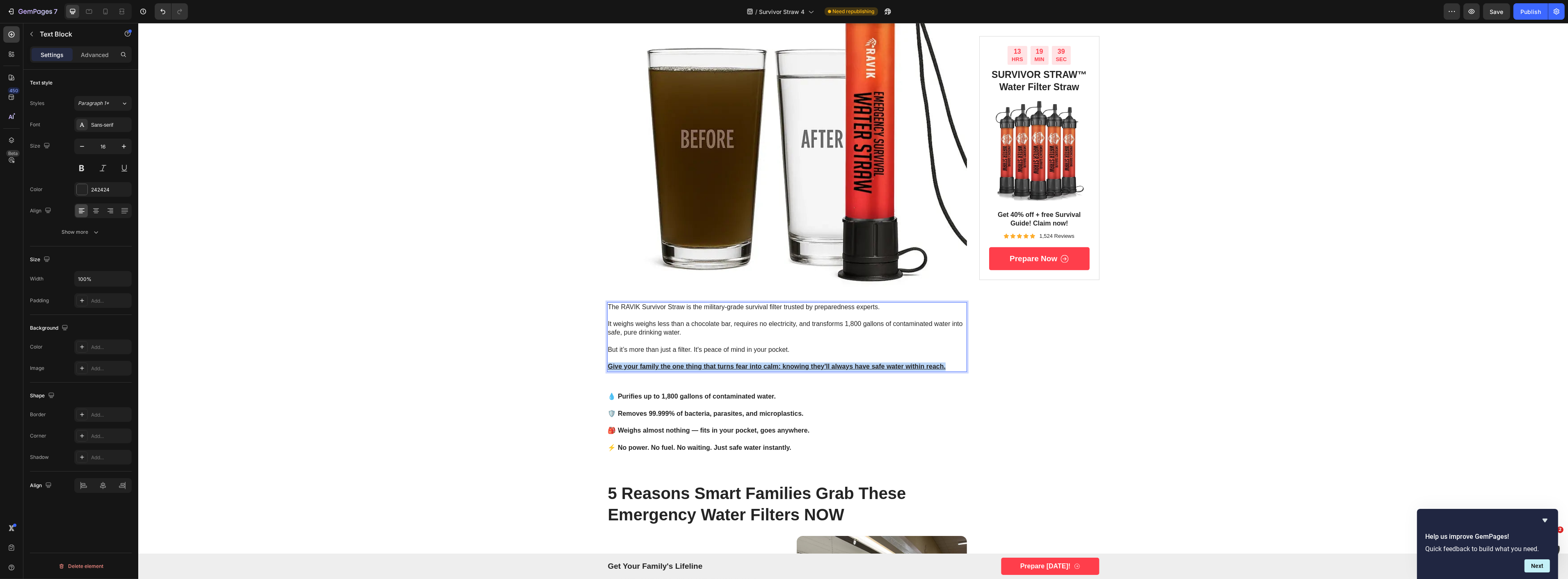
click at [660, 364] on u "Give your family the one thing that turns fear into calm: knowing they'll alway…" at bounding box center [776, 366] width 338 height 7
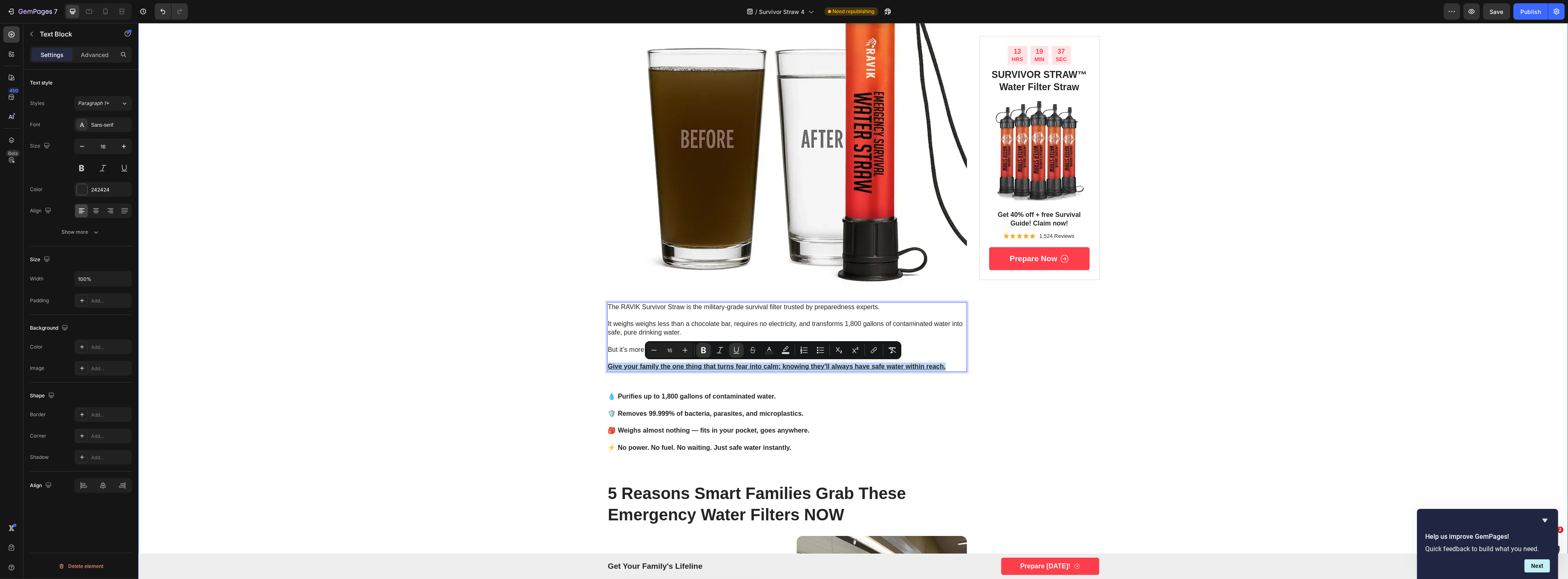
click at [534, 368] on div "Image Advertorial Text Block Row Row what to do right now if you believe confli…" at bounding box center [852, 359] width 1430 height 2186
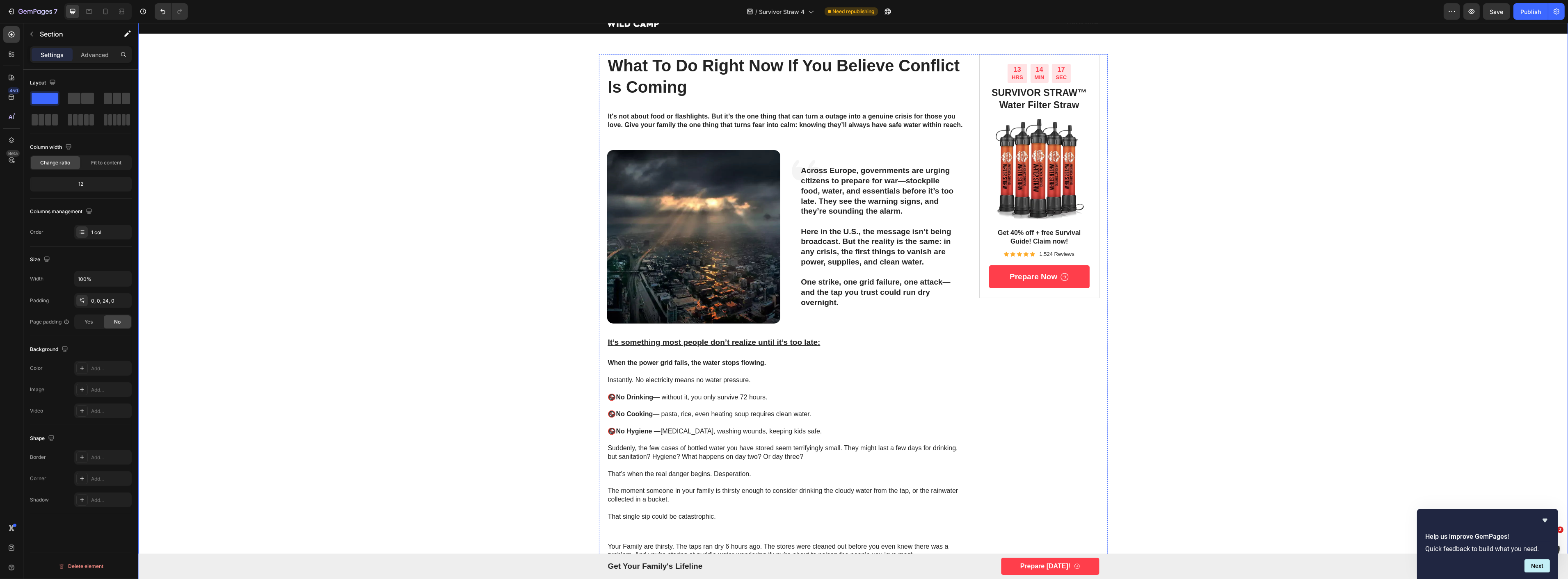
scroll to position [0, 0]
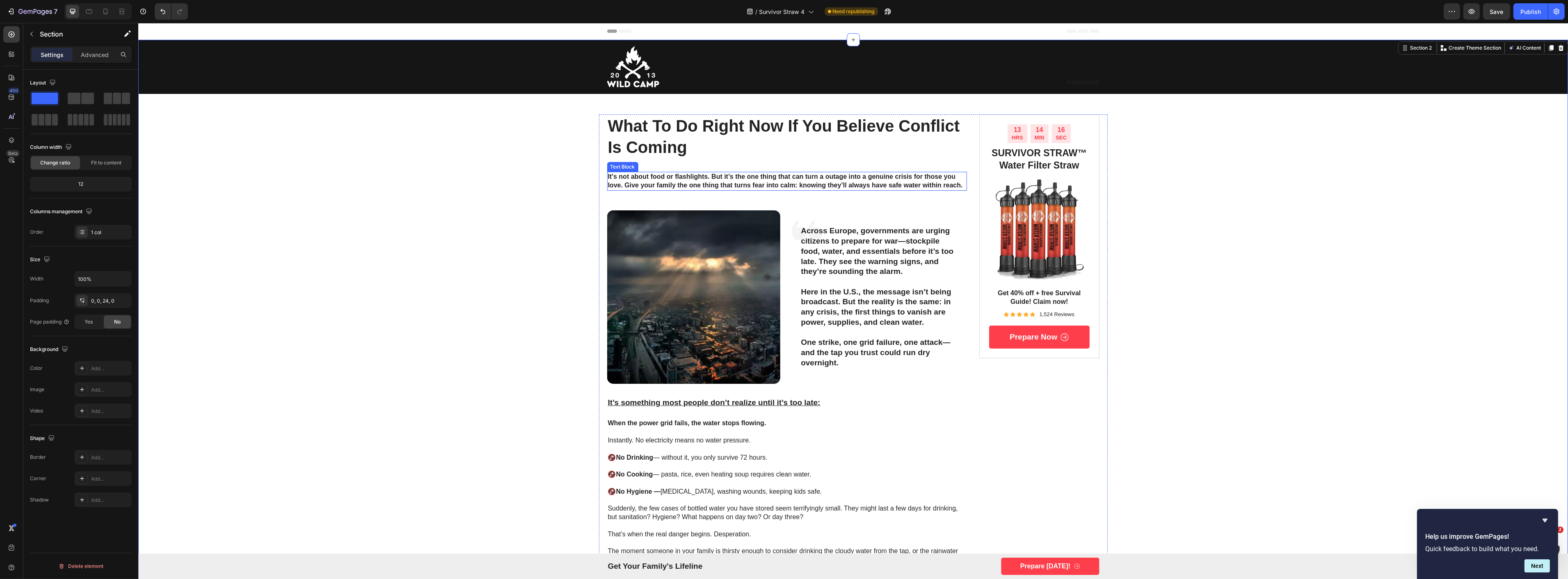
click at [654, 181] on p "It's not about food or flashlights. But it’s the one thing that can turn a outa…" at bounding box center [786, 181] width 359 height 17
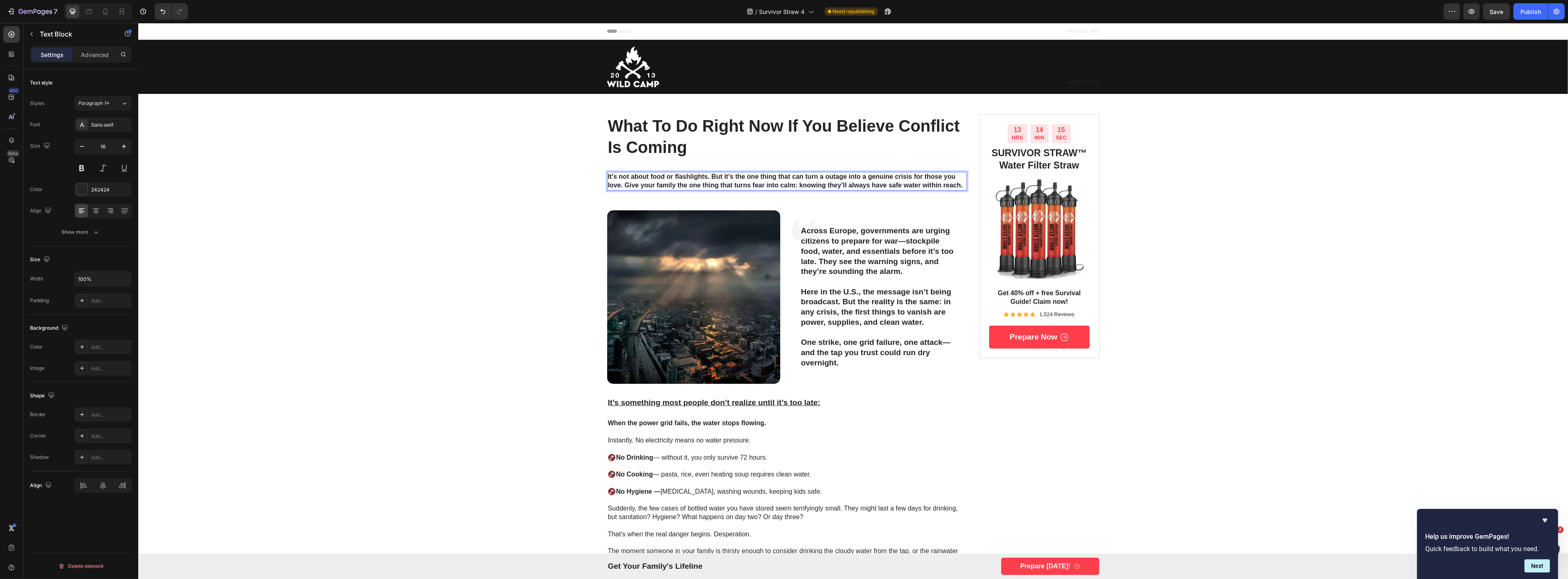
click at [654, 181] on p "It's not about food or flashlights. But it’s the one thing that can turn a outa…" at bounding box center [786, 181] width 359 height 17
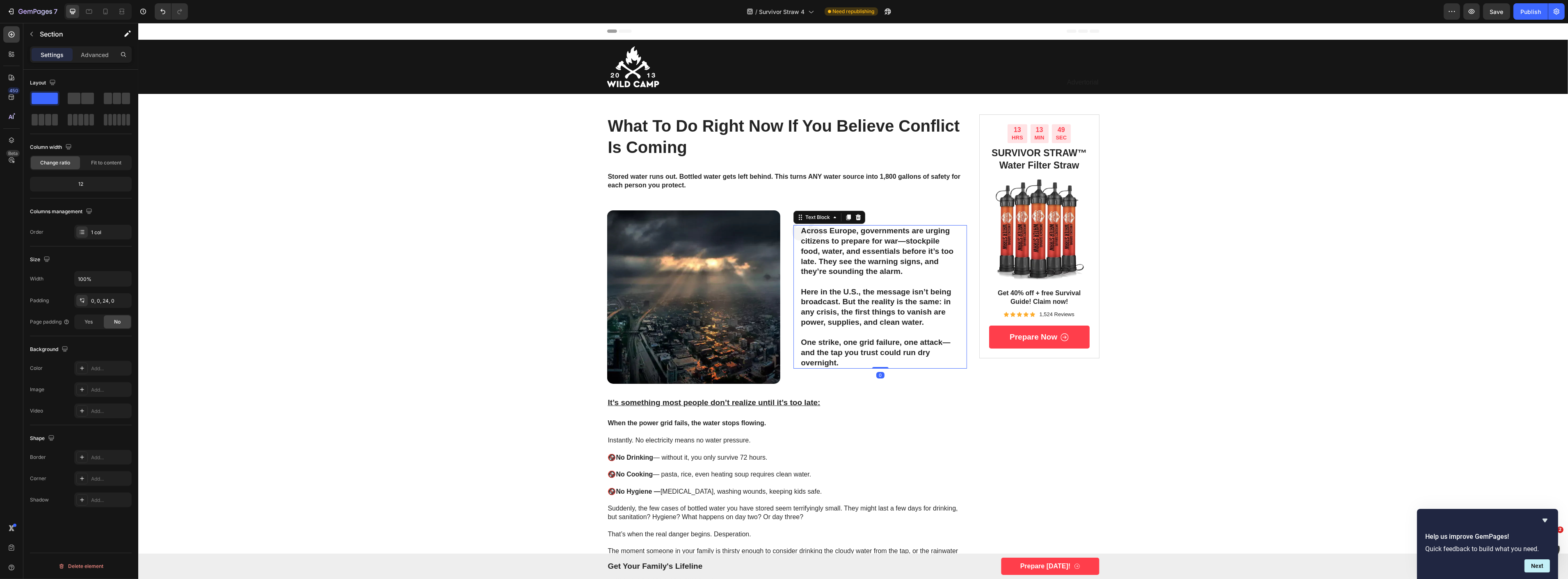
click at [901, 236] on p "Across Europe, governments are urging citizens to prepare for war—stockpile foo…" at bounding box center [880, 251] width 159 height 51
click at [900, 241] on p "Across Europe, governments are urging citizens to prepare for war—stockpile foo…" at bounding box center [880, 251] width 159 height 51
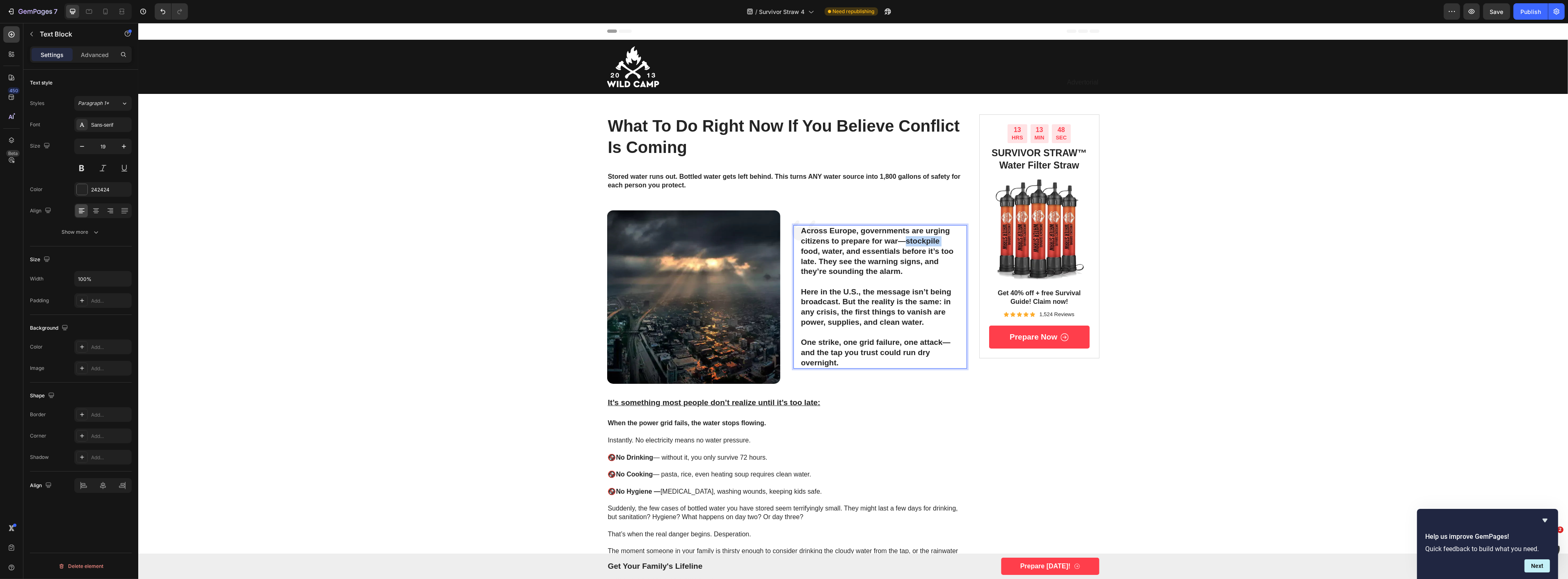
click at [900, 241] on p "Across Europe, governments are urging citizens to prepare for war—stockpile foo…" at bounding box center [880, 251] width 159 height 51
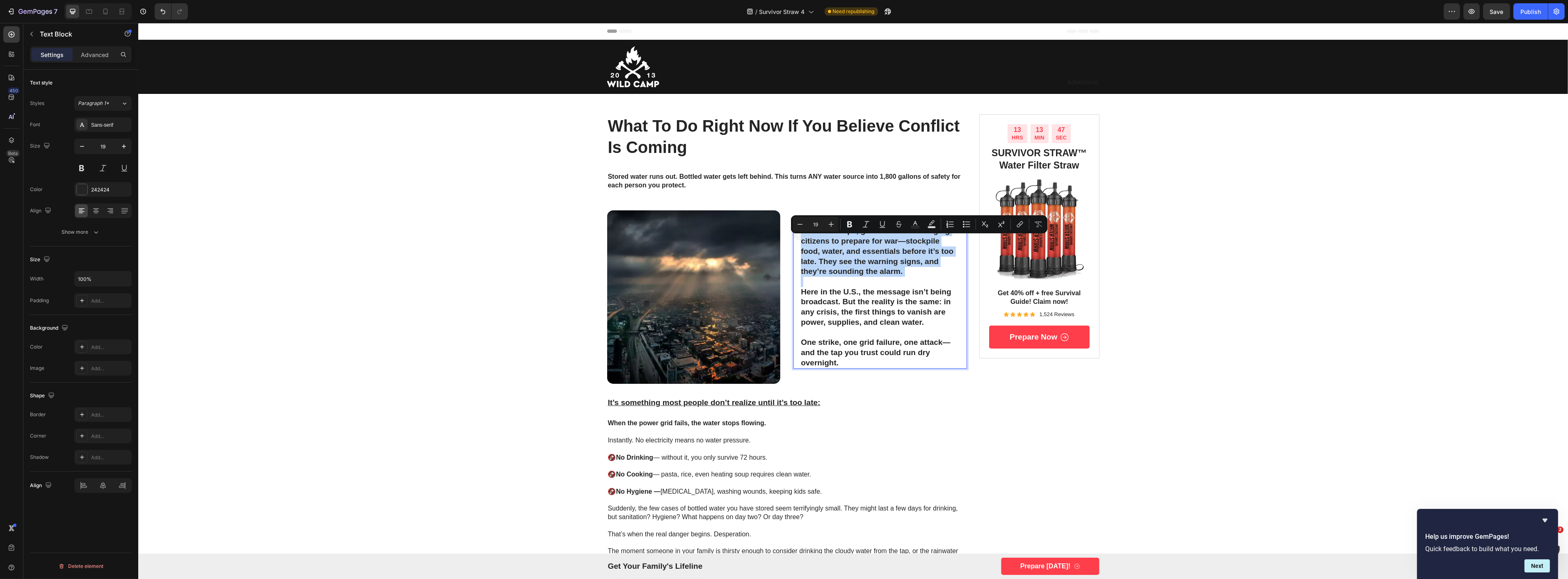
click at [900, 241] on p "Across Europe, governments are urging citizens to prepare for war—stockpile foo…" at bounding box center [880, 251] width 159 height 51
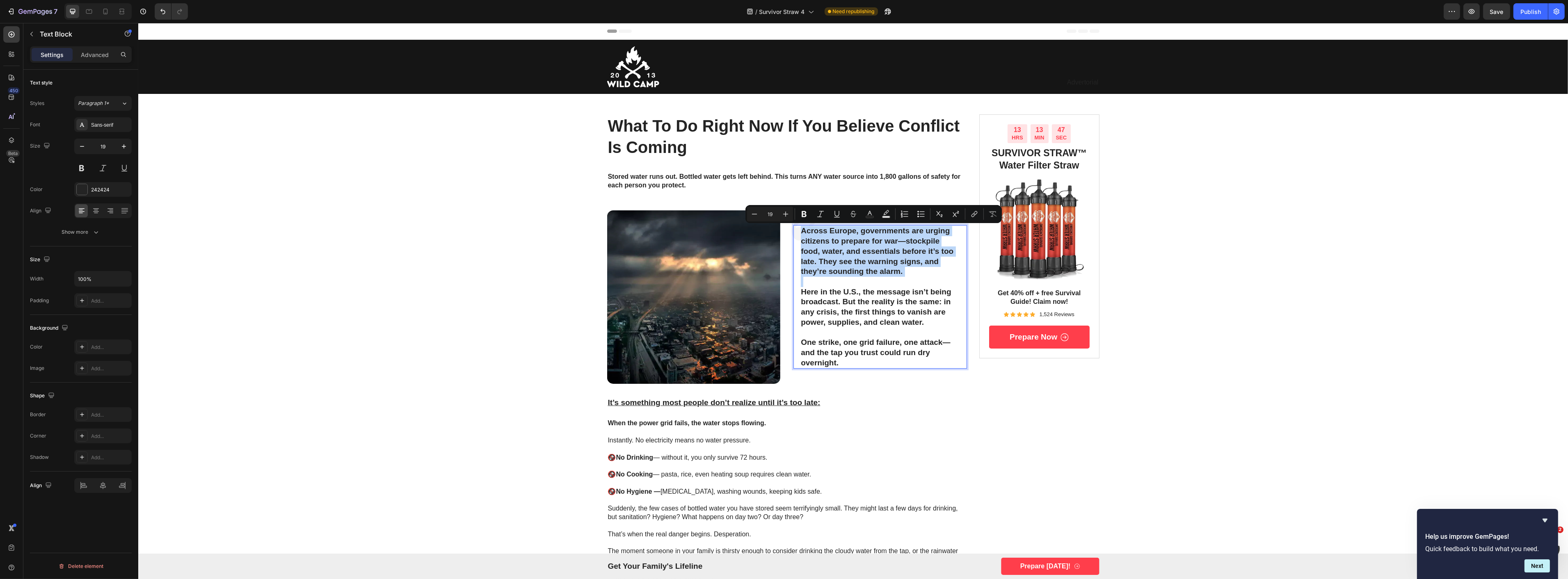
click at [901, 241] on p "Across Europe, governments are urging citizens to prepare for war—stockpile foo…" at bounding box center [880, 251] width 159 height 51
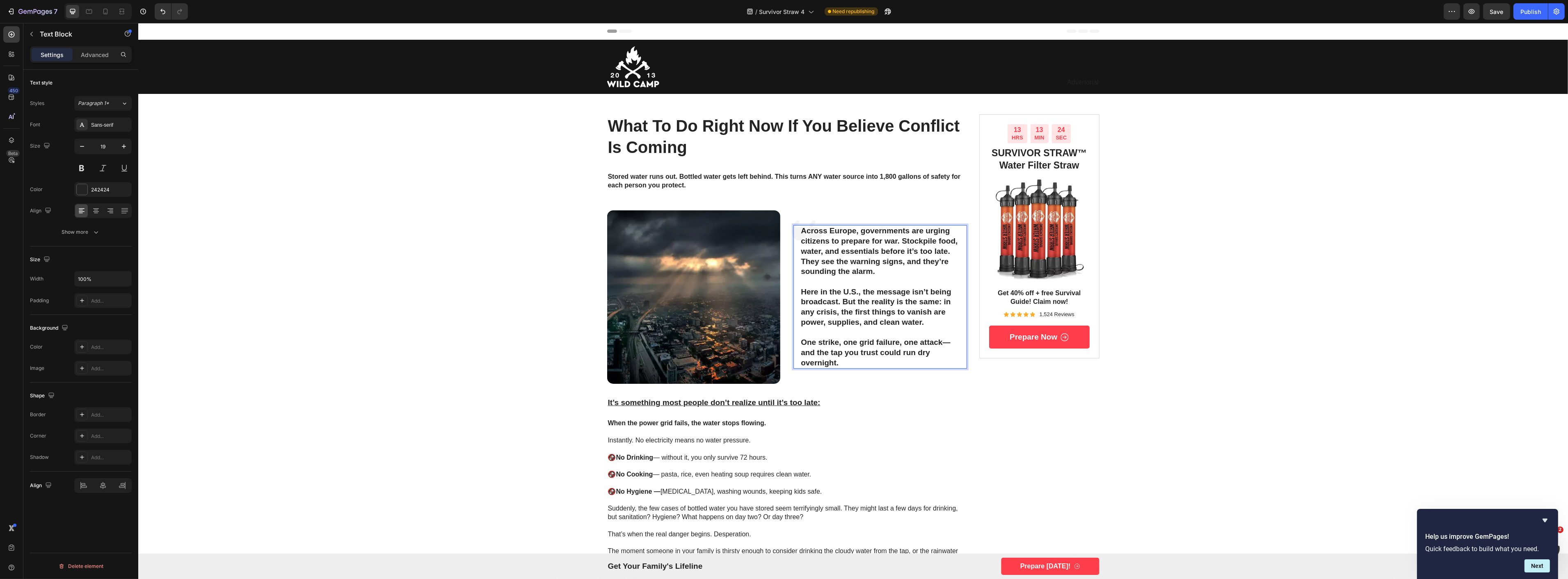
click at [938, 341] on p "One strike, one grid failure, one attack—and the tap you trust could run dry ov…" at bounding box center [880, 353] width 159 height 30
click at [942, 341] on p "One strike, one grid failure, one attack—and the tap you trust could run dry ov…" at bounding box center [880, 353] width 159 height 30
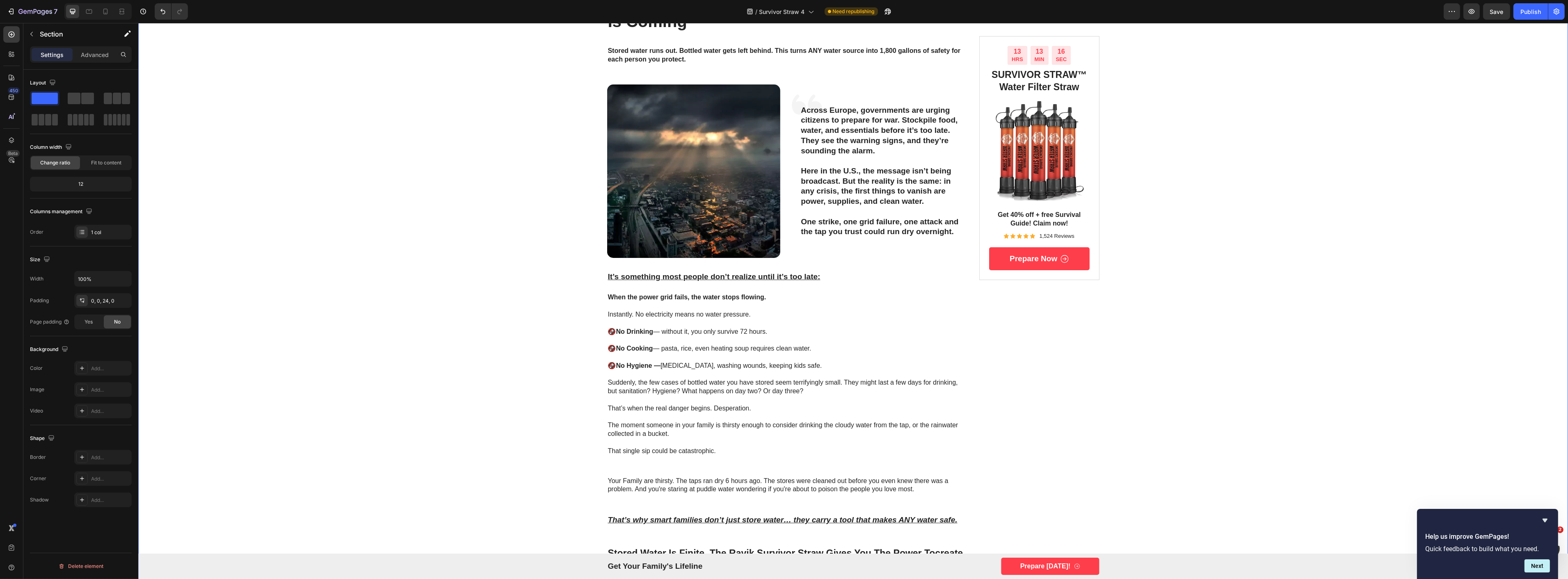
scroll to position [136, 0]
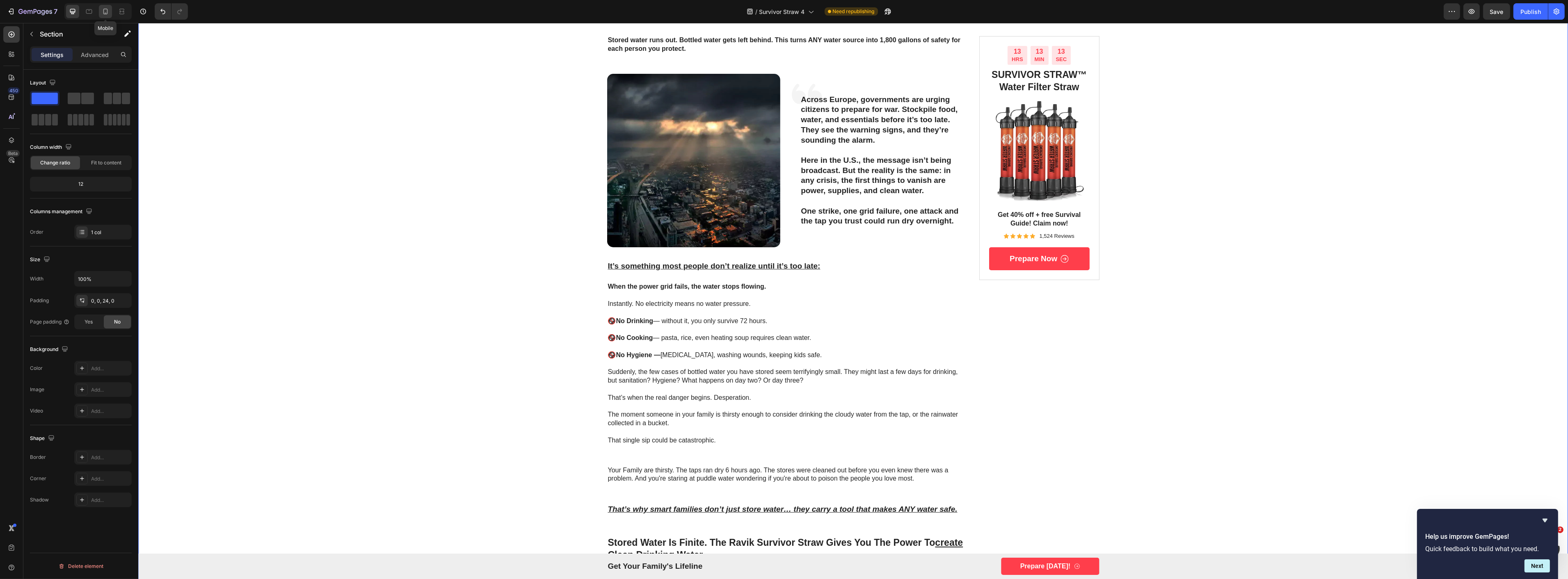
click at [108, 13] on icon at bounding box center [105, 11] width 8 height 8
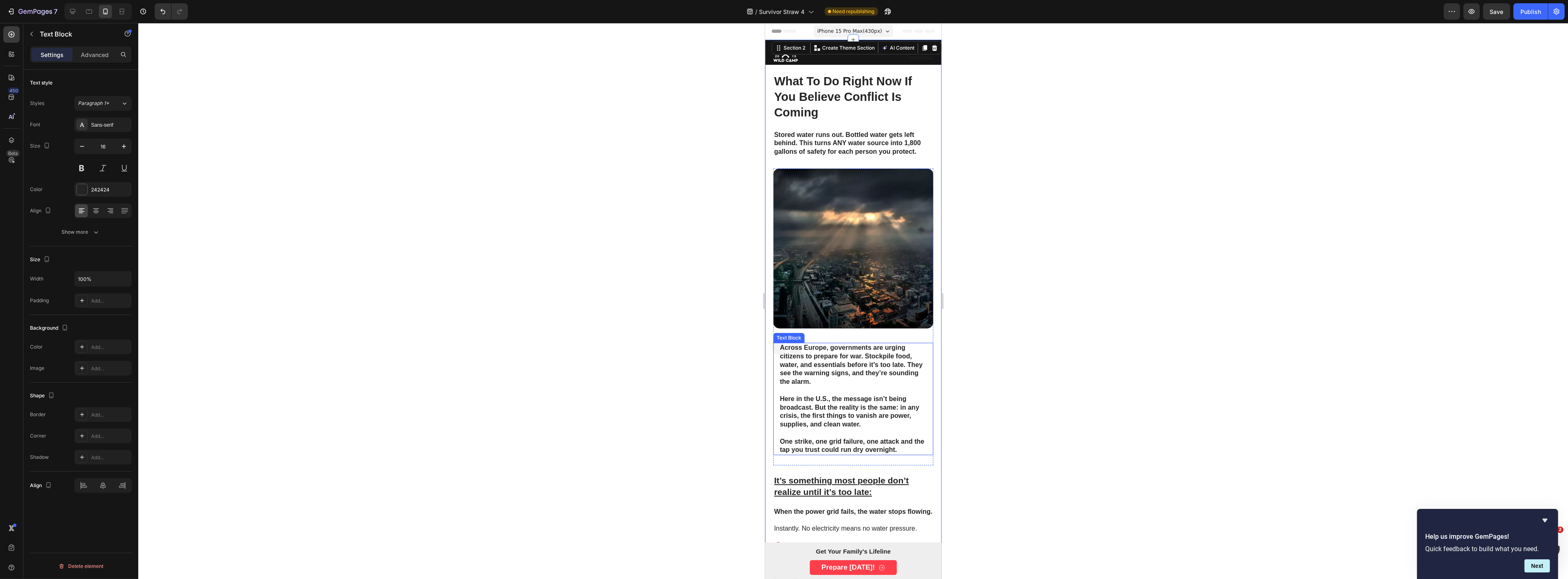
click at [903, 358] on p "Across Europe, governments are urging citizens to prepare for war. Stockpile fo…" at bounding box center [853, 365] width 147 height 43
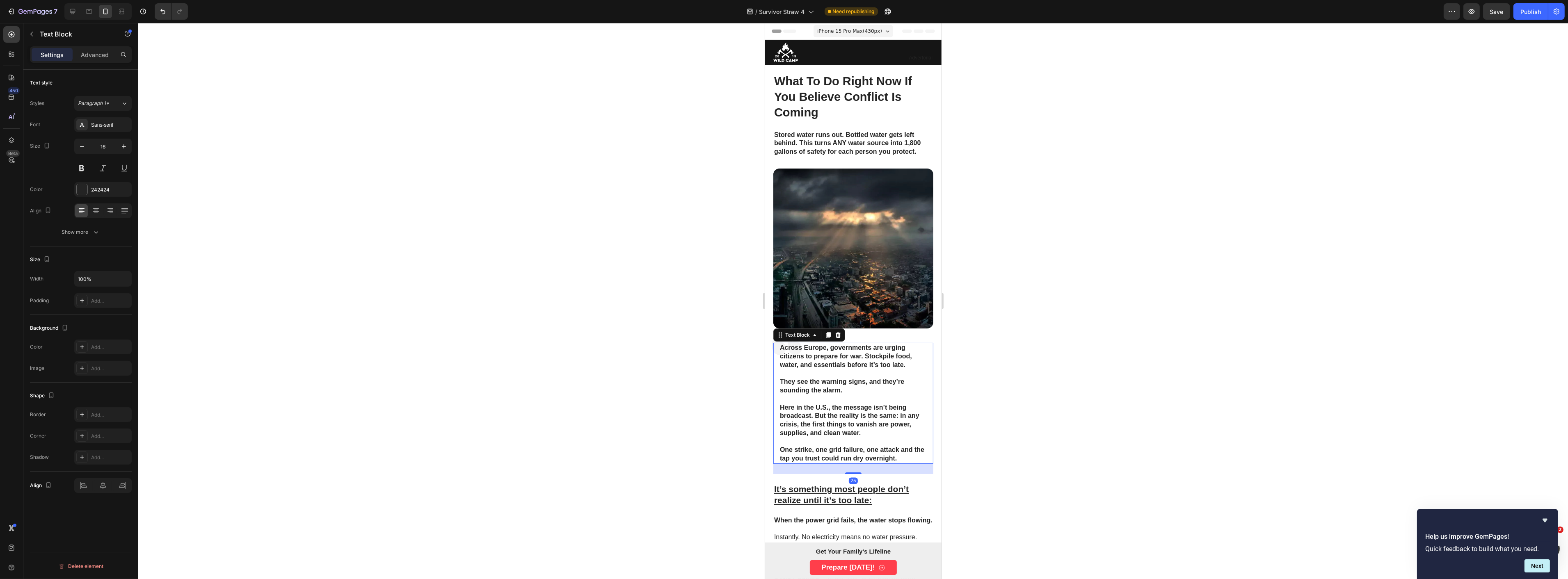
click at [1051, 374] on div at bounding box center [853, 301] width 1430 height 556
click at [783, 378] on p "They see the warning signs, and they’re sounding the alarm." at bounding box center [853, 386] width 147 height 17
click at [783, 378] on p "They see the warning signs, and they’re sounding the alarm." at bounding box center [853, 386] width 147 height 17
click at [1071, 379] on div at bounding box center [853, 301] width 1430 height 556
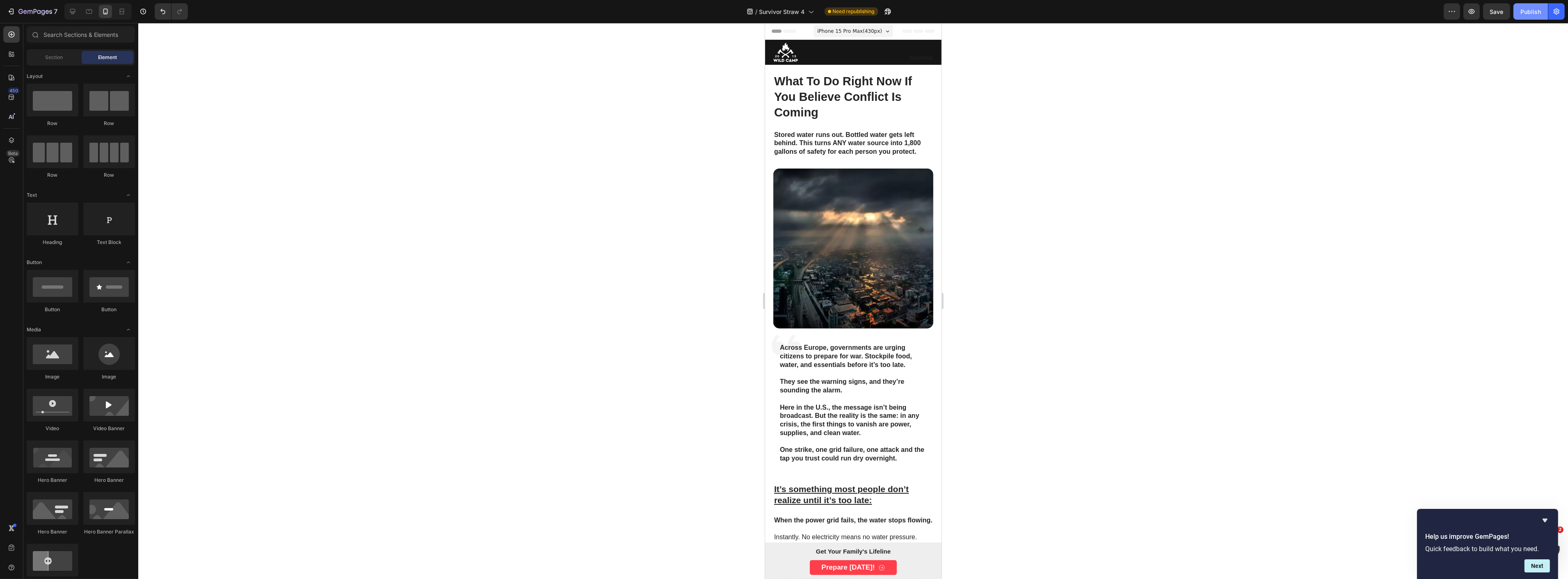
click at [1527, 13] on div "Publish" at bounding box center [1531, 12] width 21 height 9
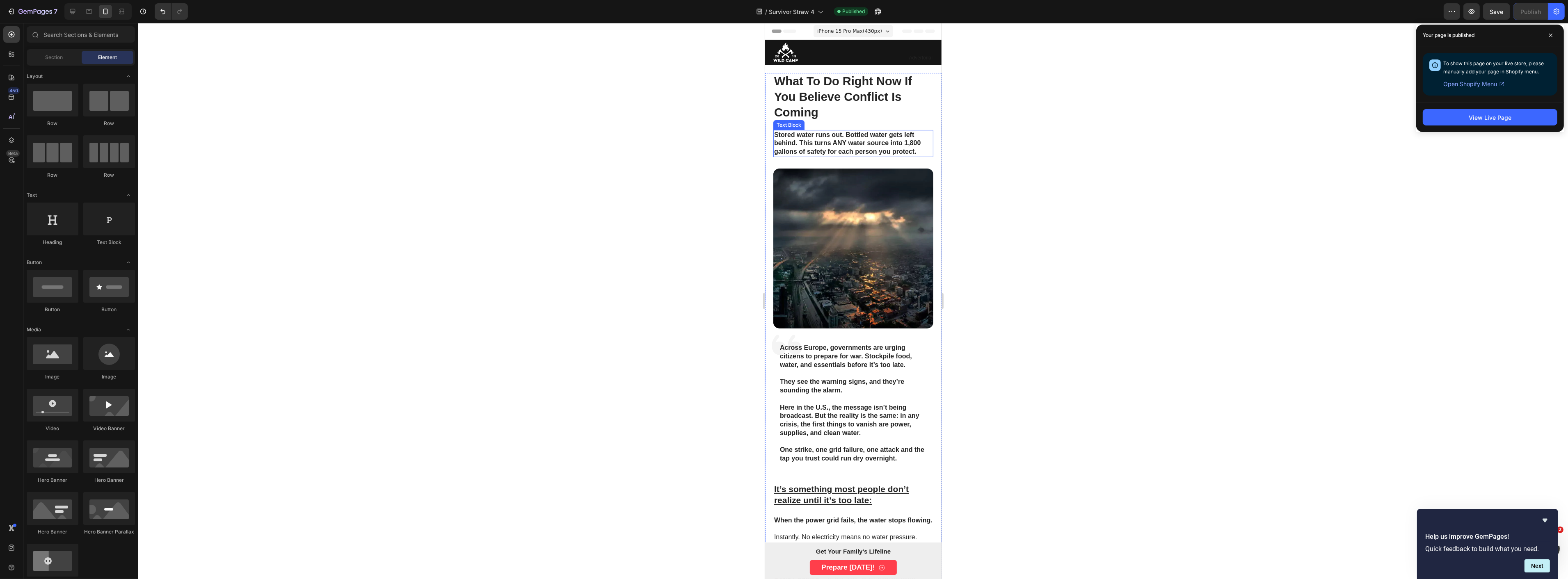
click at [808, 142] on strong "Stored water runs out. Bottled water gets left behind. This turns ANY water sou…" at bounding box center [847, 144] width 147 height 24
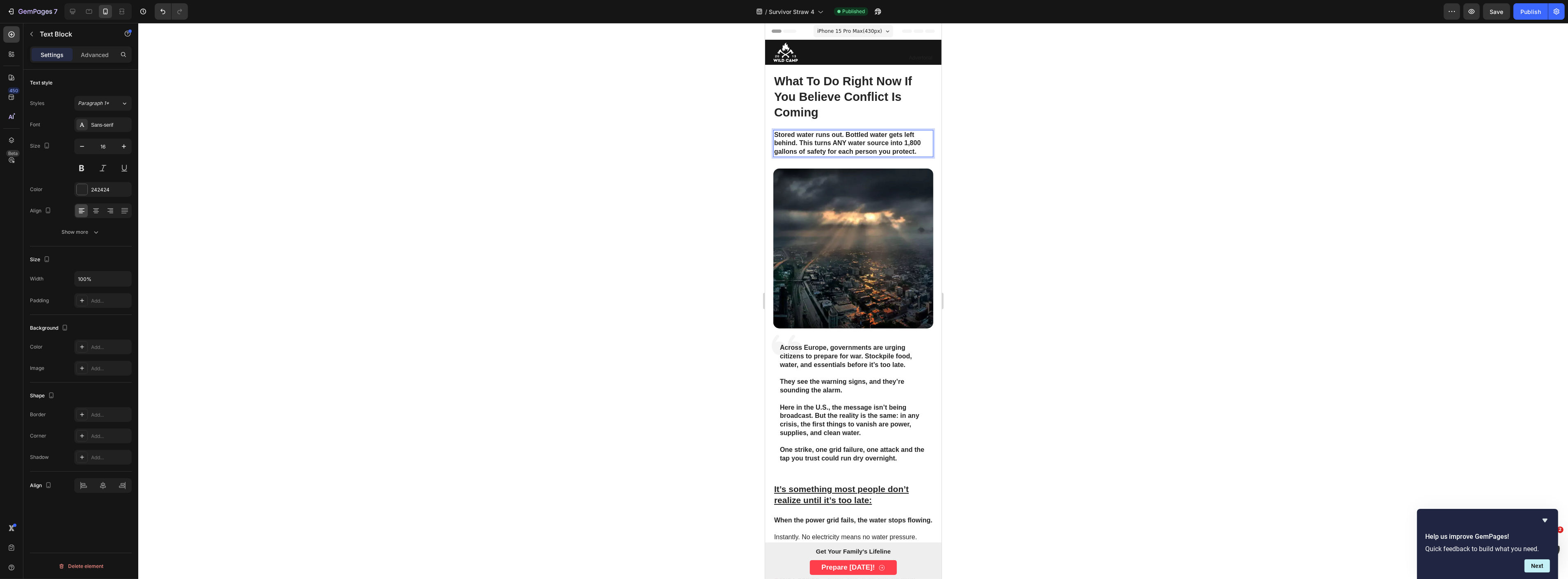
click at [808, 142] on strong "Stored water runs out. Bottled water gets left behind. This turns ANY water sou…" at bounding box center [847, 144] width 147 height 24
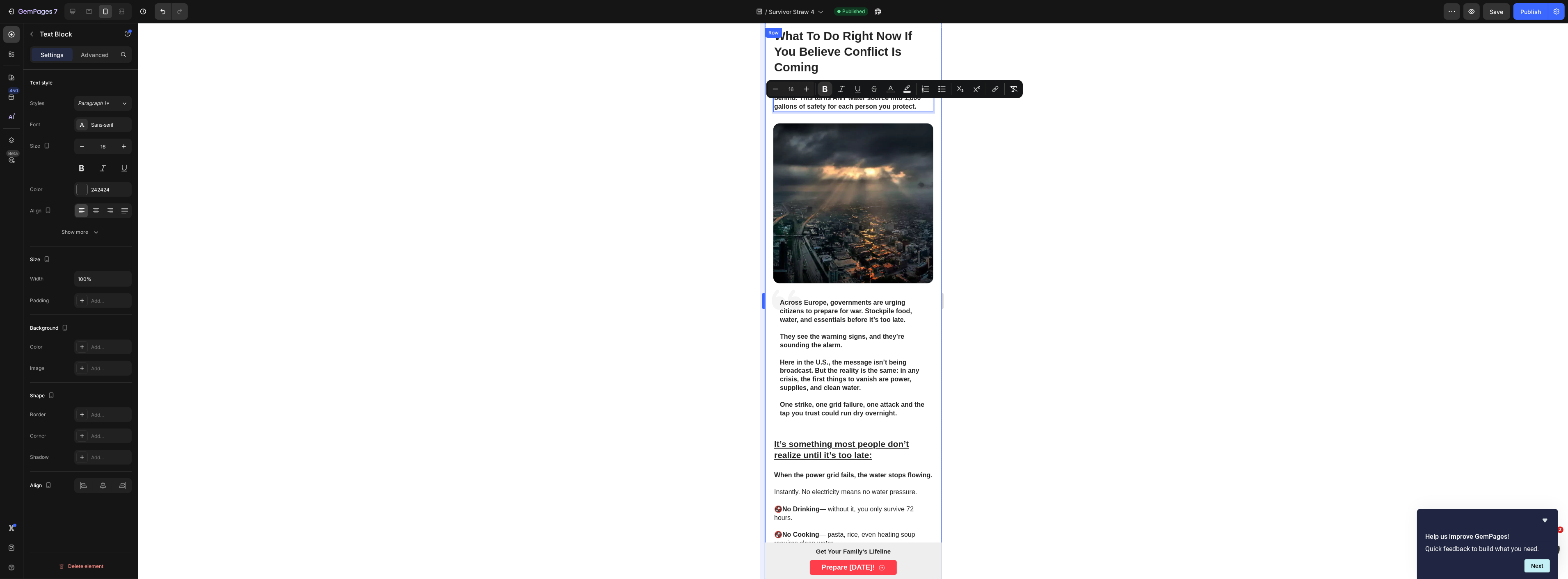
scroll to position [46, 0]
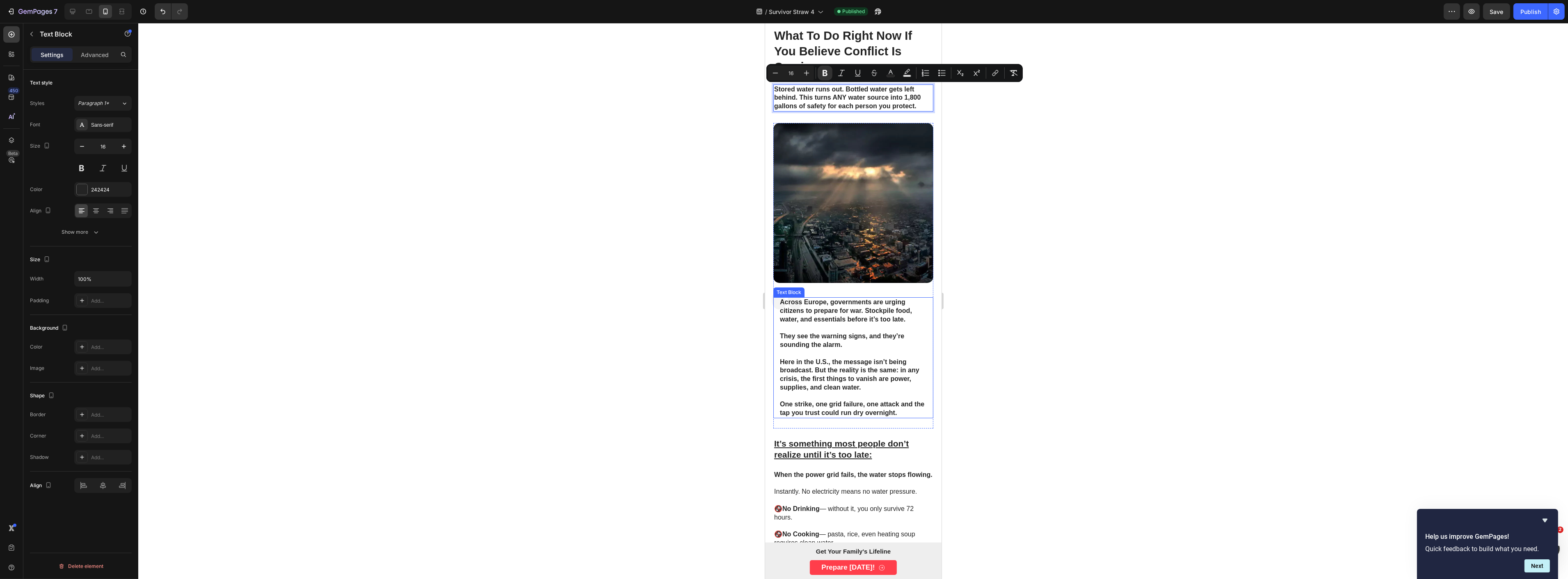
click at [820, 332] on p "They see the warning signs, and they’re sounding the alarm." at bounding box center [853, 341] width 147 height 17
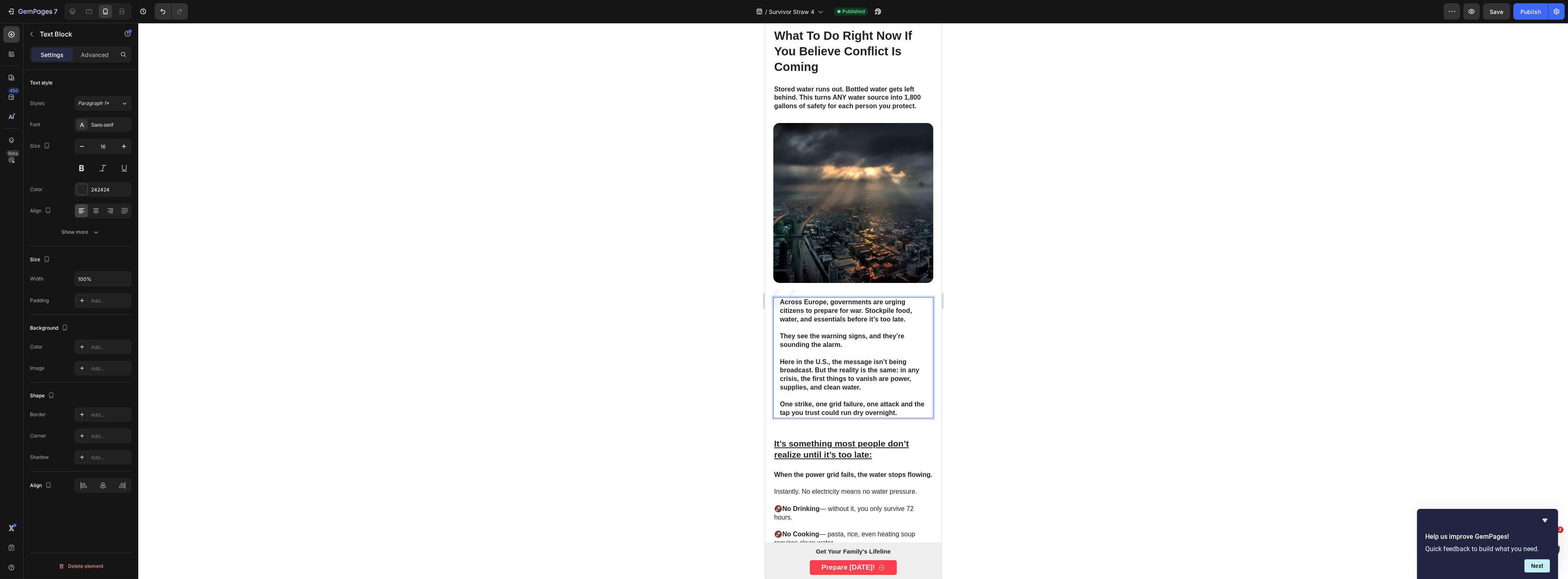
click at [820, 332] on p "They see the warning signs, and they’re sounding the alarm." at bounding box center [853, 341] width 147 height 17
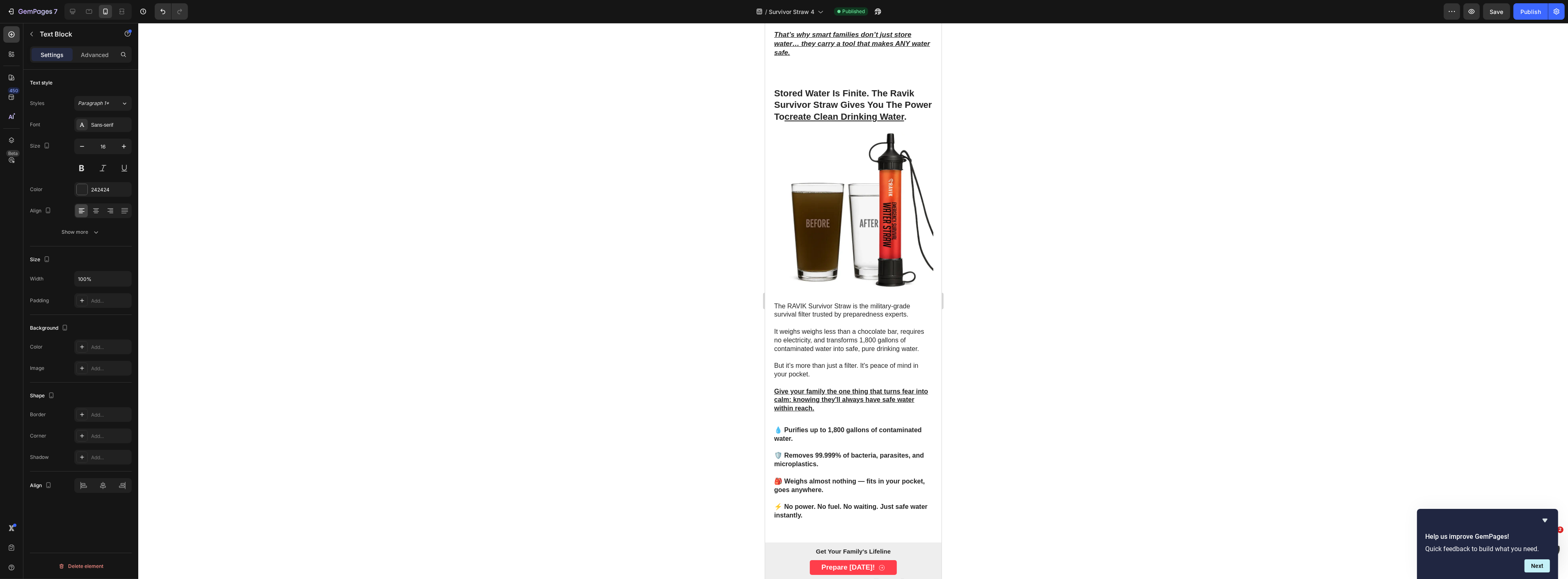
scroll to position [774, 0]
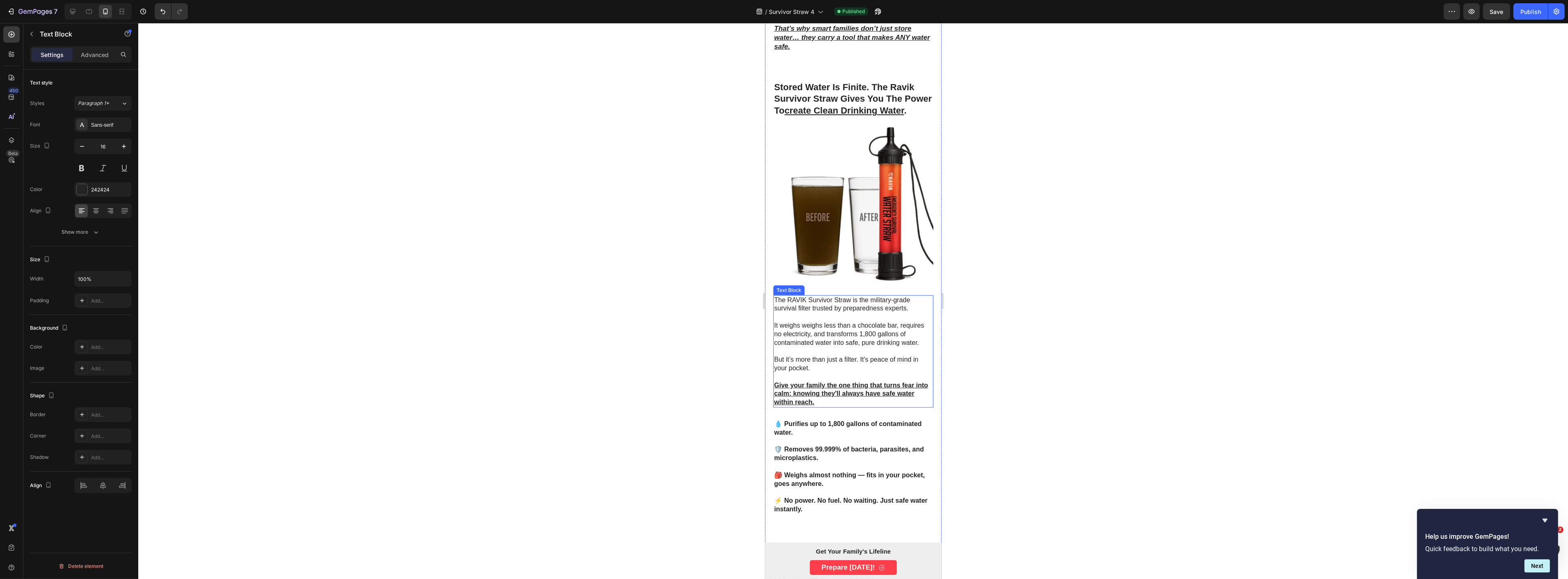
click at [821, 404] on p "Give your family the one thing that turns fear into calm: knowing they'll alway…" at bounding box center [853, 394] width 158 height 26
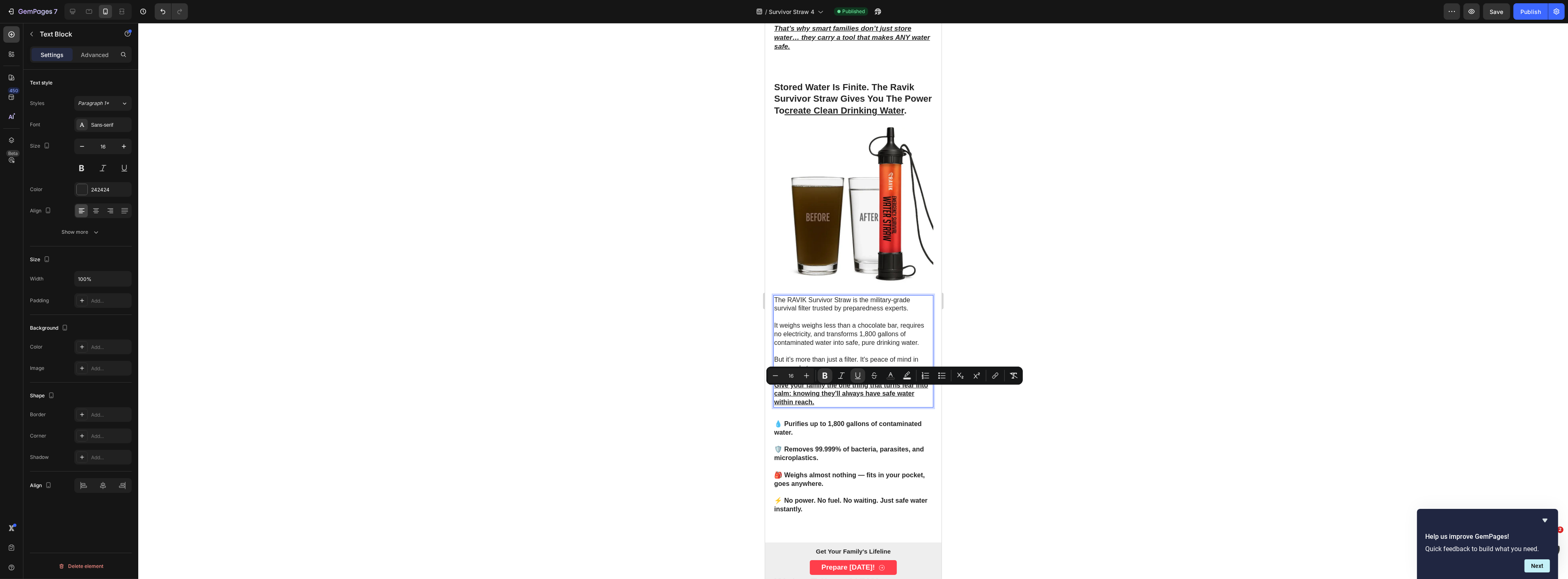
click at [831, 313] on p "The RAVIK Survivor Straw is the military-grade survival filter trusted by prepa…" at bounding box center [853, 305] width 158 height 17
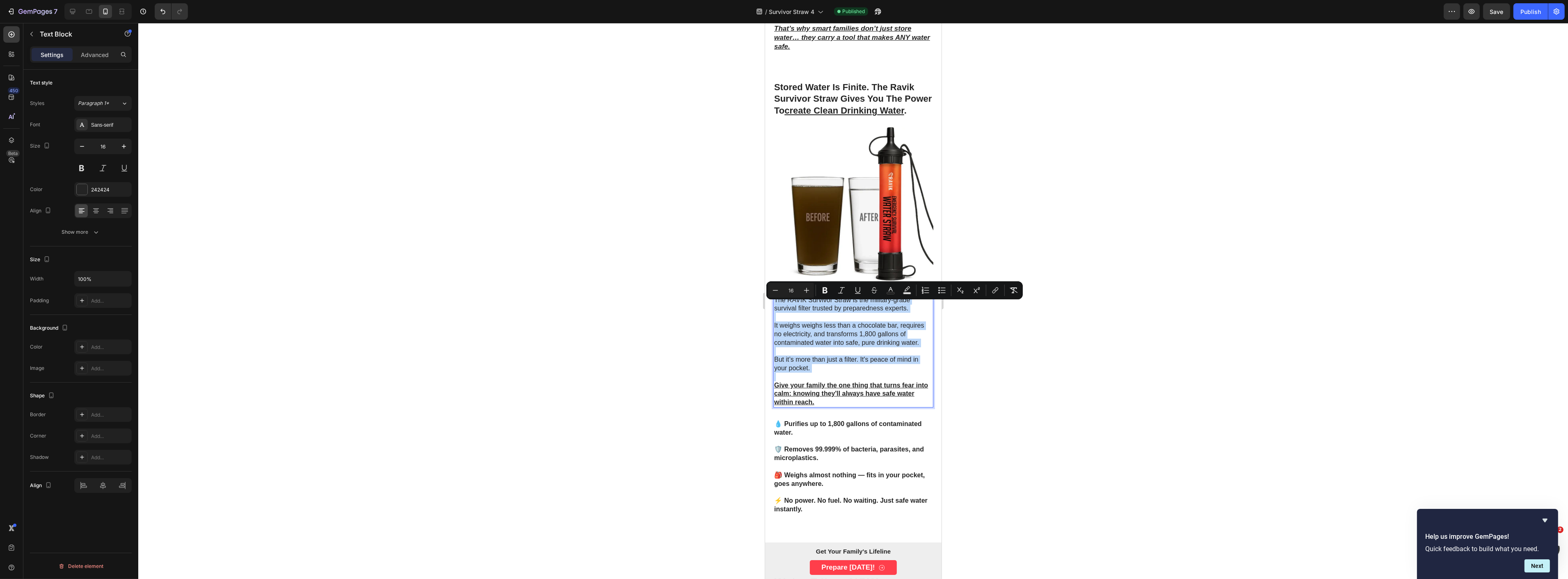
copy div "The RAVIK Survivor Straw is the military-grade survival filter trusted by prepa…"
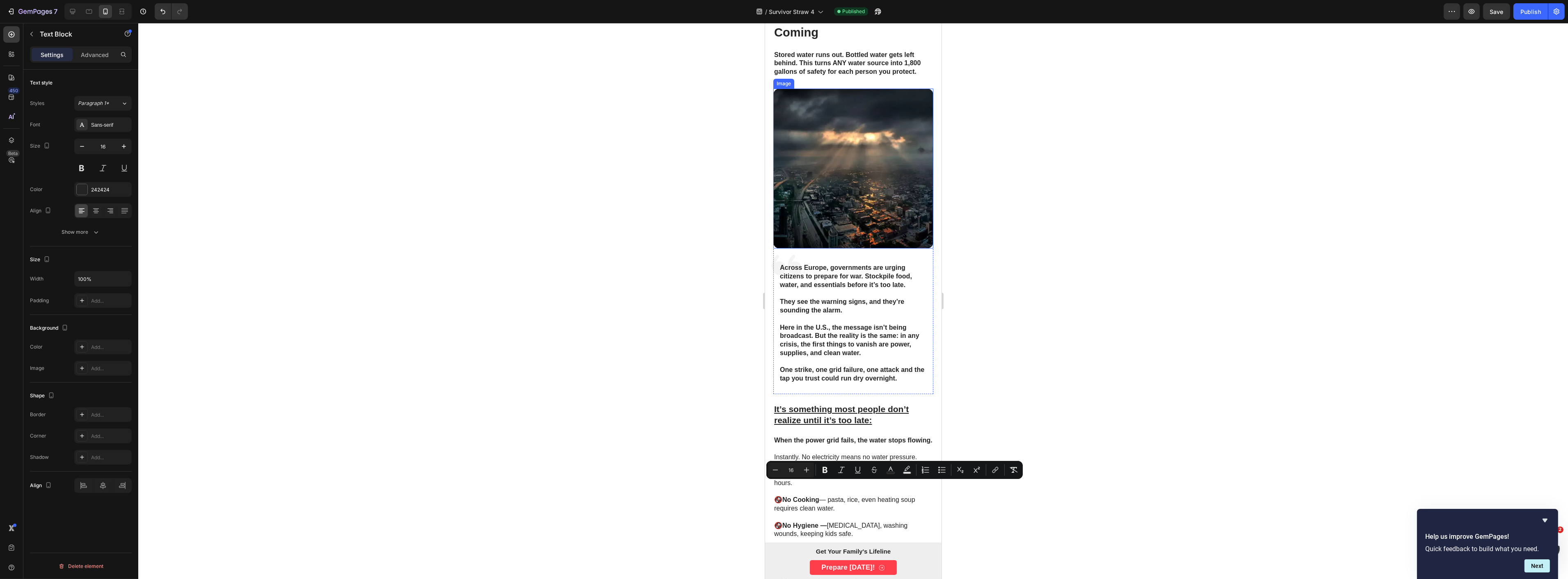
scroll to position [0, 0]
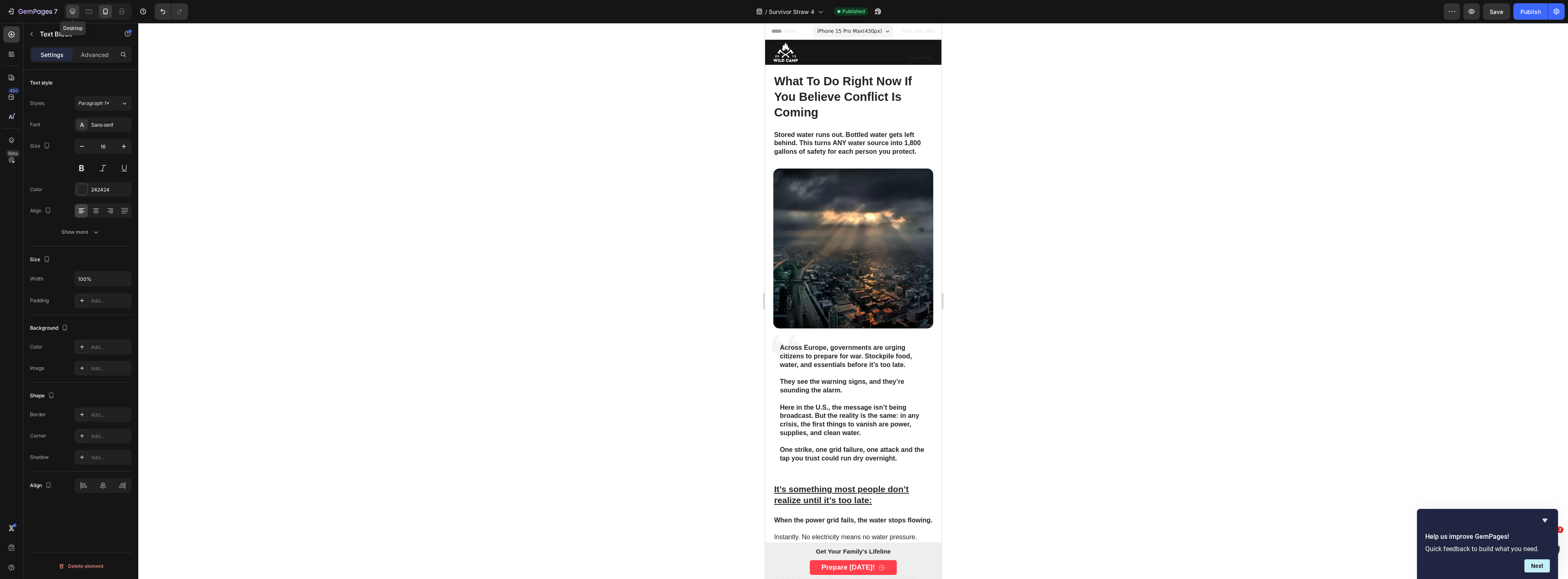
click at [69, 11] on icon at bounding box center [72, 11] width 8 height 8
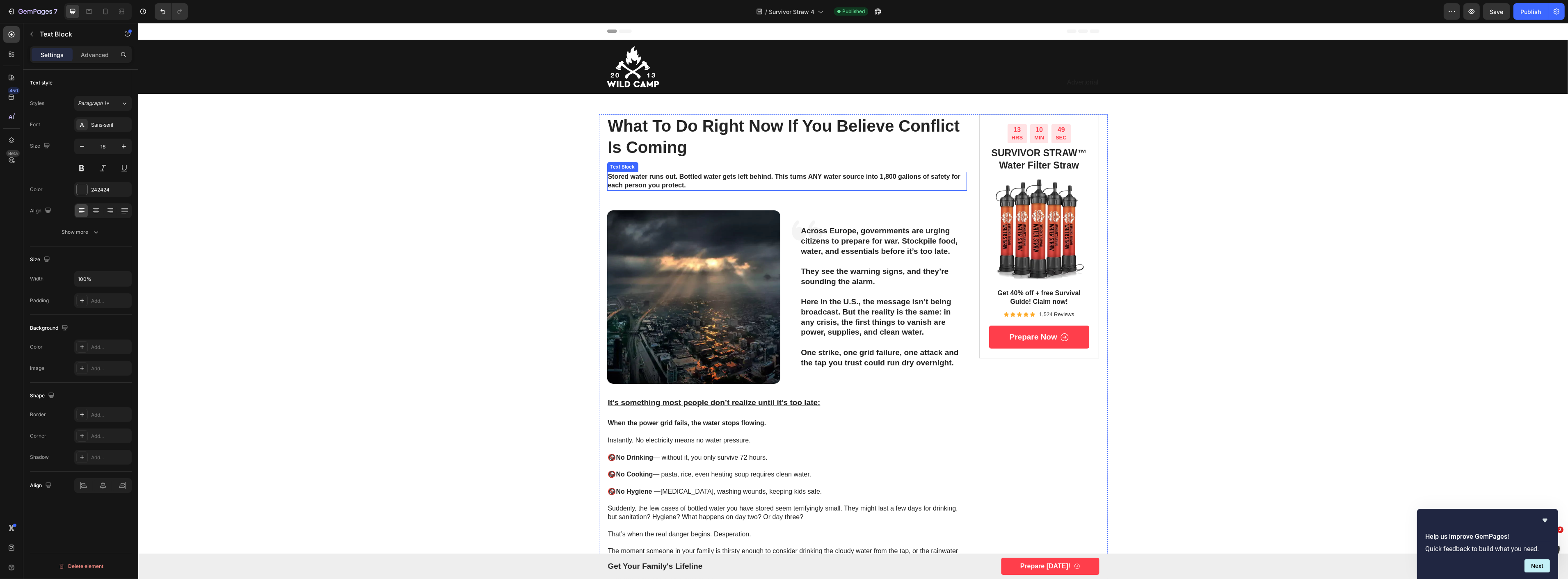
click at [679, 178] on strong "Stored water runs out. Bottled water gets left behind. This turns ANY water sou…" at bounding box center [784, 181] width 353 height 16
click at [924, 283] on p "They see the warning signs, and they’re sounding the alarm." at bounding box center [880, 276] width 159 height 20
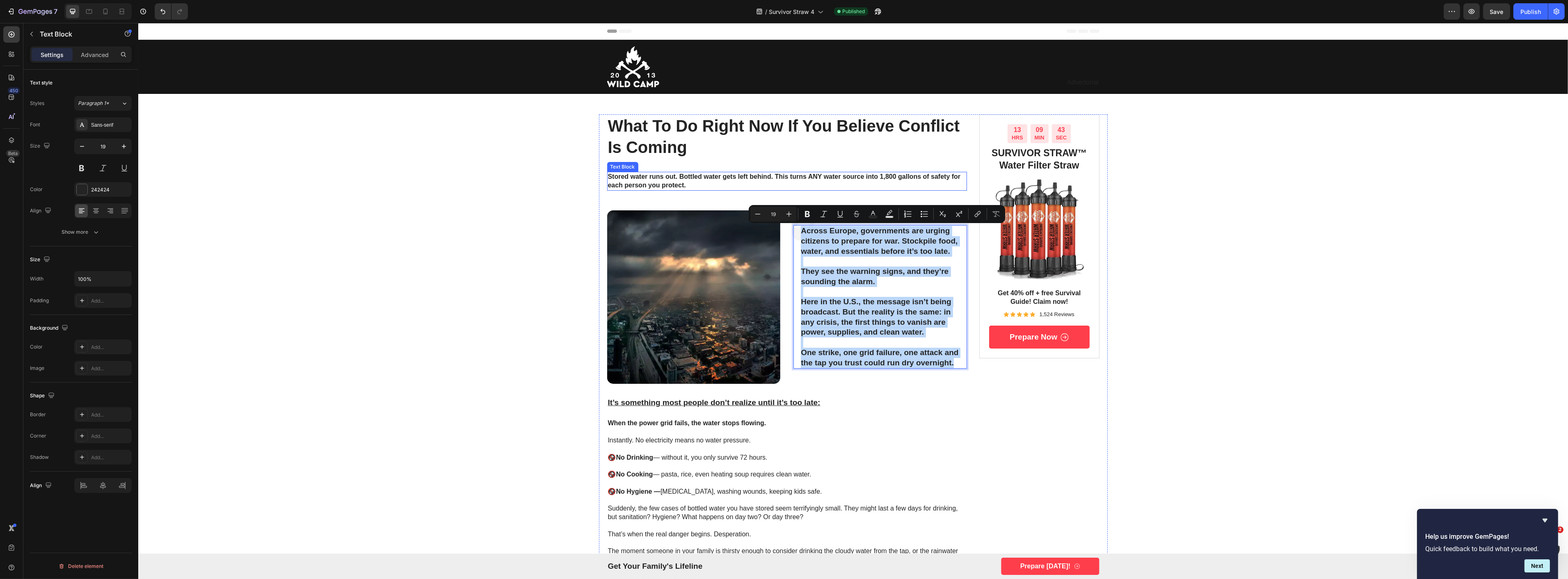
click at [690, 182] on p "Stored water runs out. Bottled water gets left behind. This turns ANY water sou…" at bounding box center [786, 181] width 359 height 17
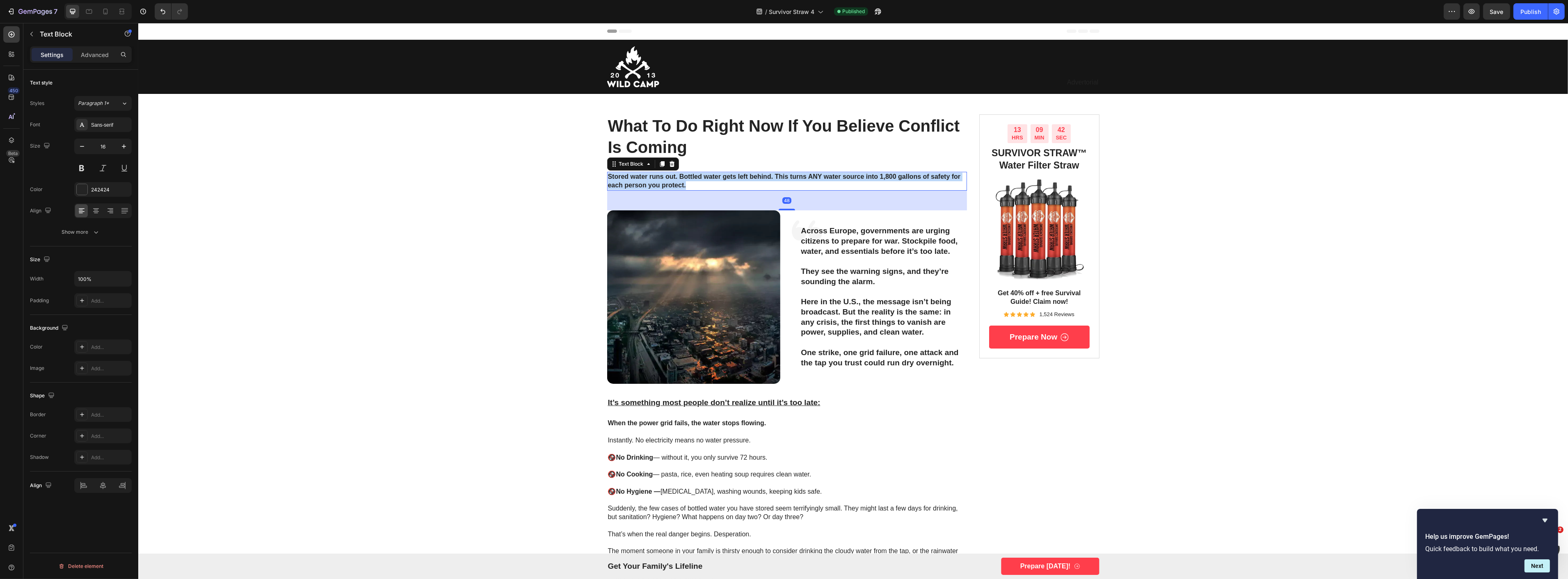
click at [690, 182] on p "Stored water runs out. Bottled water gets left behind. This turns ANY water sou…" at bounding box center [786, 181] width 359 height 17
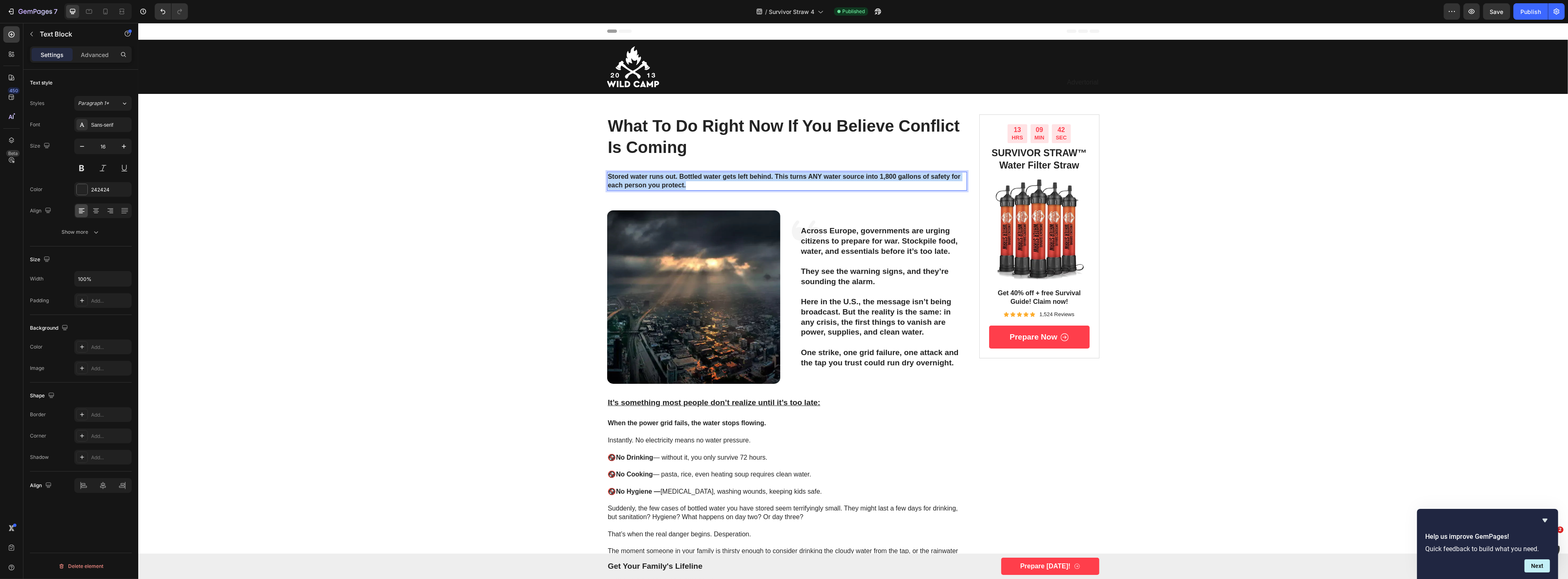
copy strong "Stored water runs out. Bottled water gets left behind. This turns ANY water sou…"
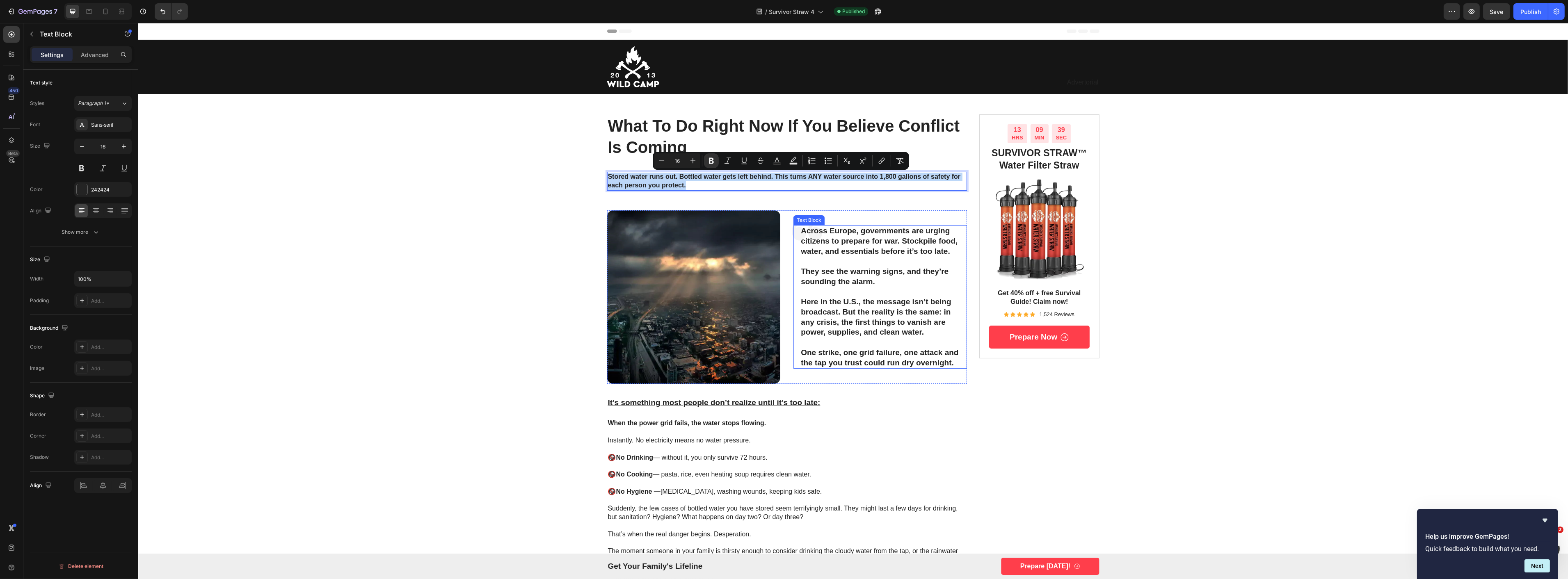
click at [895, 285] on p "They see the warning signs, and they’re sounding the alarm." at bounding box center [880, 276] width 159 height 20
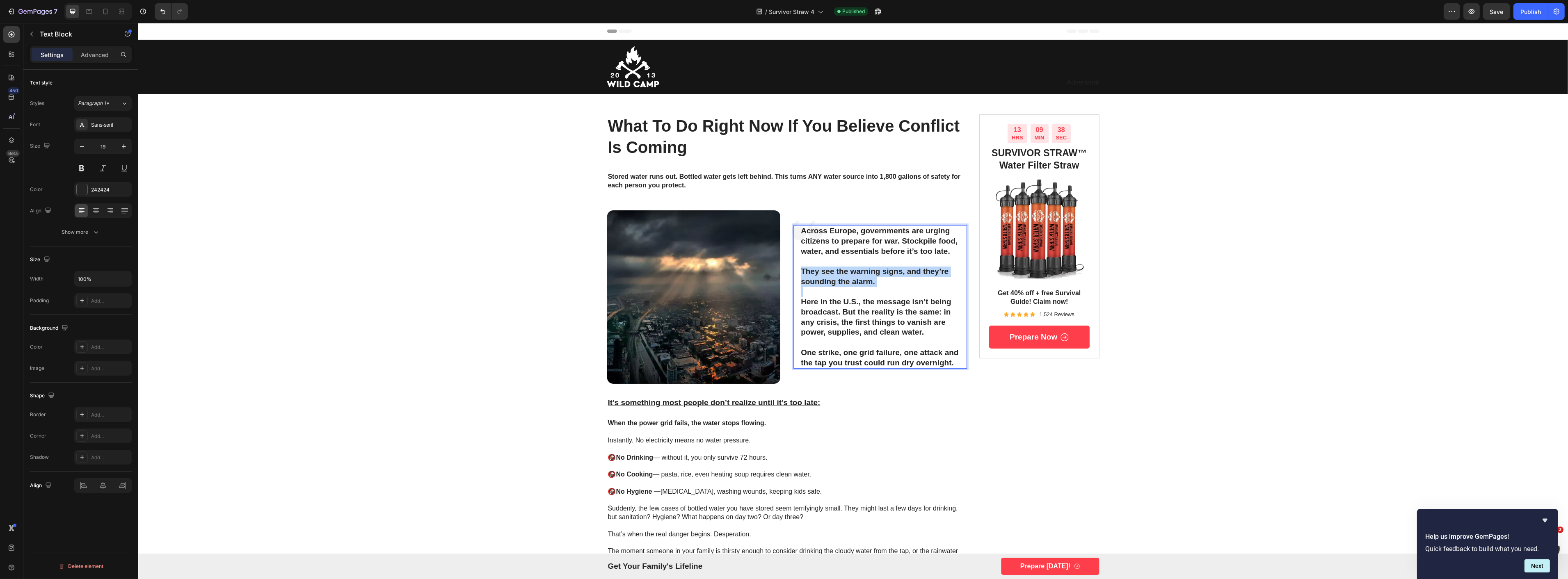
click at [895, 285] on p "They see the warning signs, and they’re sounding the alarm." at bounding box center [880, 276] width 159 height 20
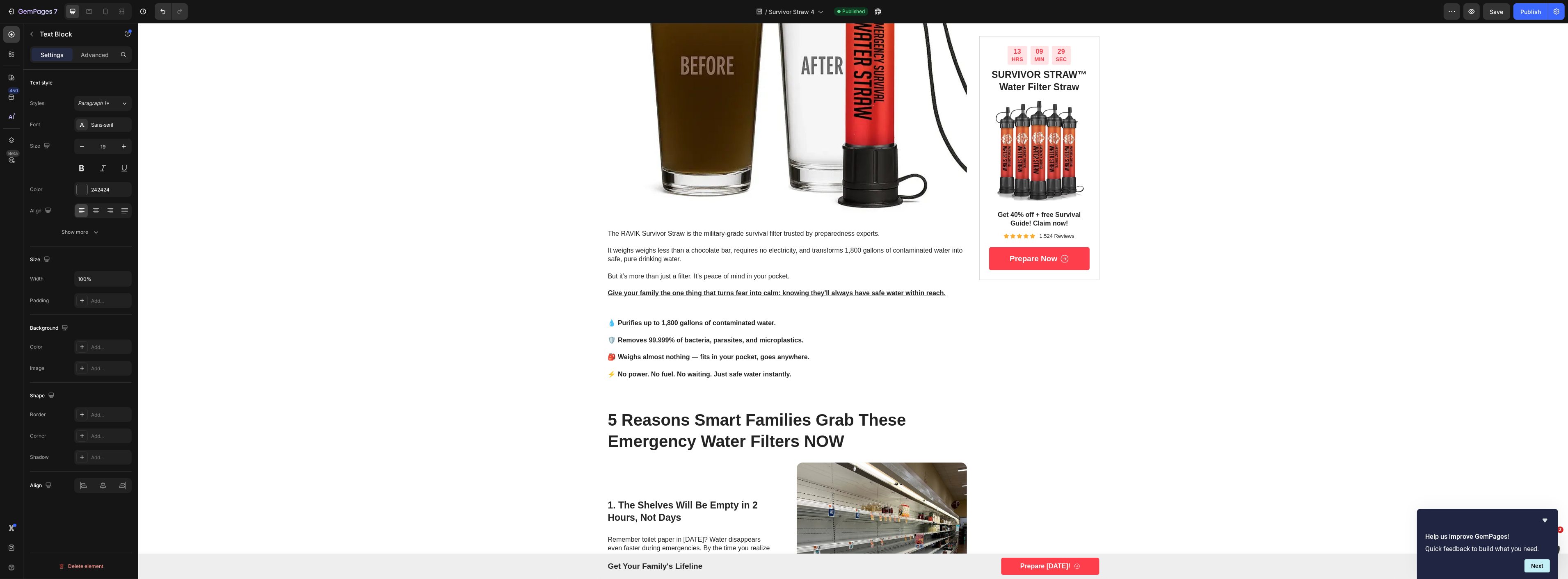
scroll to position [865, 0]
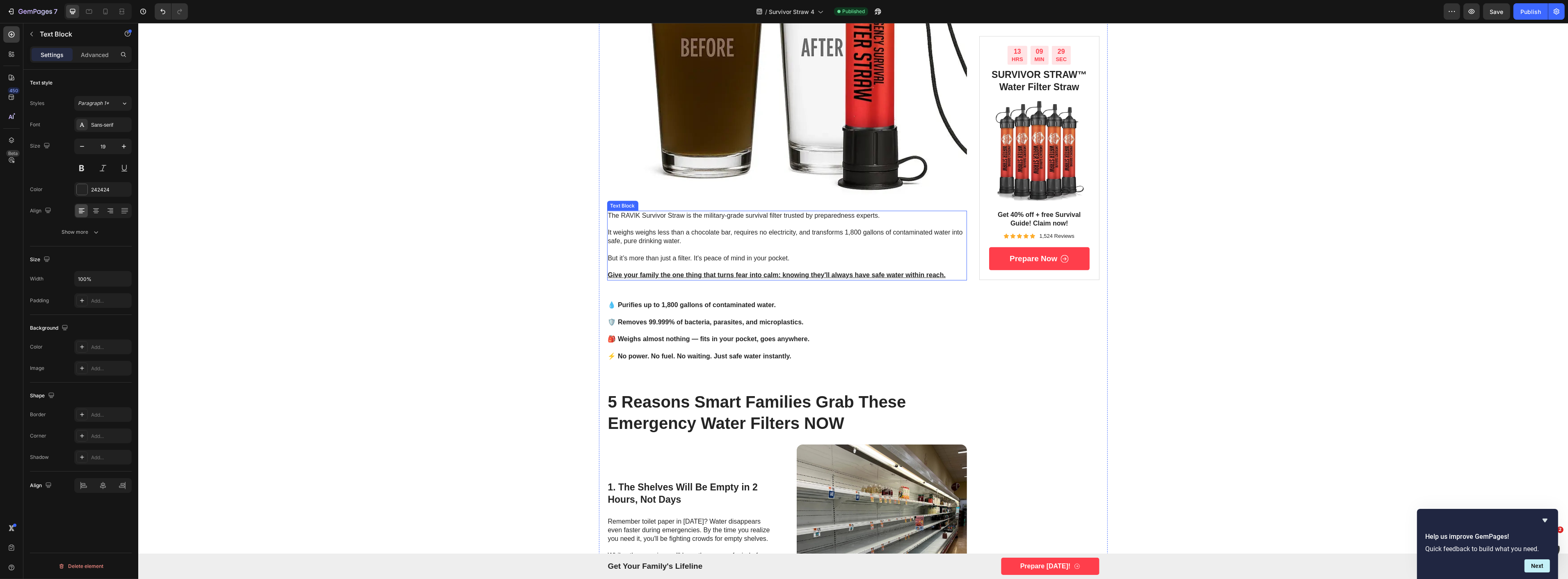
click at [696, 255] on p "But it’s more than just a filter. It's peace of mind in your pocket." at bounding box center [786, 258] width 359 height 9
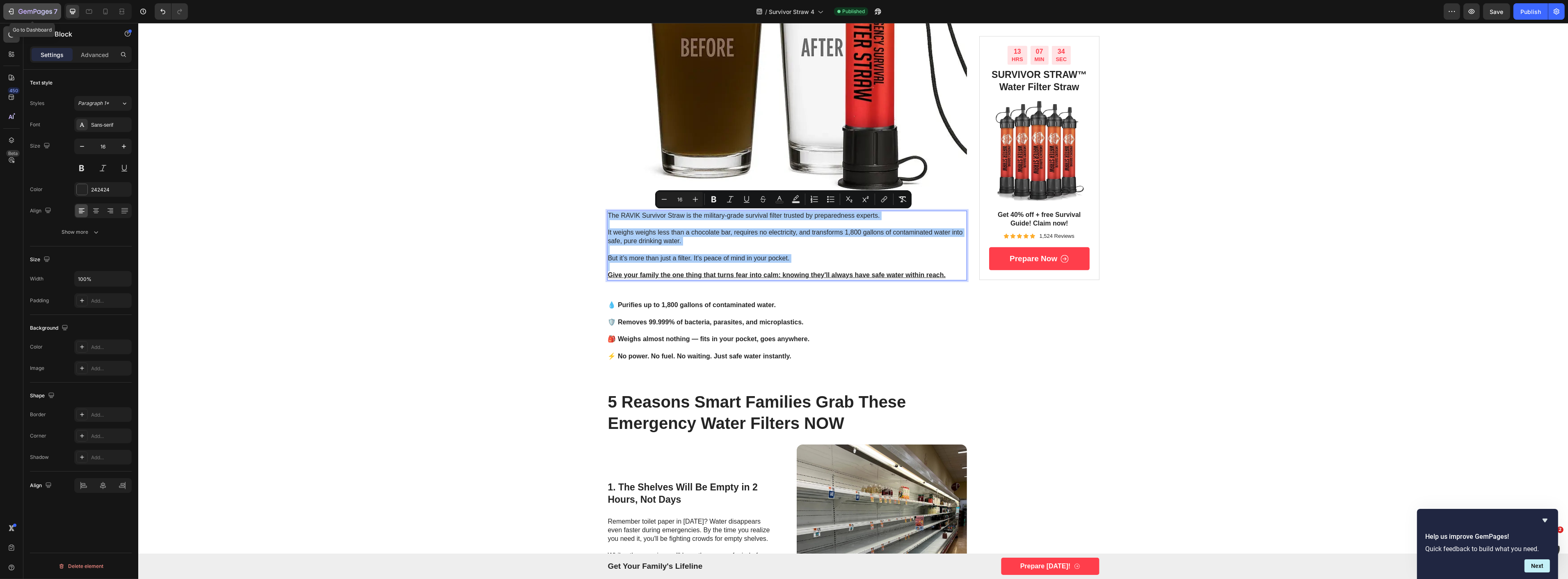
click at [23, 5] on button "7" at bounding box center [32, 11] width 58 height 16
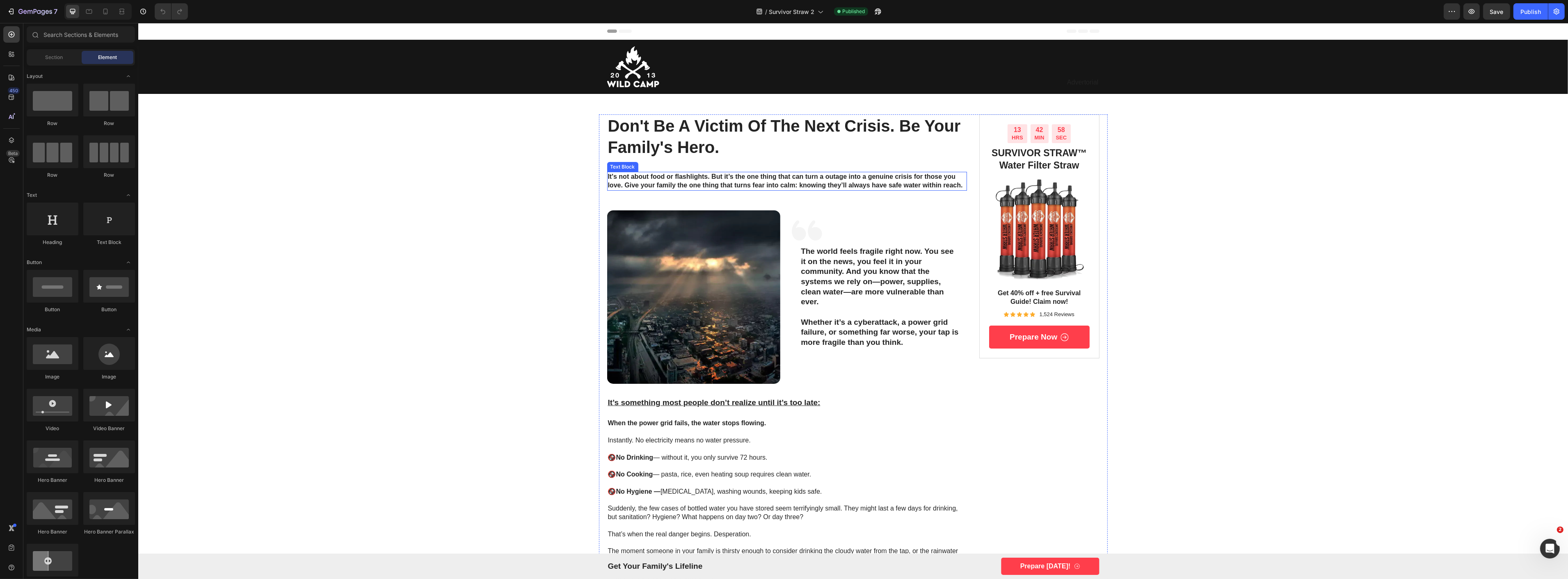
click at [668, 183] on strong "It's not about food or flashlights. But it’s the one thing that can turn a outa…" at bounding box center [785, 181] width 355 height 16
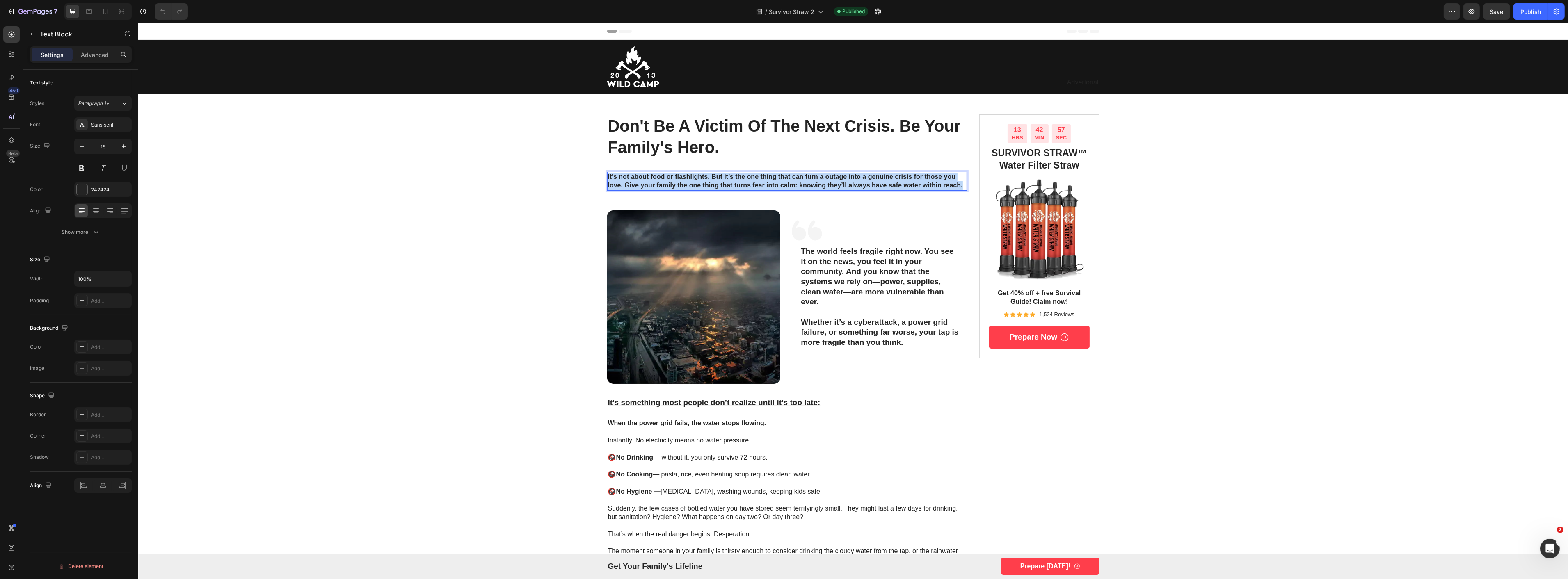
click at [668, 183] on strong "It's not about food or flashlights. But it’s the one thing that can turn a outa…" at bounding box center [785, 181] width 355 height 16
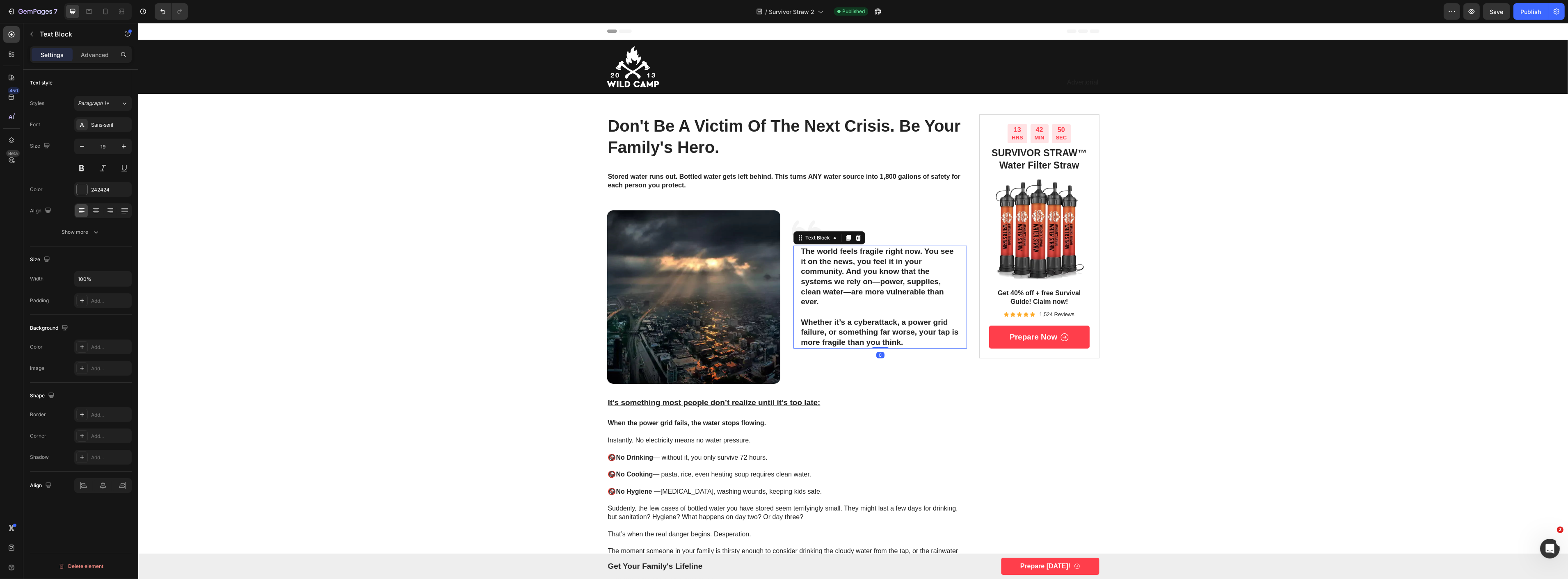
click at [867, 319] on p "Whether it’s a cyberattack, a power grid failure, or something far worse, your …" at bounding box center [880, 333] width 159 height 30
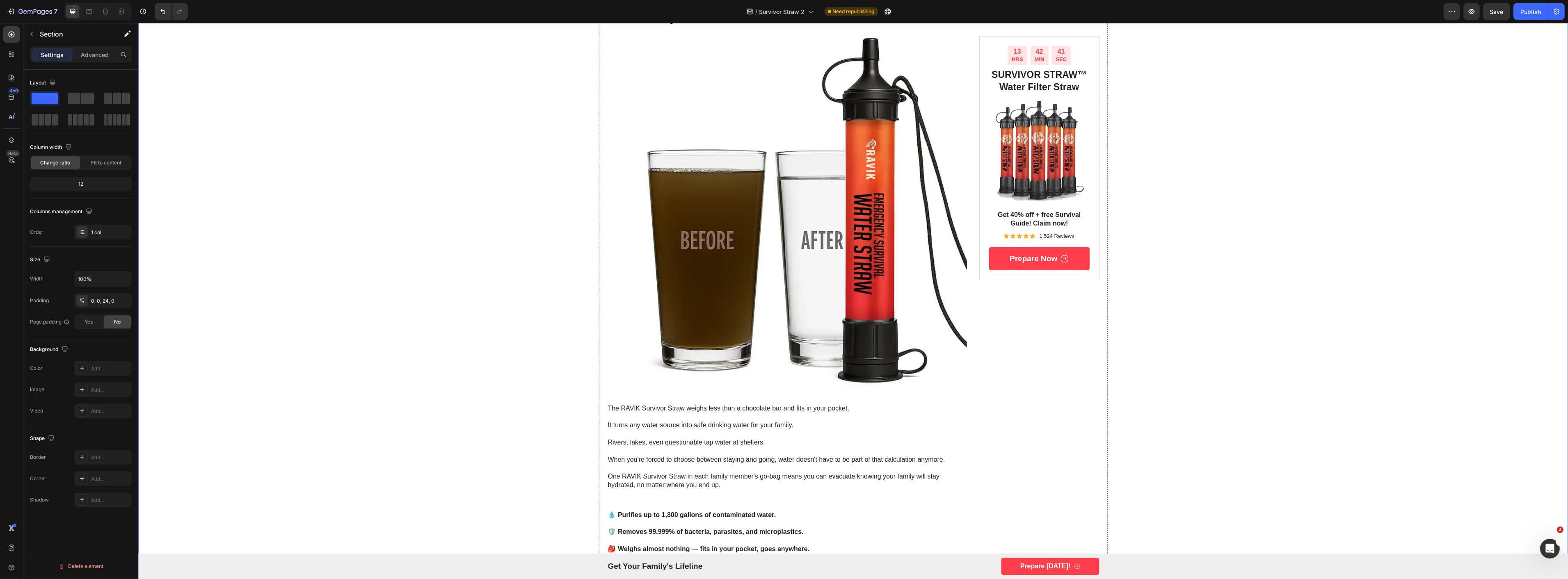
scroll to position [729, 0]
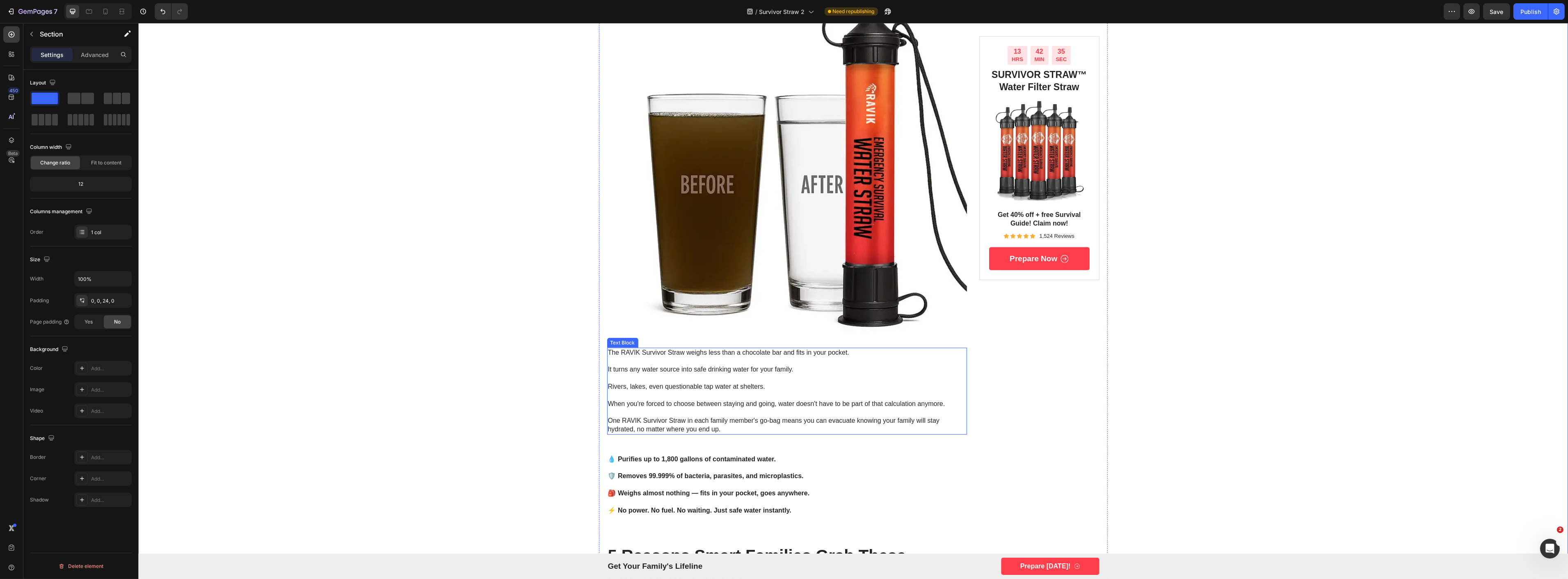
click at [729, 378] on p at bounding box center [786, 378] width 359 height 9
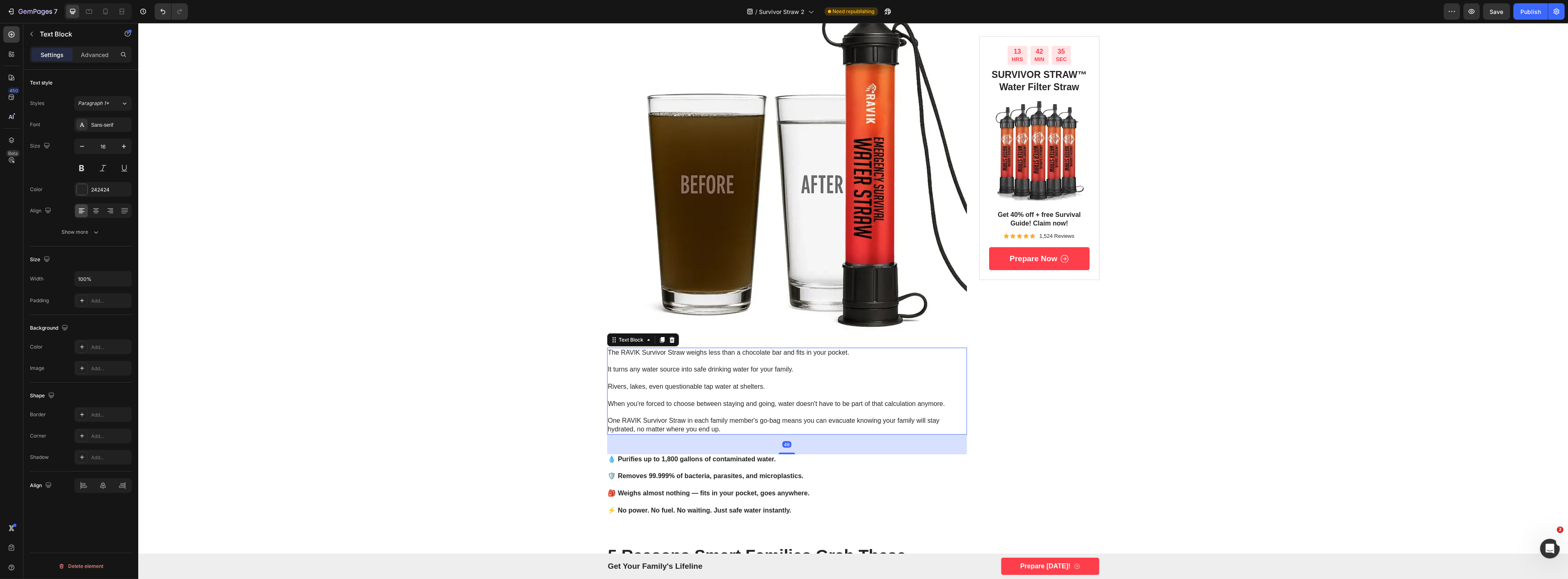
click at [729, 378] on p at bounding box center [786, 378] width 359 height 9
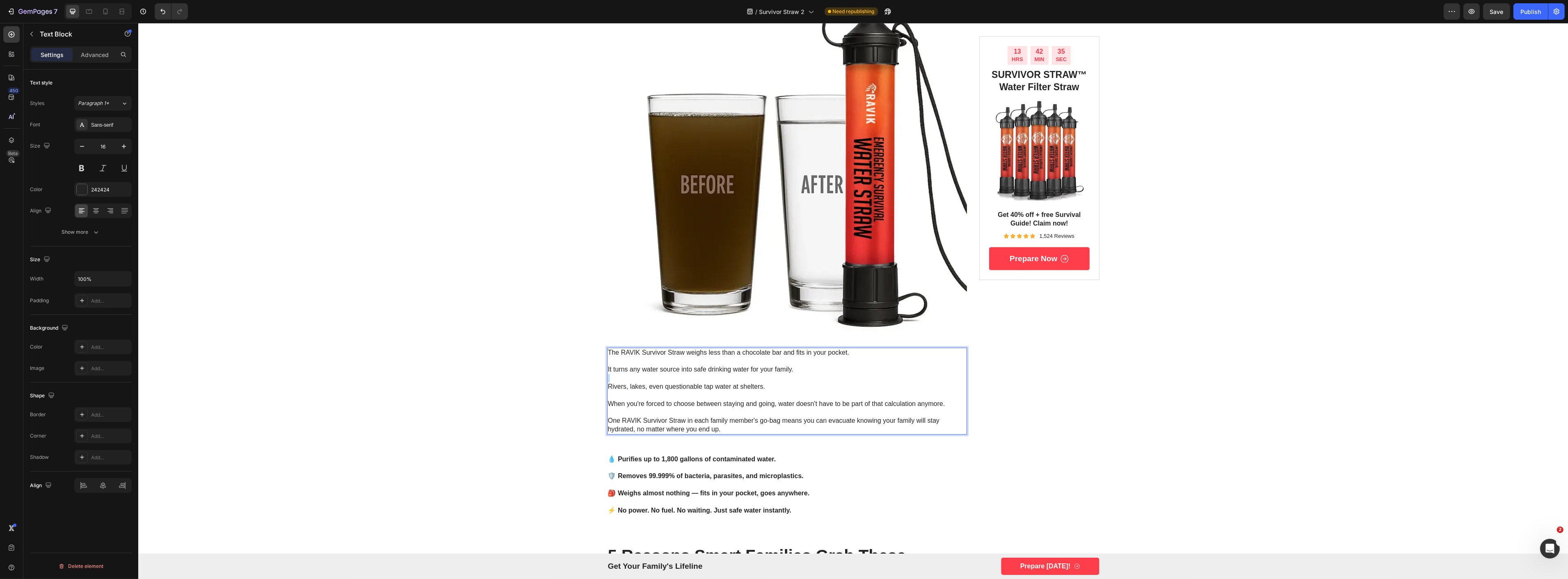
click at [729, 378] on p "Rich Text Editor. Editing area: main" at bounding box center [786, 378] width 359 height 9
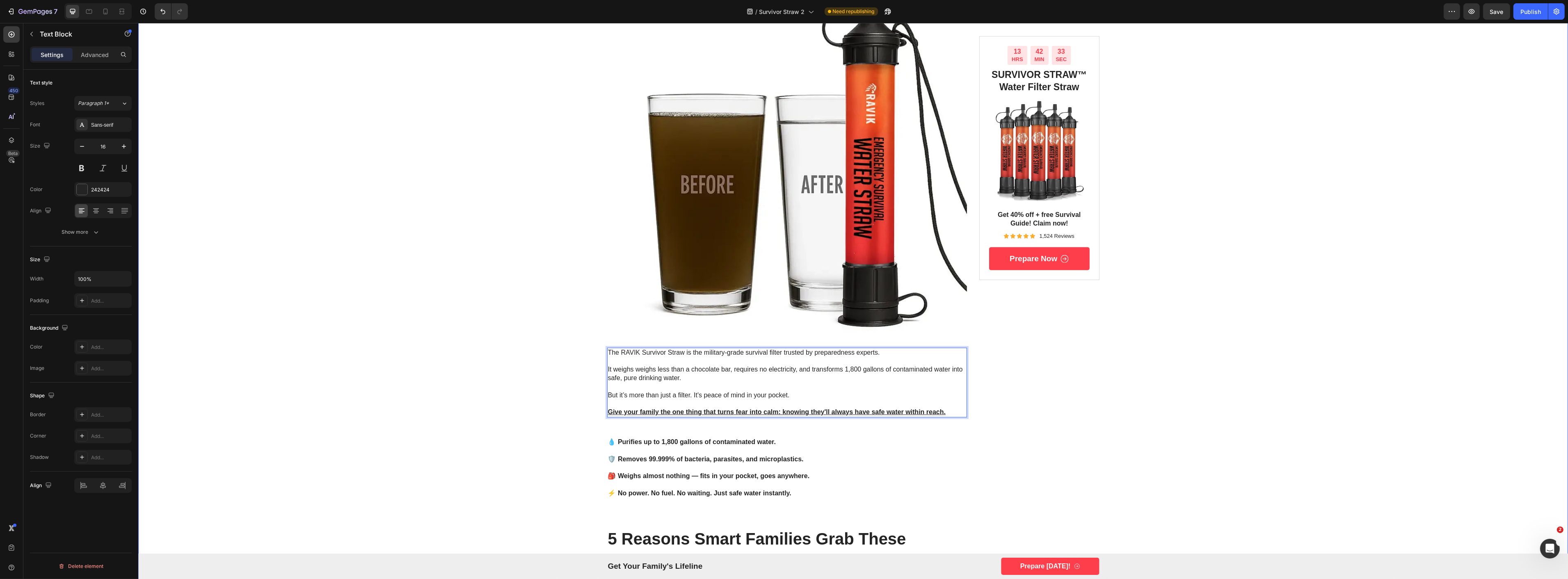
click at [464, 398] on div "Image Advertorial Text Block Row Row don't be a victim of the next crisis. be y…" at bounding box center [852, 404] width 1430 height 2186
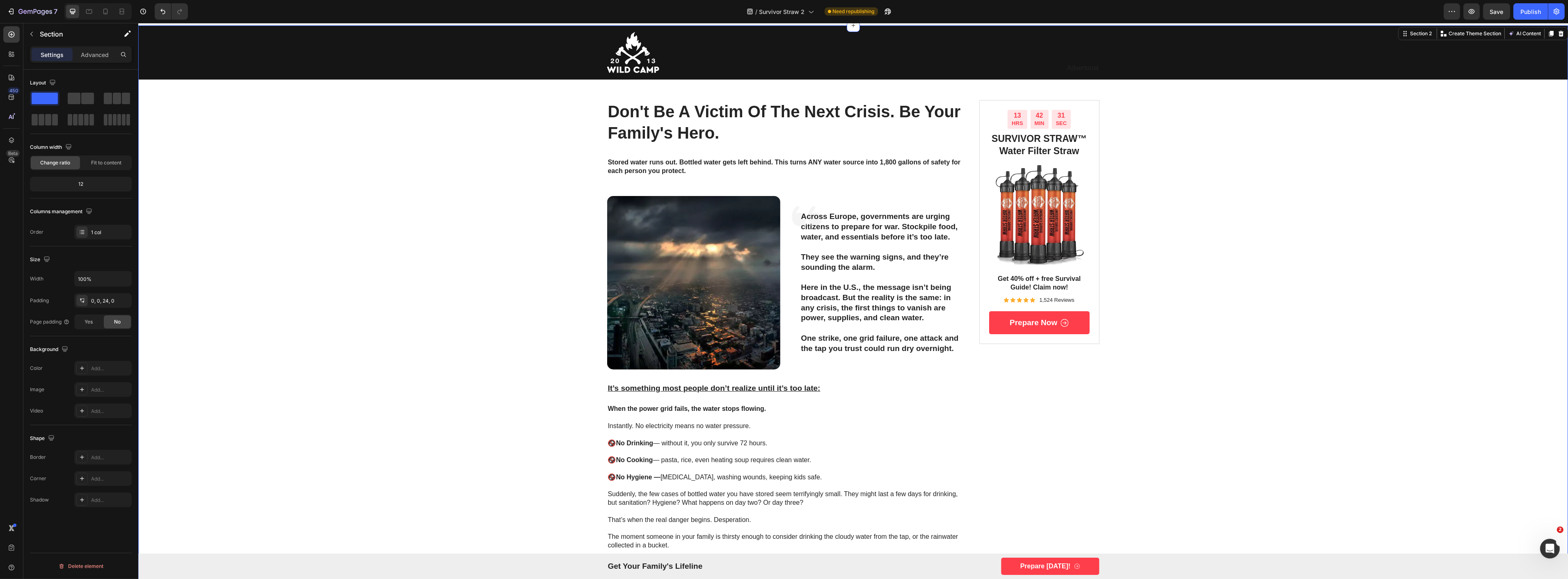
scroll to position [0, 0]
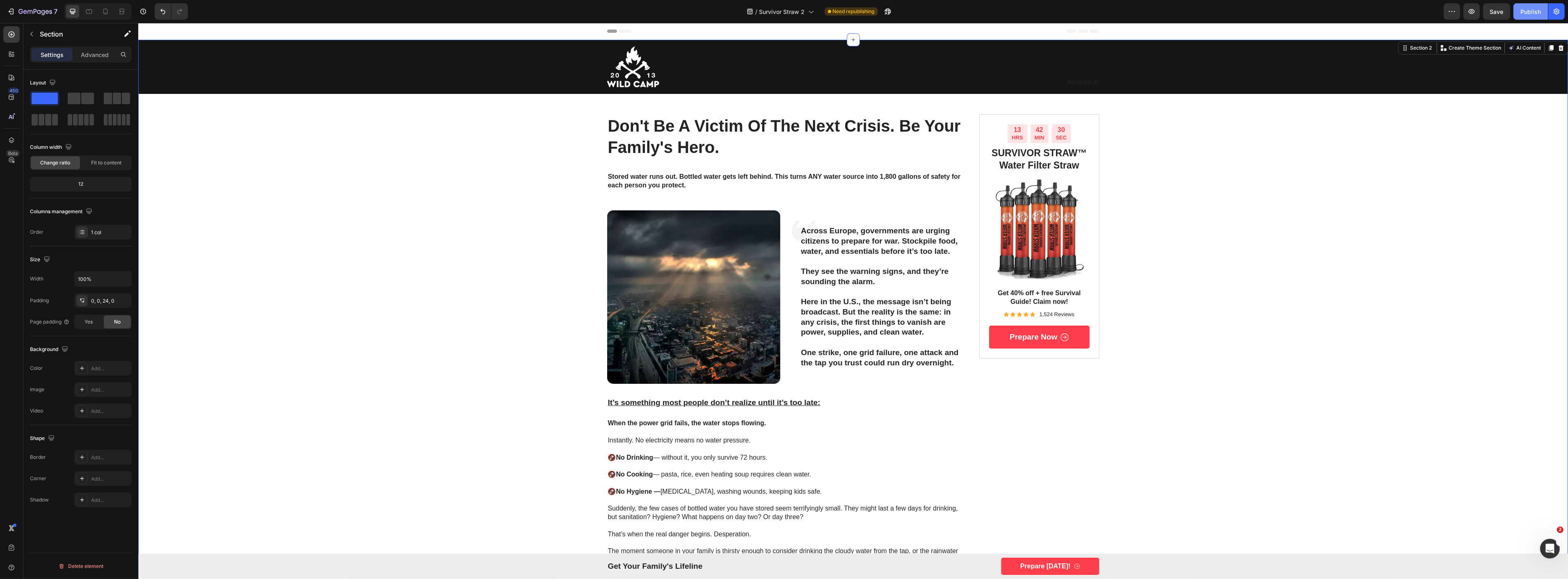
drag, startPoint x: 1532, startPoint y: 12, endPoint x: 1496, endPoint y: 21, distance: 37.1
click at [1532, 12] on div "Publish" at bounding box center [1531, 12] width 21 height 9
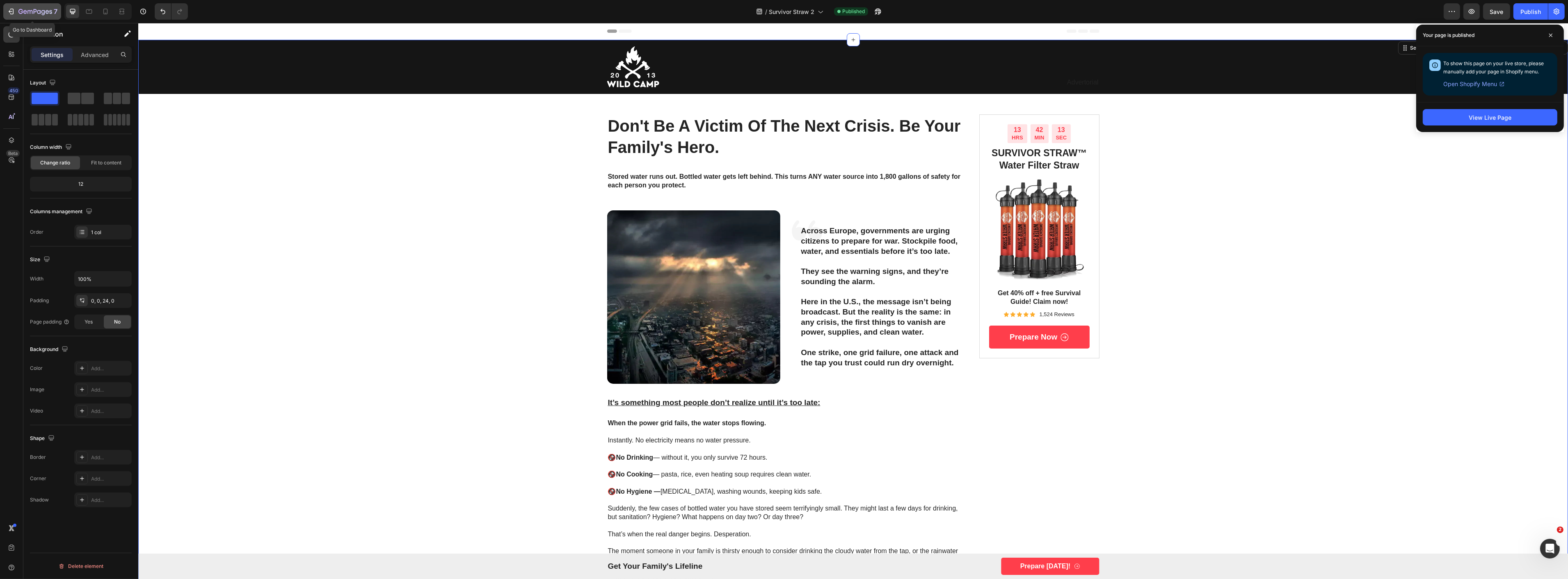
click at [27, 5] on button "7" at bounding box center [32, 11] width 58 height 16
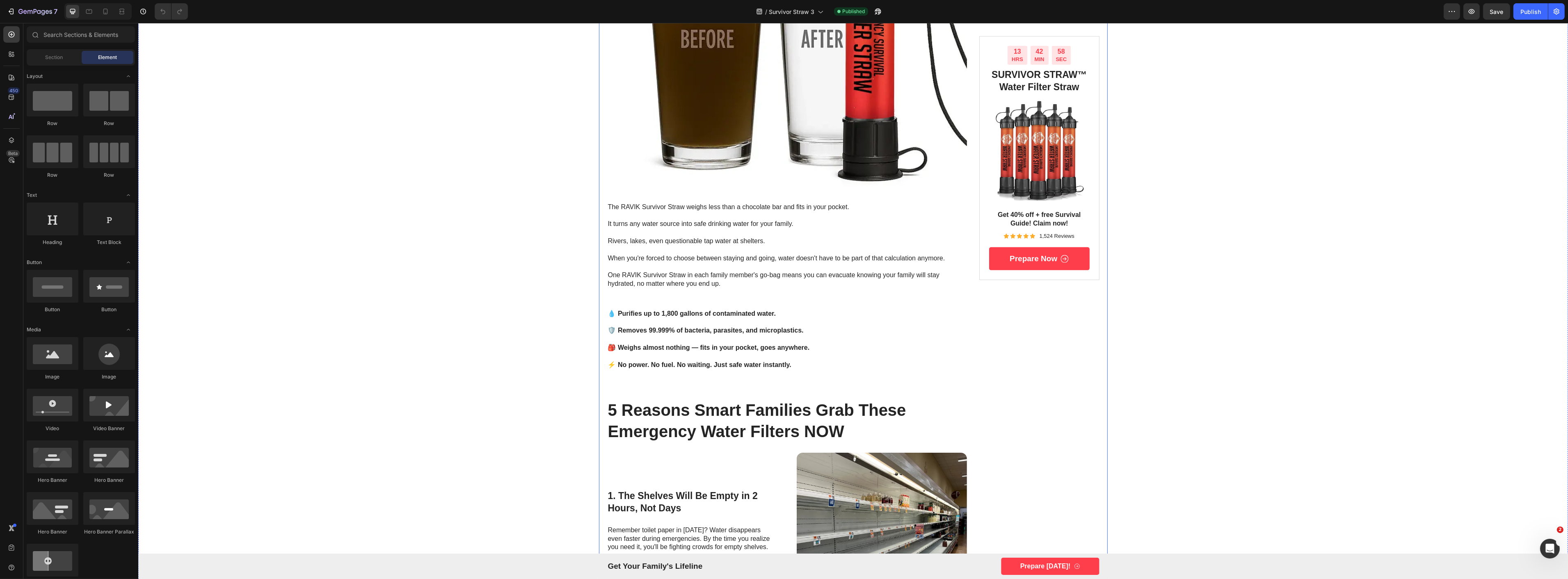
scroll to position [865, 0]
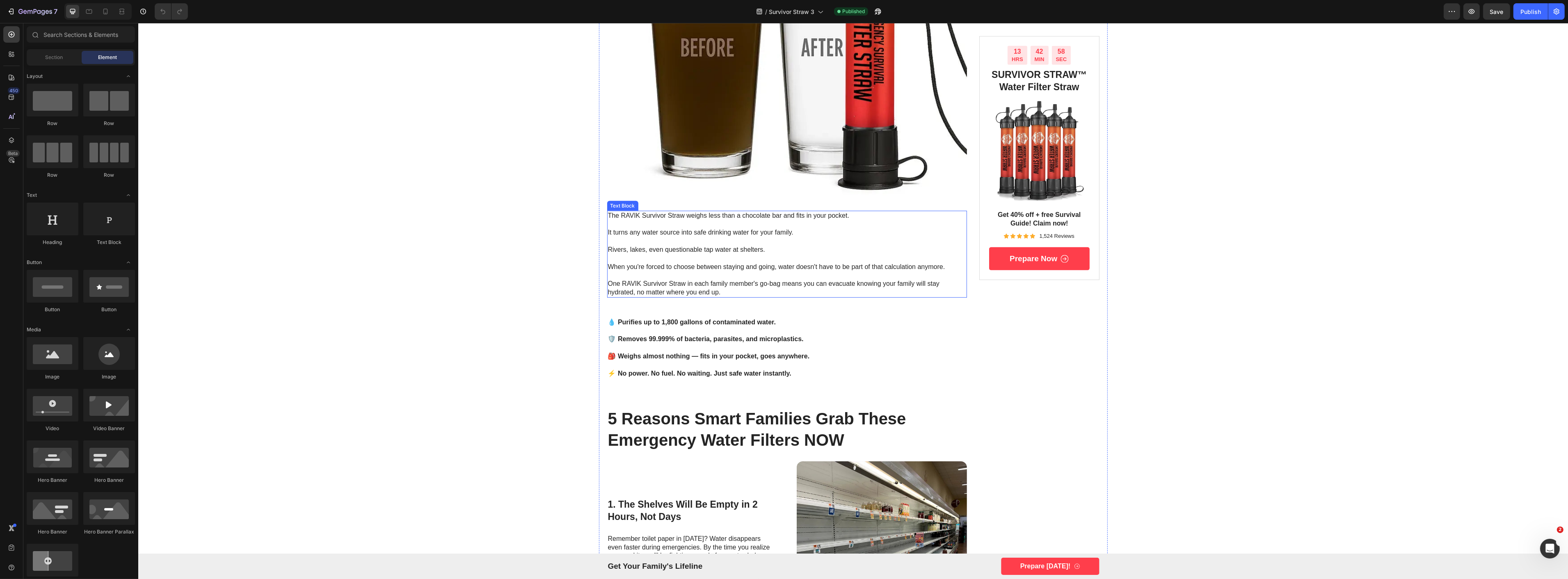
click at [705, 262] on p at bounding box center [786, 258] width 359 height 9
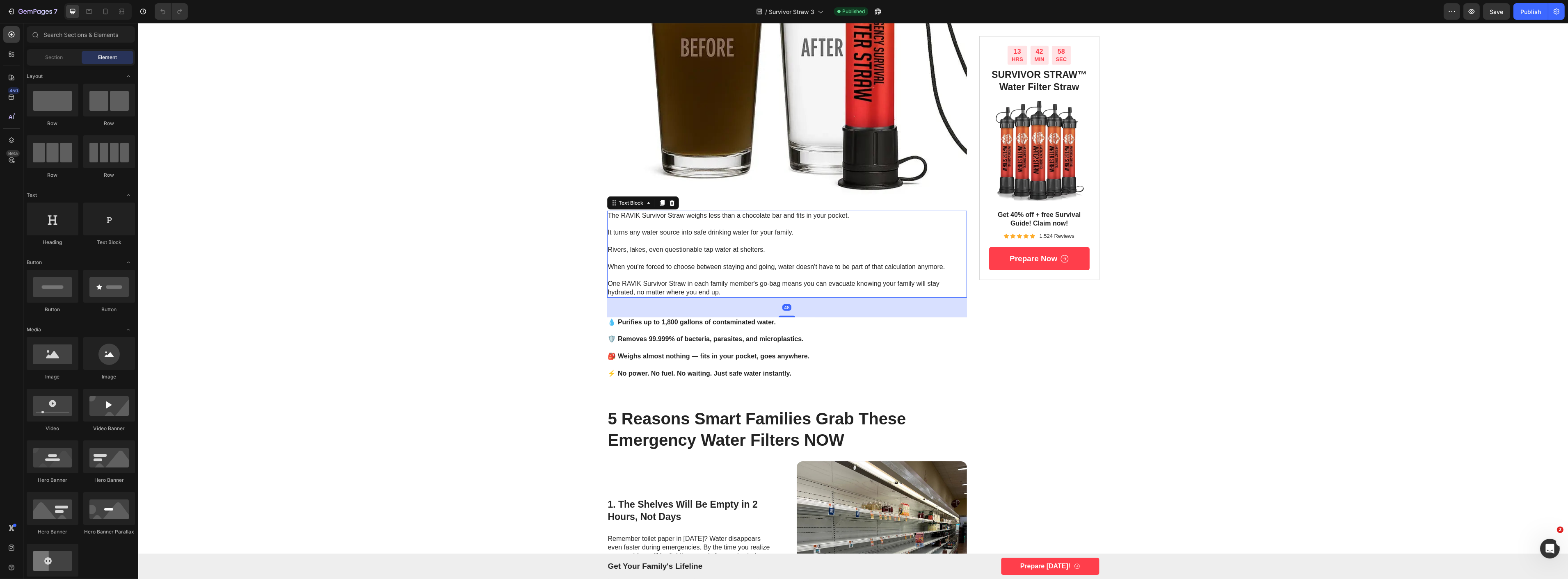
click at [705, 262] on p at bounding box center [786, 258] width 359 height 9
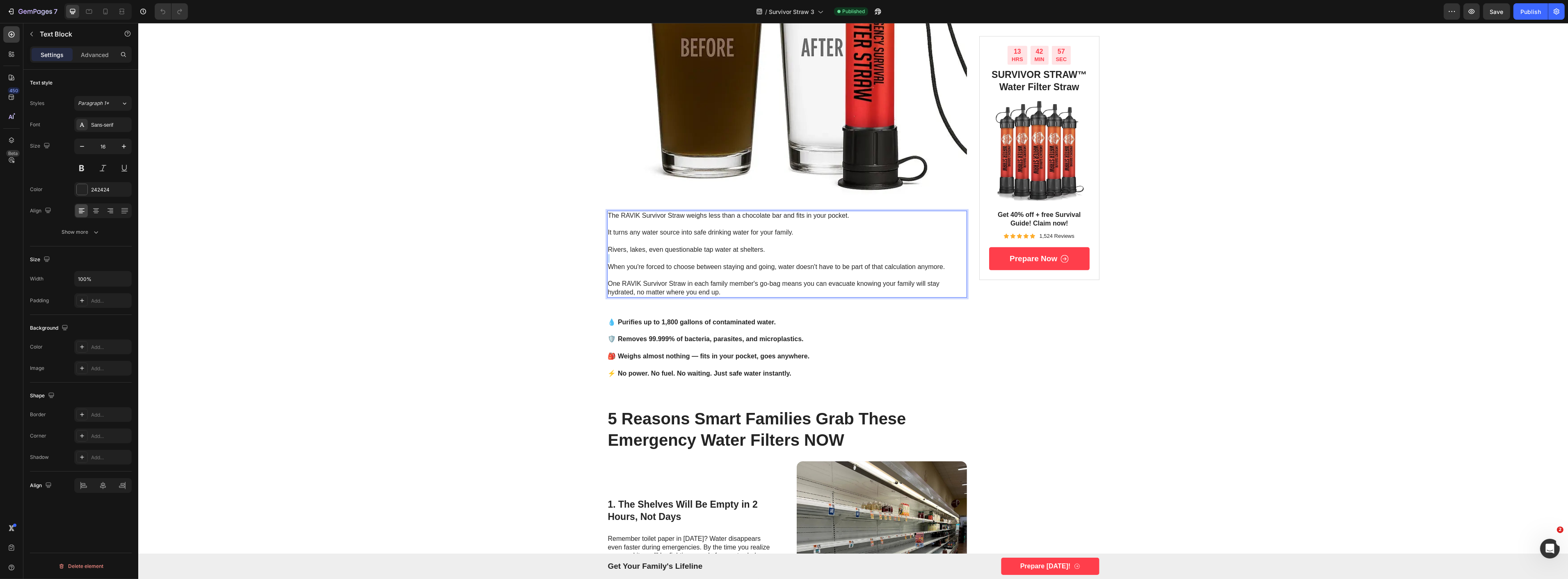
click at [705, 262] on p "Rich Text Editor. Editing area: main" at bounding box center [786, 258] width 359 height 9
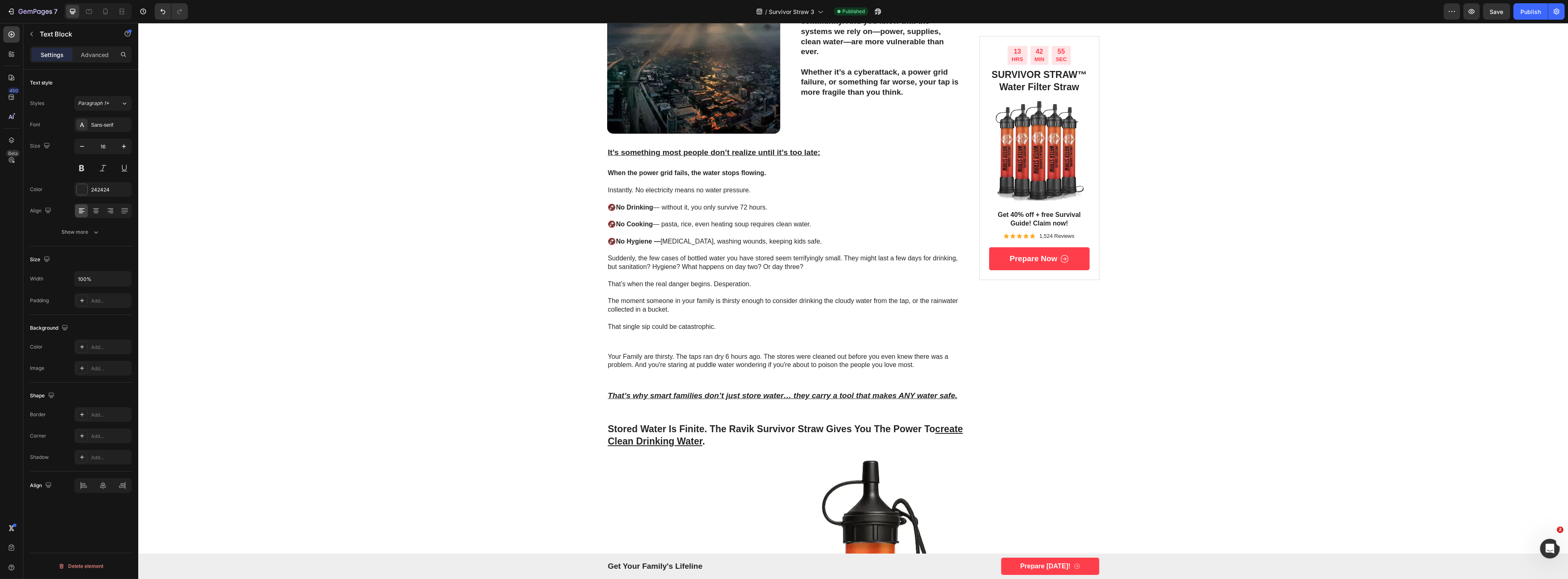
scroll to position [0, 0]
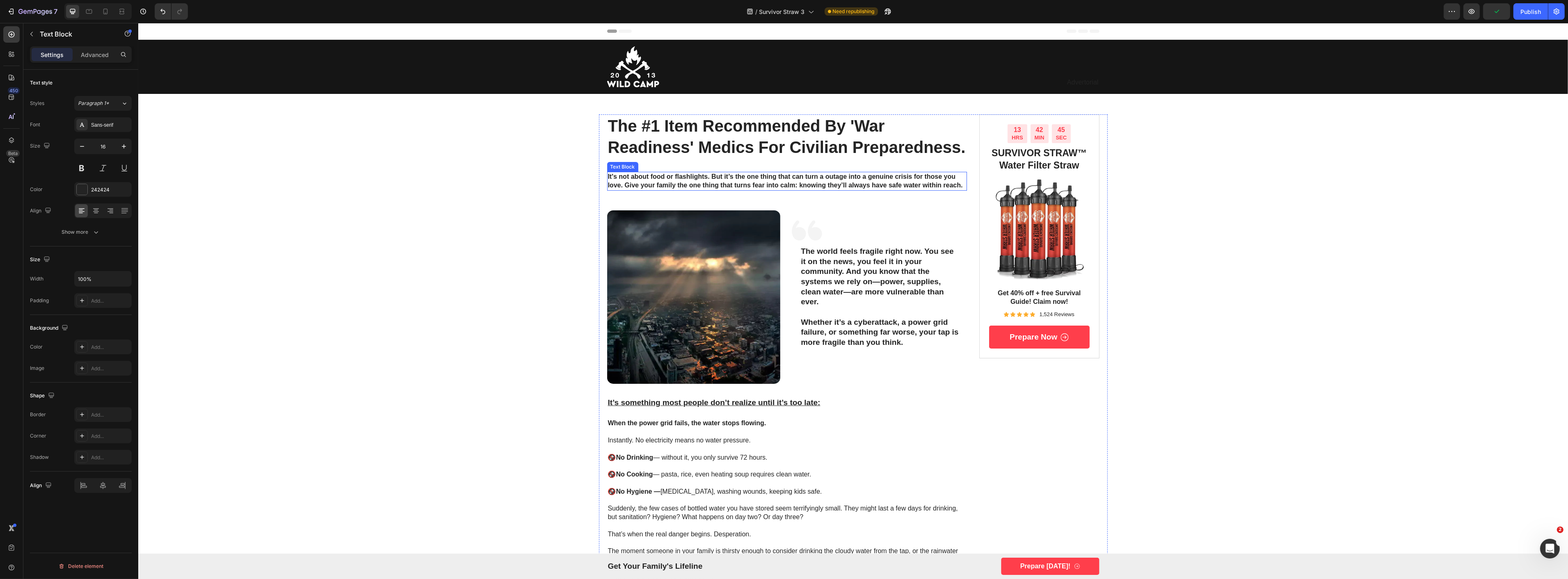
click at [710, 176] on strong "It's not about food or flashlights. But it’s the one thing that can turn a outa…" at bounding box center [785, 181] width 355 height 16
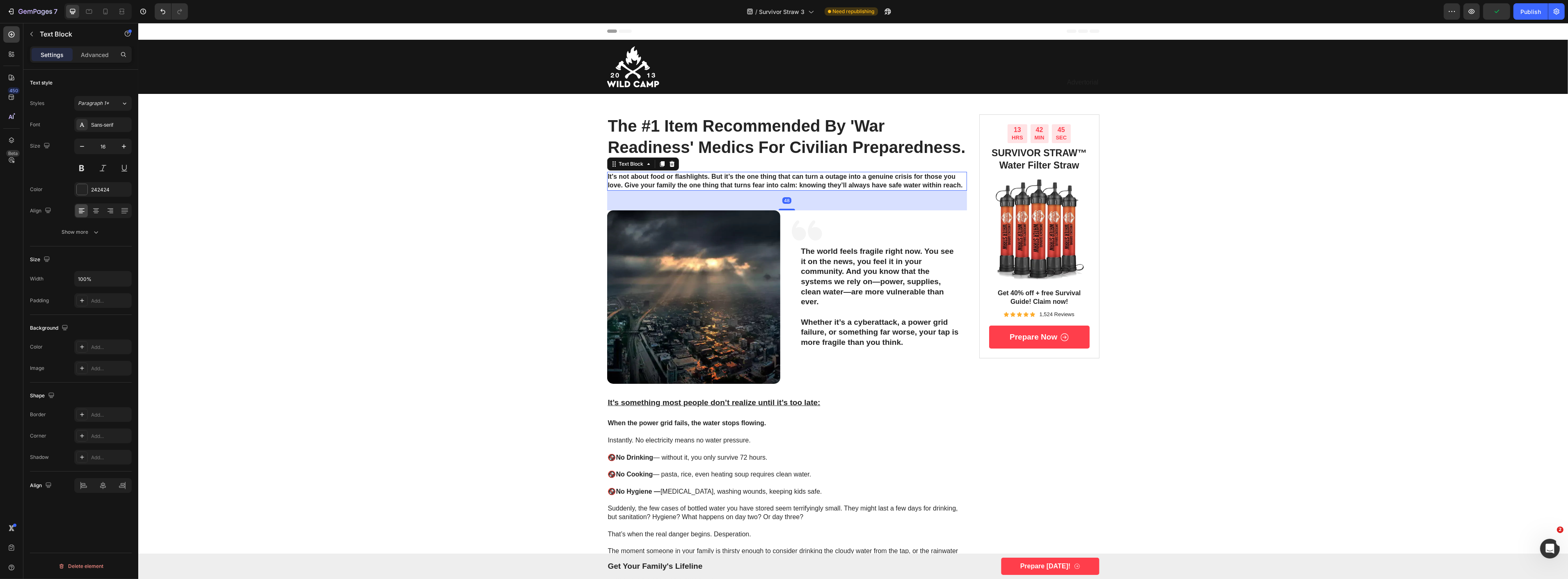
click at [710, 176] on strong "It's not about food or flashlights. But it’s the one thing that can turn a outa…" at bounding box center [785, 181] width 355 height 16
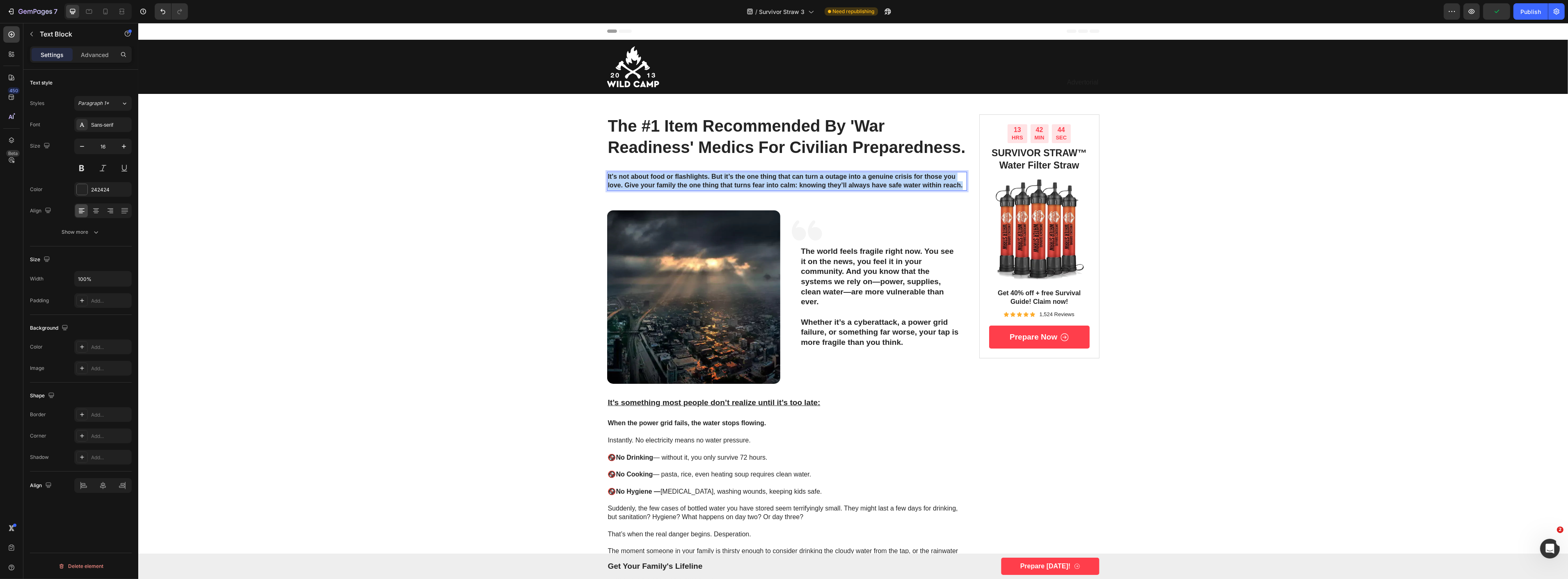
click at [710, 176] on strong "It's not about food or flashlights. But it’s the one thing that can turn a outa…" at bounding box center [785, 181] width 355 height 16
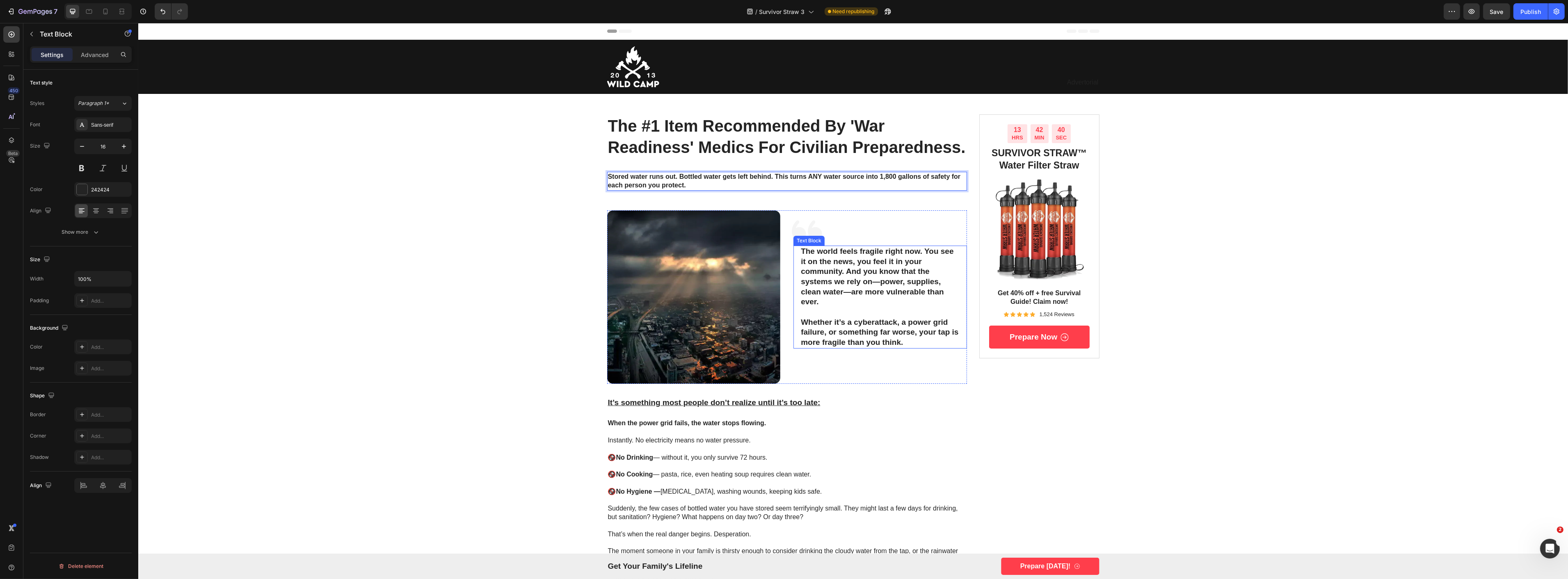
click at [833, 246] on p "The world feels fragile right now. You see it on the news, you feel it in your …" at bounding box center [880, 277] width 159 height 61
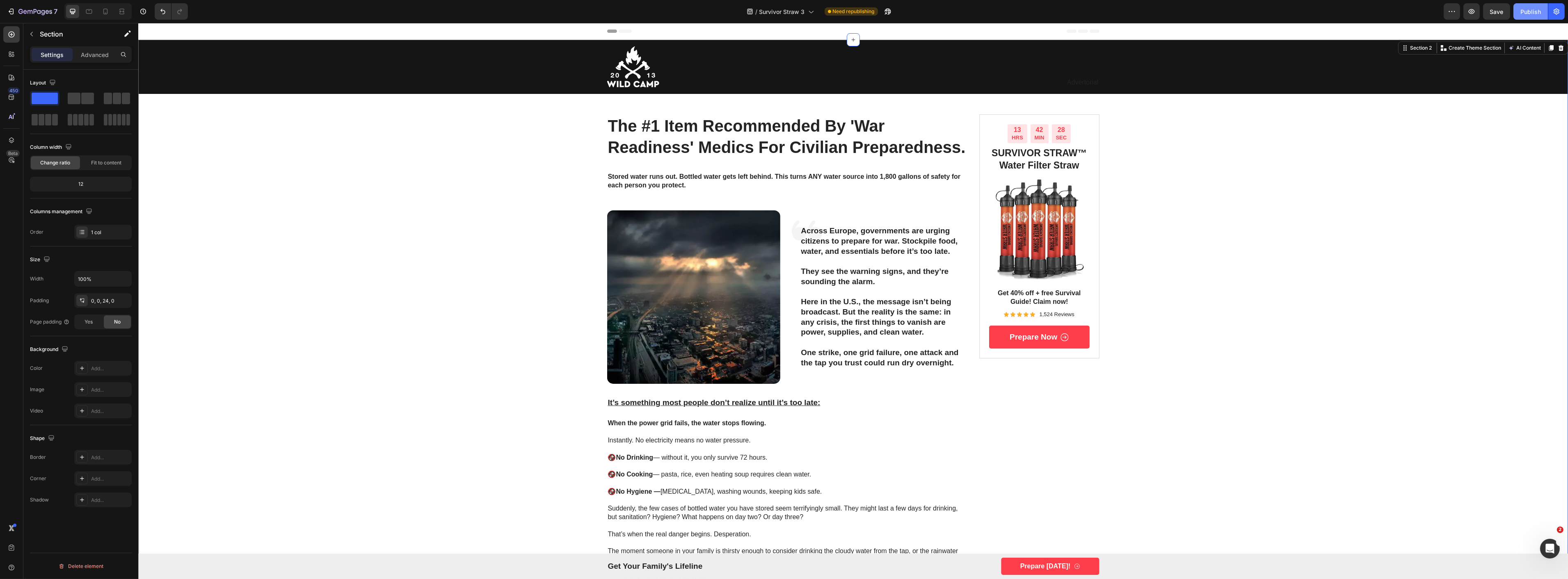
click at [1522, 16] on button "Publish" at bounding box center [1530, 11] width 35 height 16
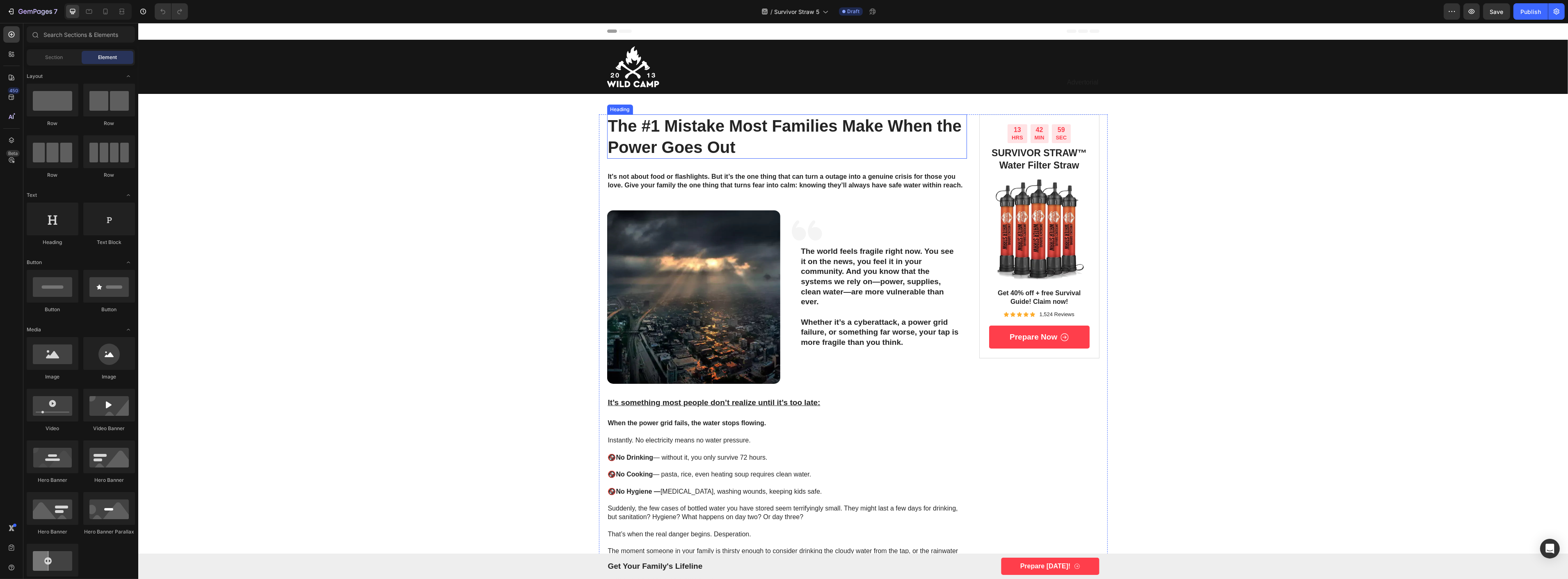
click at [679, 128] on h1 "The #1 Mistake Most Families Make When the Power Goes Out" at bounding box center [787, 136] width 360 height 44
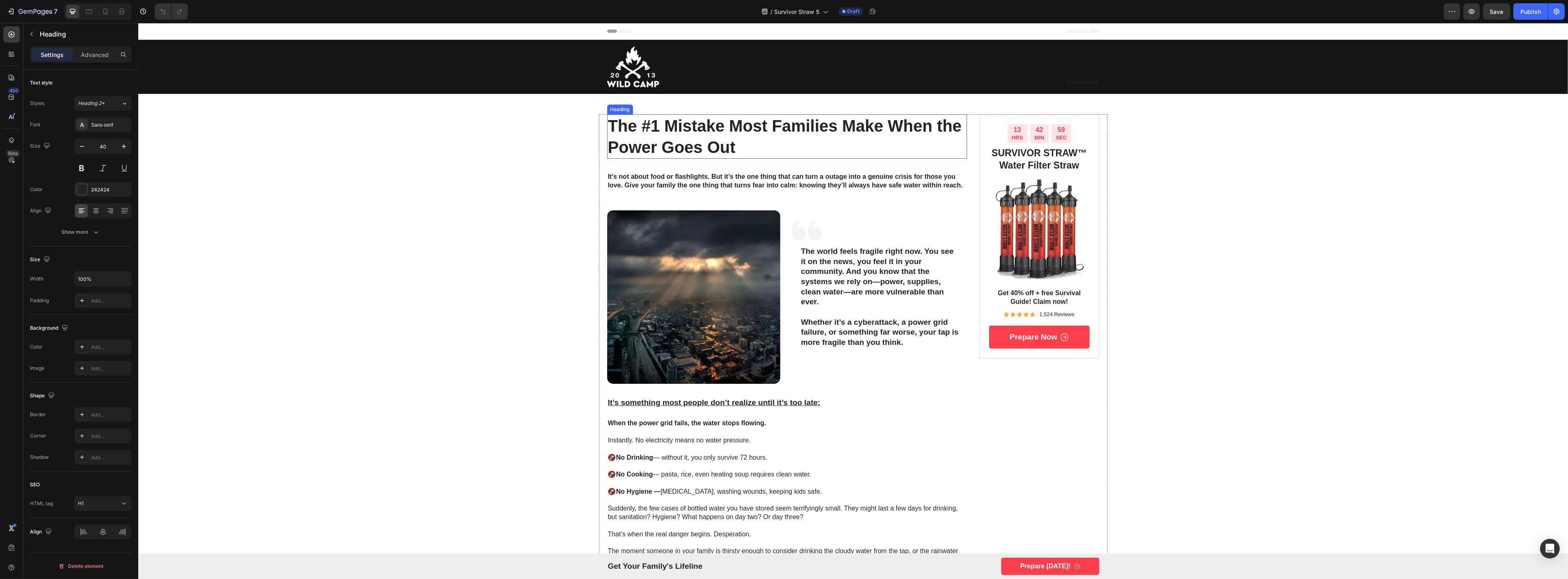
click at [679, 128] on h1 "The #1 Mistake Most Families Make When the Power Goes Out" at bounding box center [787, 136] width 360 height 44
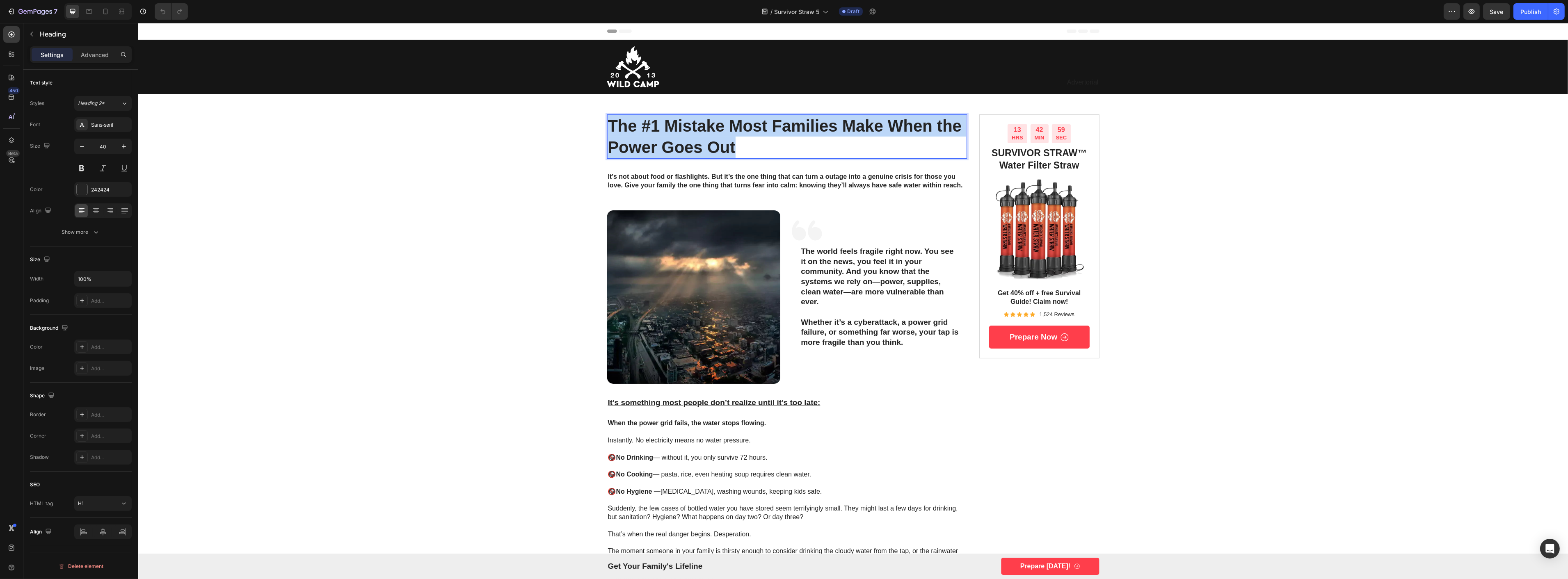
click at [679, 128] on p "The #1 Mistake Most Families Make When the Power Goes Out" at bounding box center [786, 136] width 359 height 43
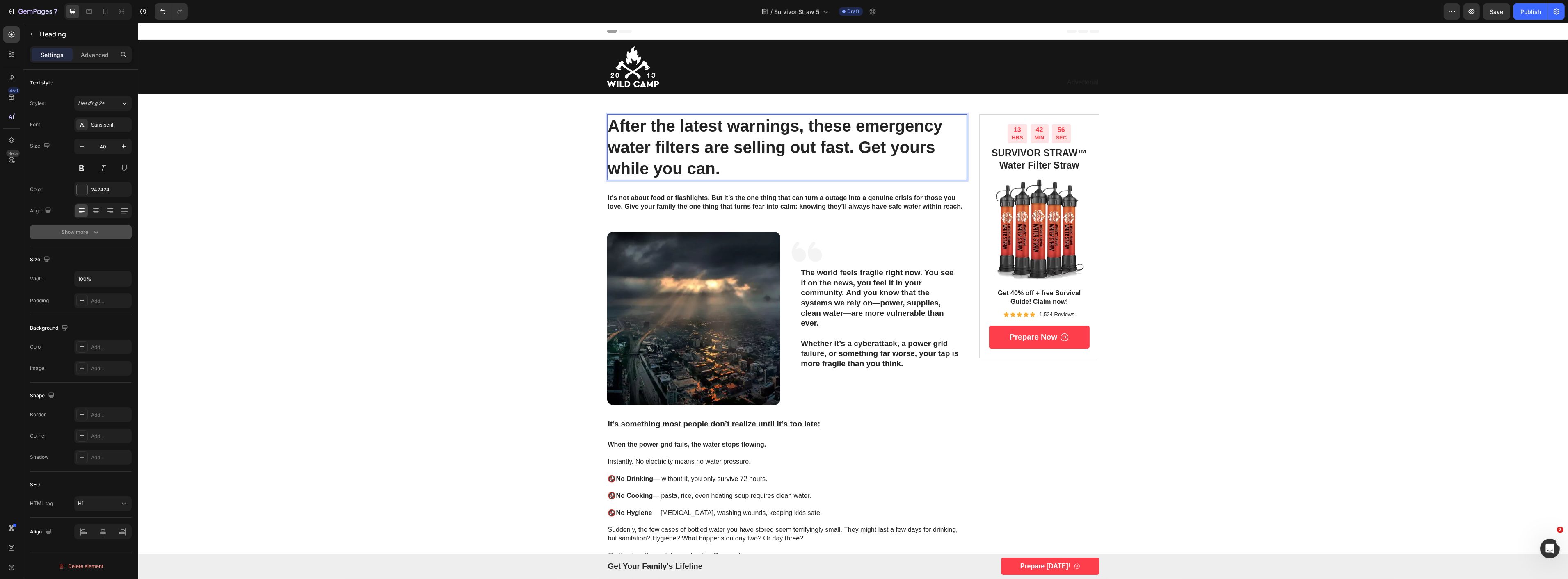
click at [82, 238] on button "Show more" at bounding box center [80, 232] width 102 height 15
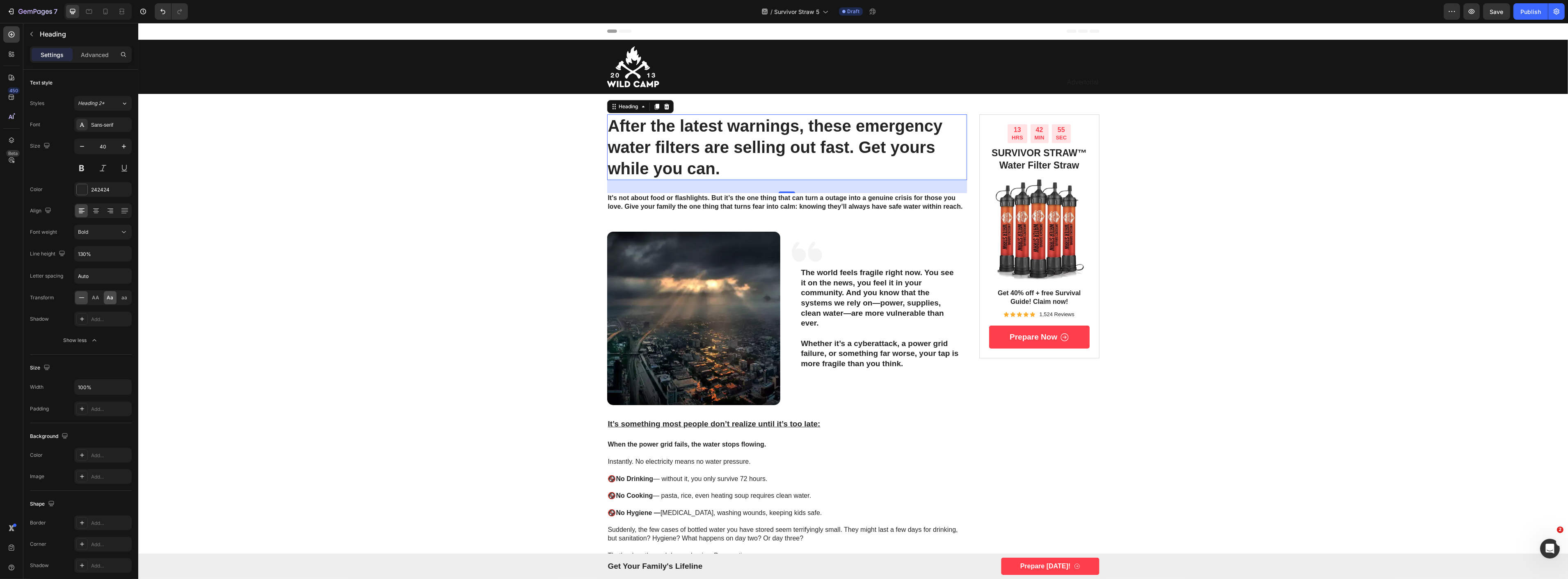
click at [108, 299] on span "Aa" at bounding box center [110, 297] width 7 height 7
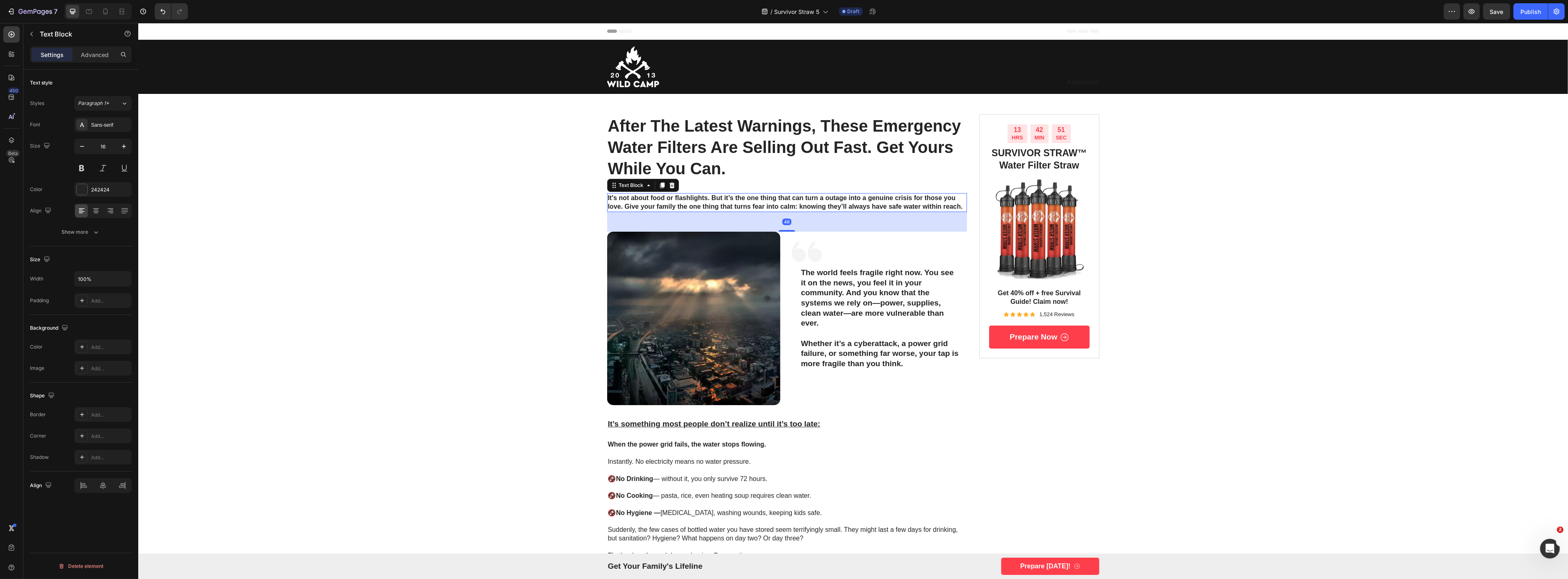
click at [674, 203] on strong "It's not about food or flashlights. But it’s the one thing that can turn a outa…" at bounding box center [785, 202] width 355 height 16
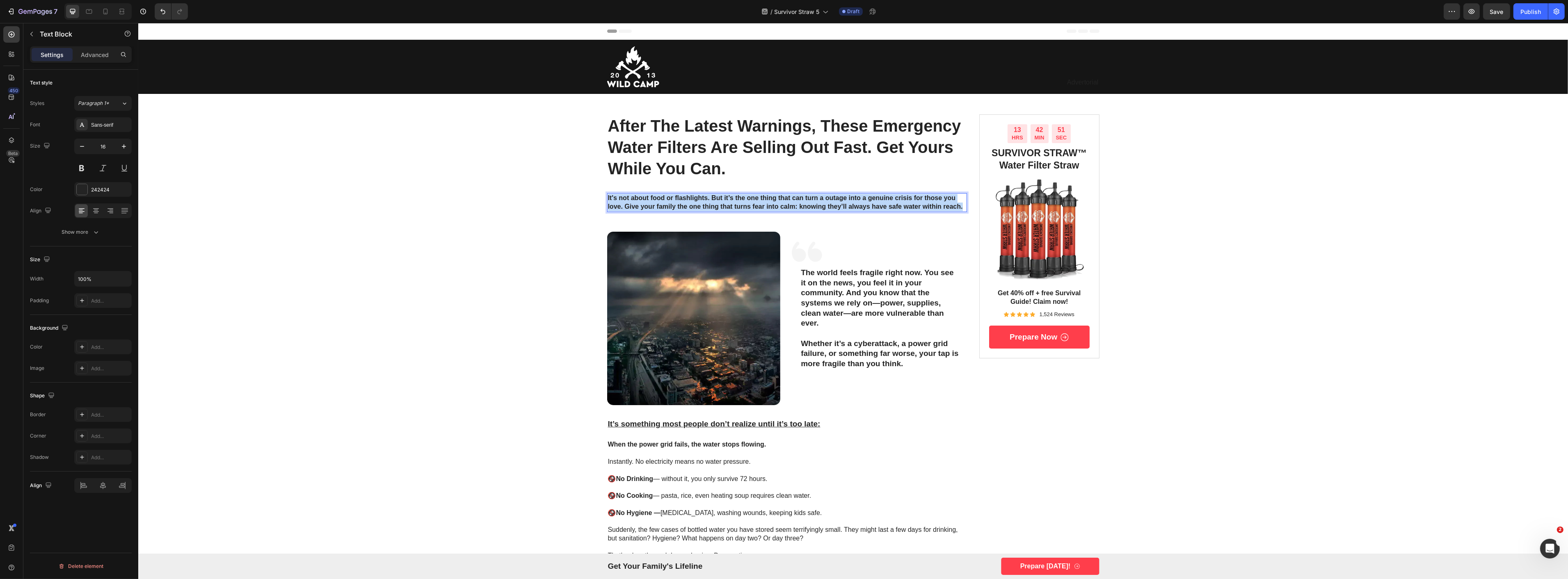
click at [674, 203] on strong "It's not about food or flashlights. But it’s the one thing that can turn a outa…" at bounding box center [785, 202] width 355 height 16
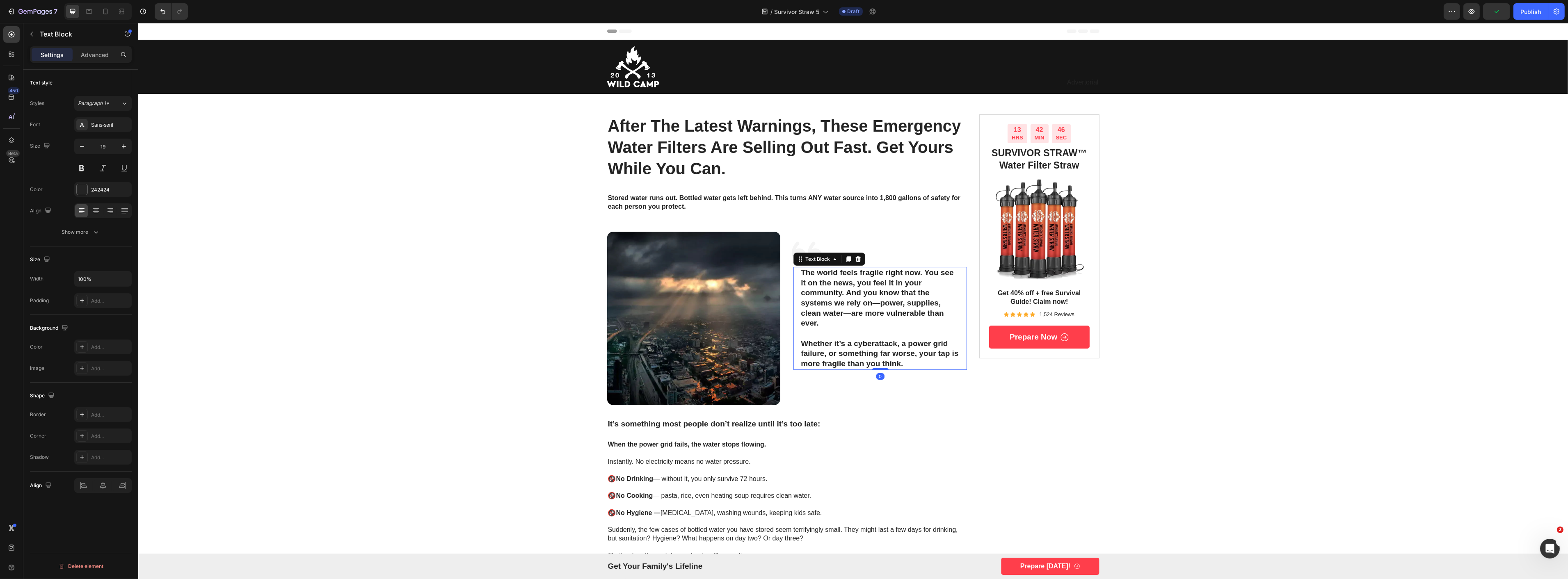
click at [875, 298] on p "The world feels fragile right now. You see it on the news, you feel it in your …" at bounding box center [880, 298] width 159 height 61
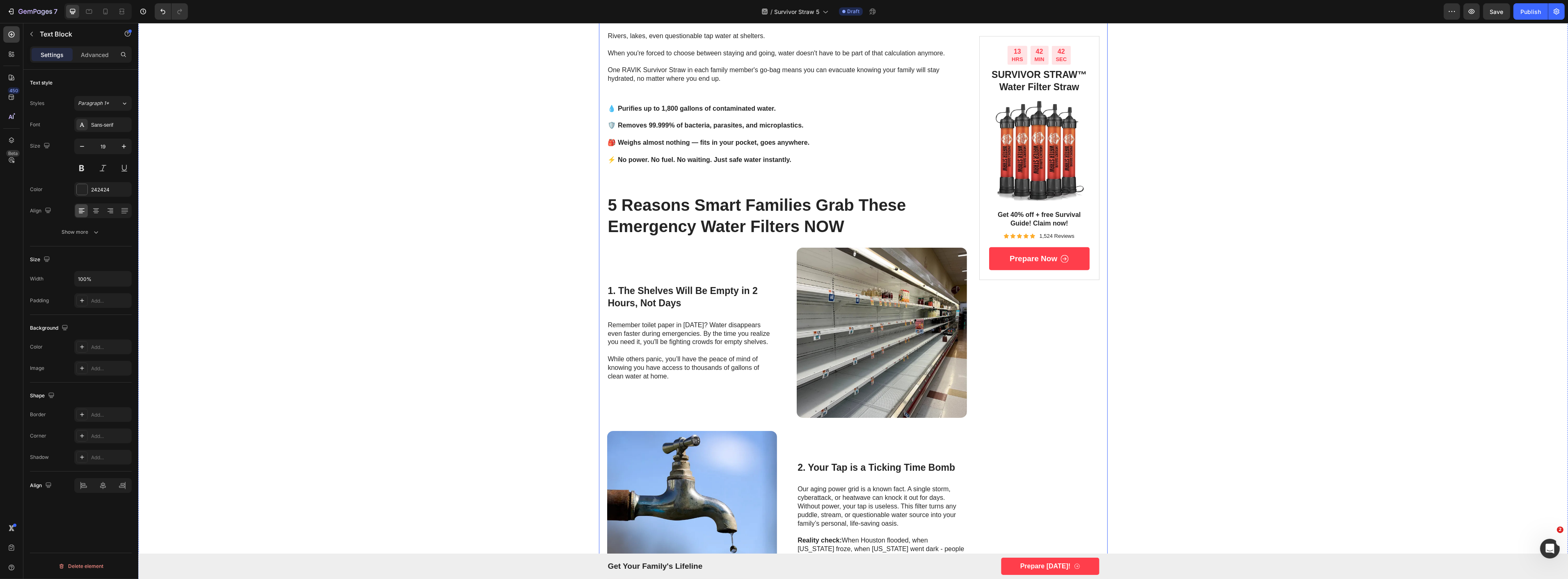
scroll to position [956, 0]
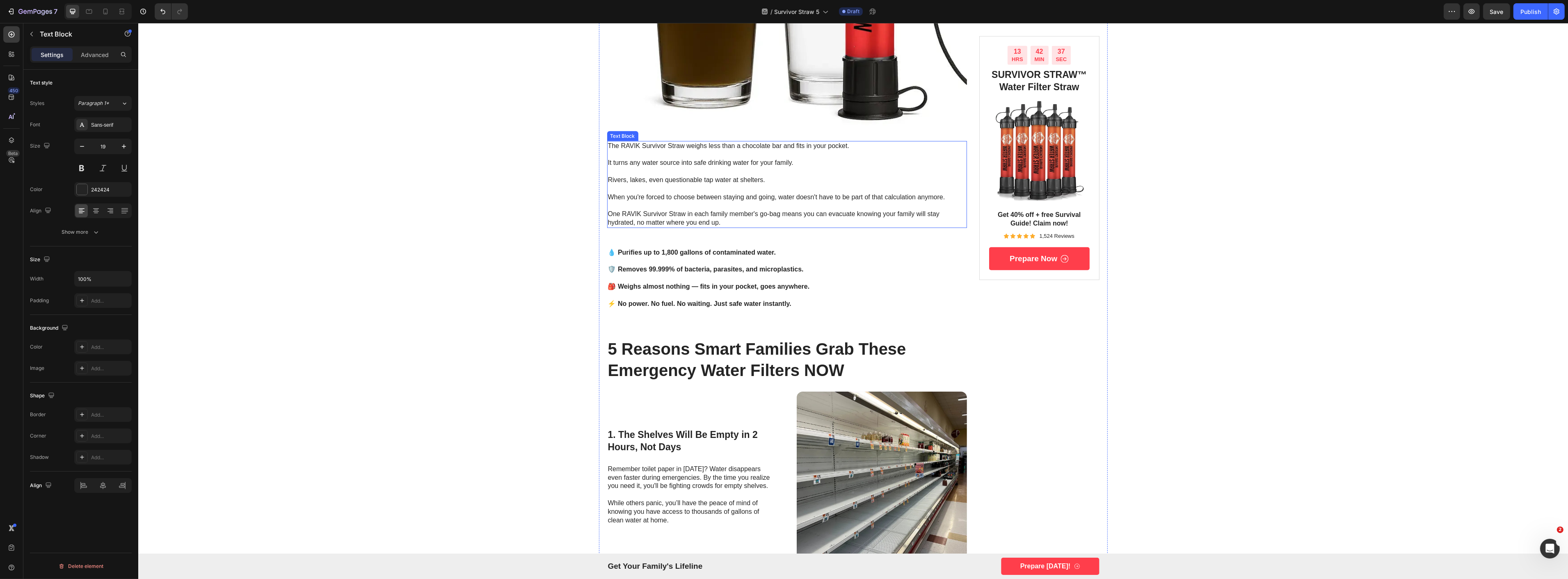
click at [740, 173] on p at bounding box center [786, 172] width 359 height 9
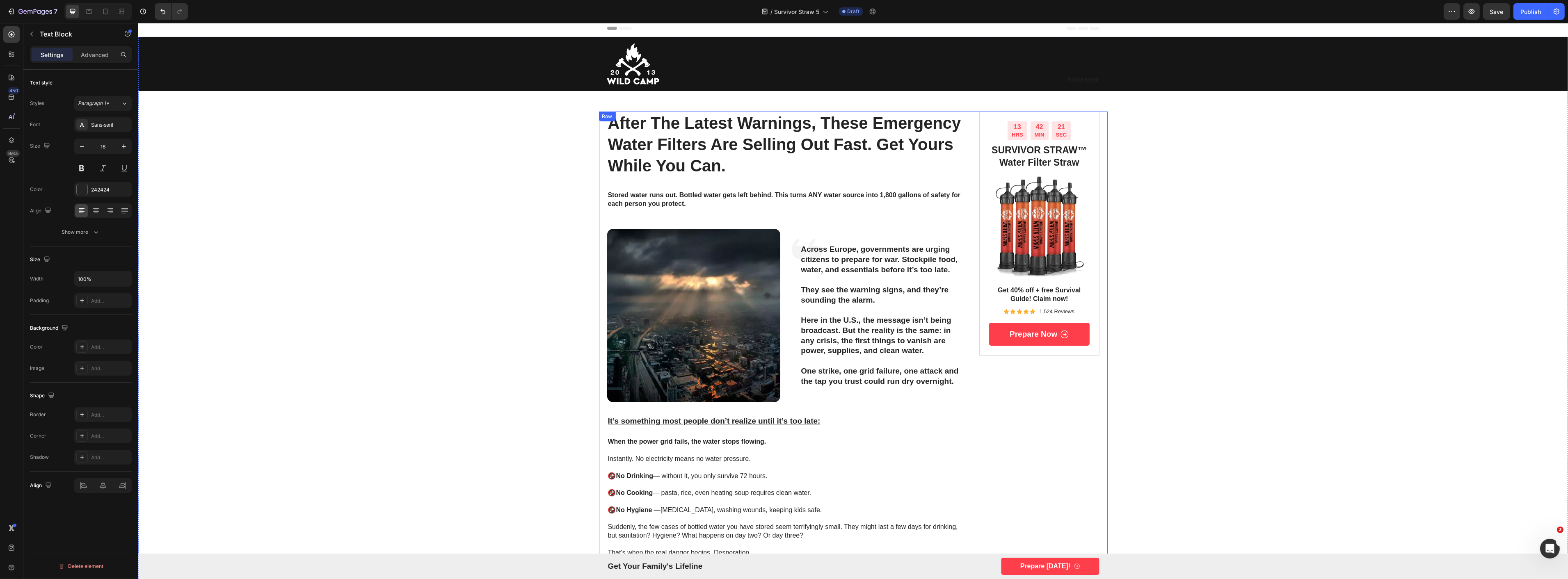
scroll to position [0, 0]
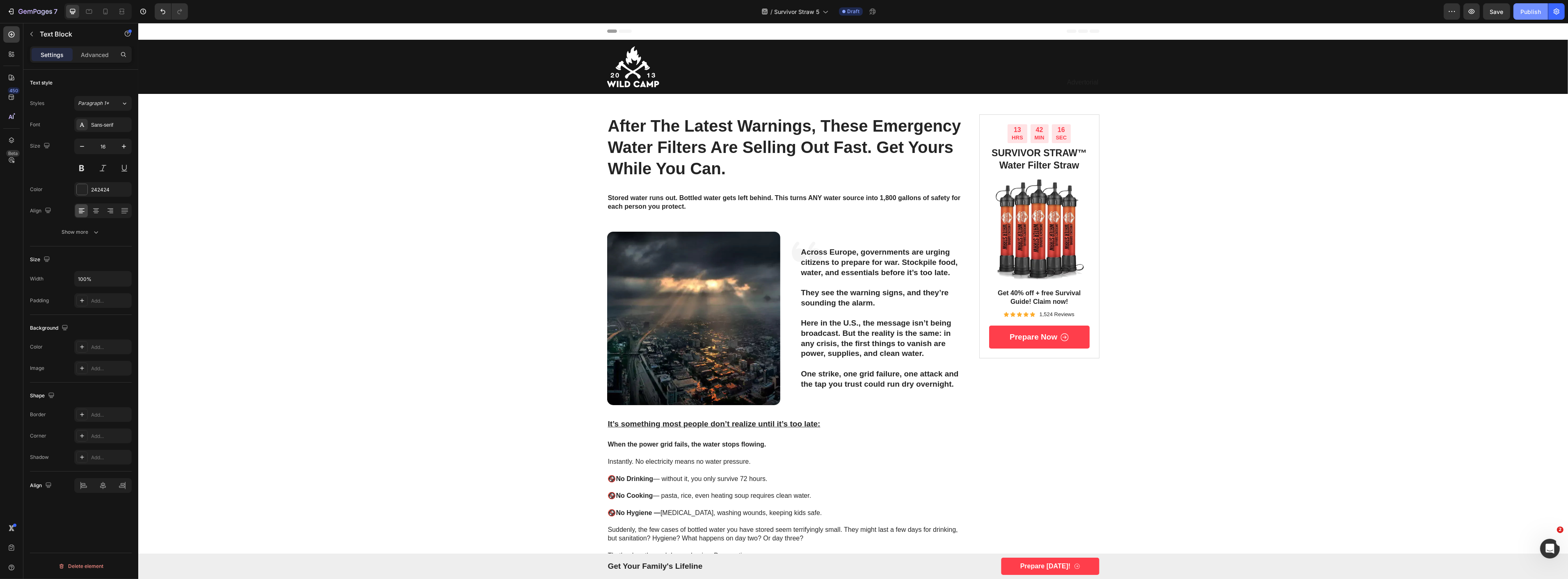
click at [1524, 11] on div "Publish" at bounding box center [1531, 12] width 21 height 9
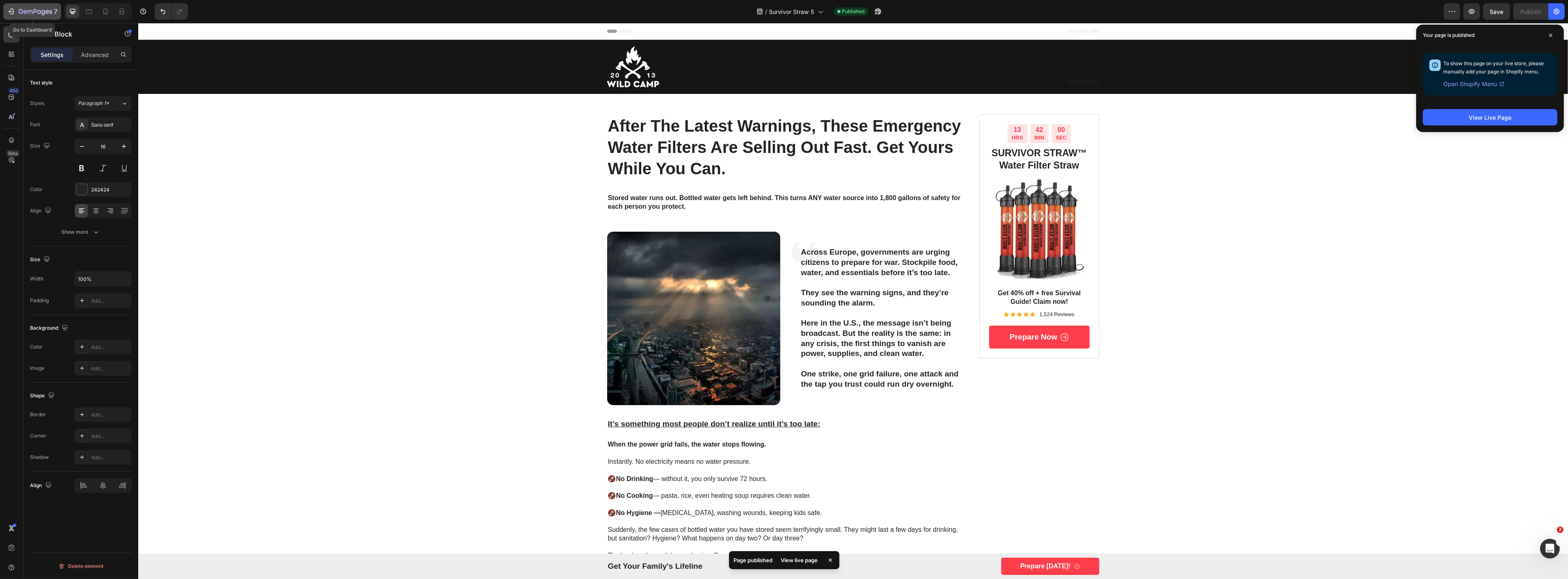
click at [19, 12] on icon "button" at bounding box center [35, 12] width 33 height 7
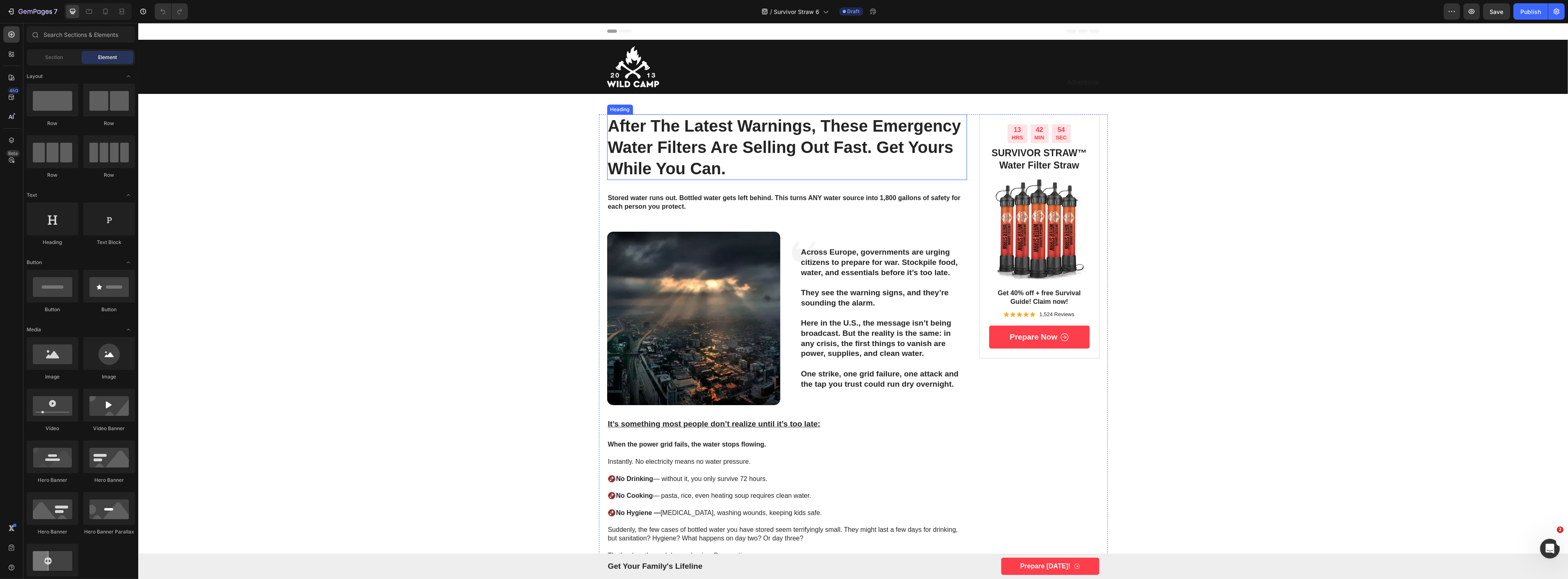
click at [747, 139] on h1 "after the latest warnings, these emergency water filters are selling out fast. …" at bounding box center [787, 147] width 360 height 66
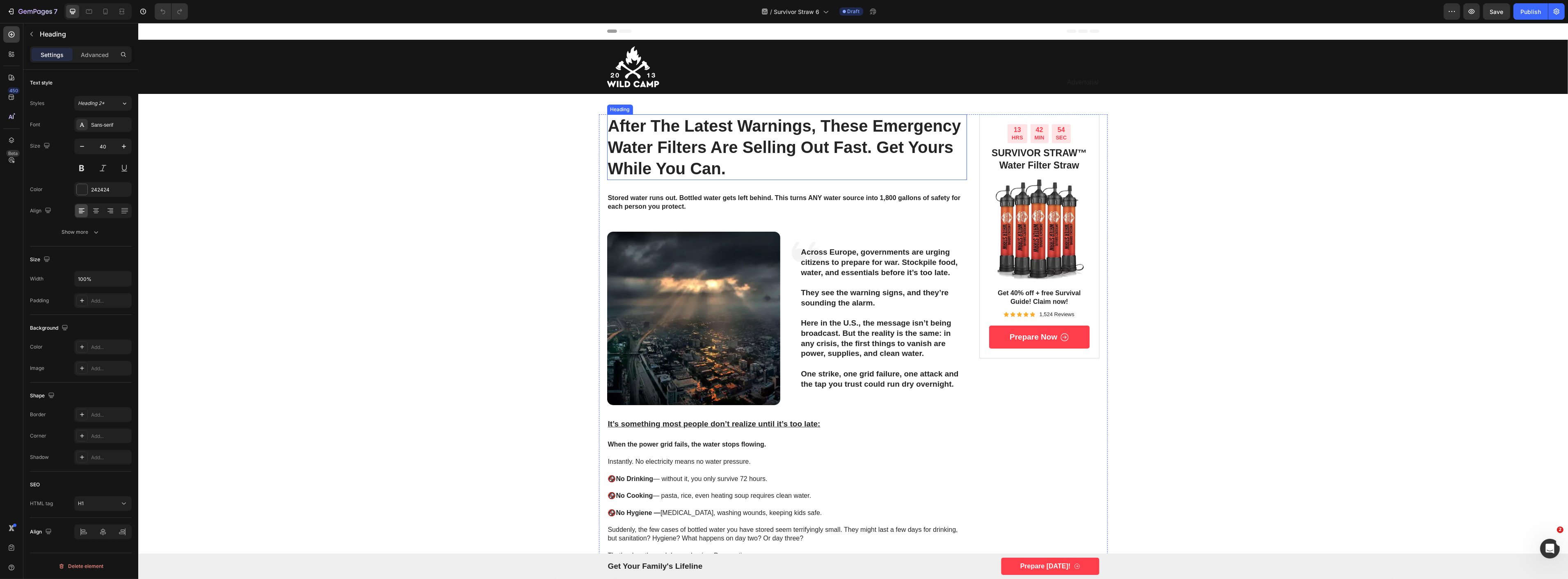
click at [747, 139] on h1 "after the latest warnings, these emergency water filters are selling out fast. …" at bounding box center [787, 147] width 360 height 66
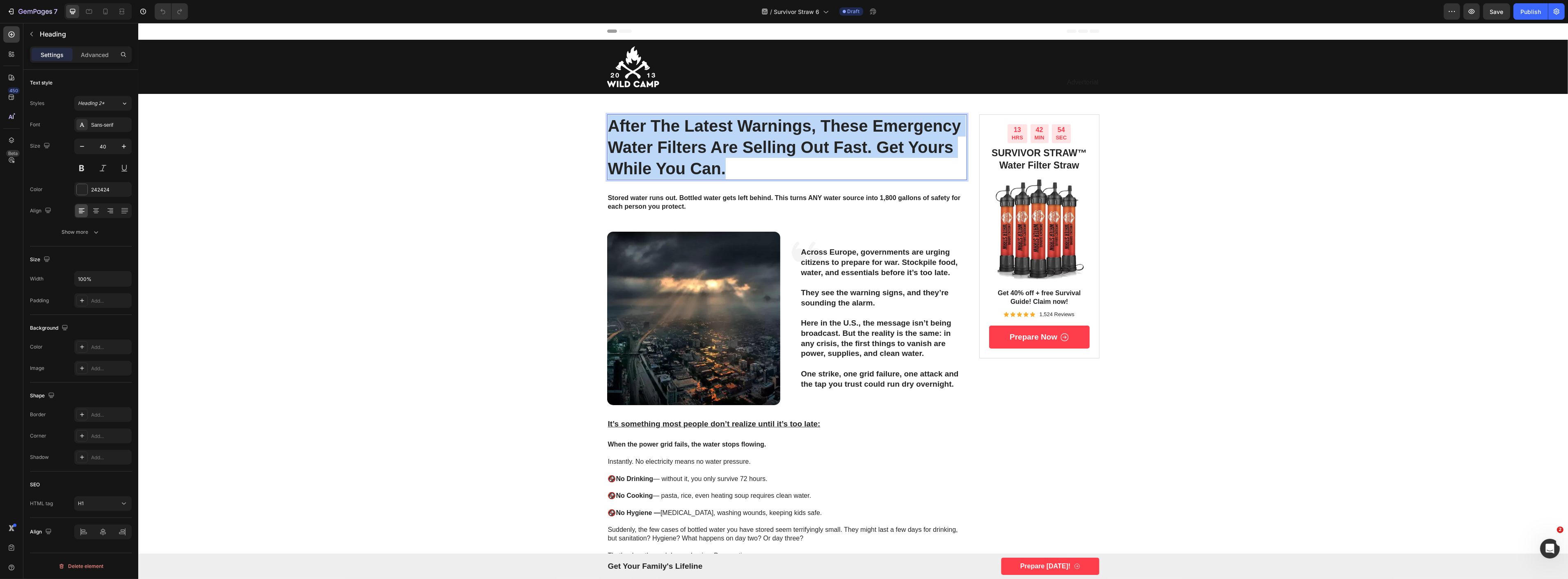
click at [747, 139] on p "after the latest warnings, these emergency water filters are selling out fast. …" at bounding box center [786, 147] width 359 height 64
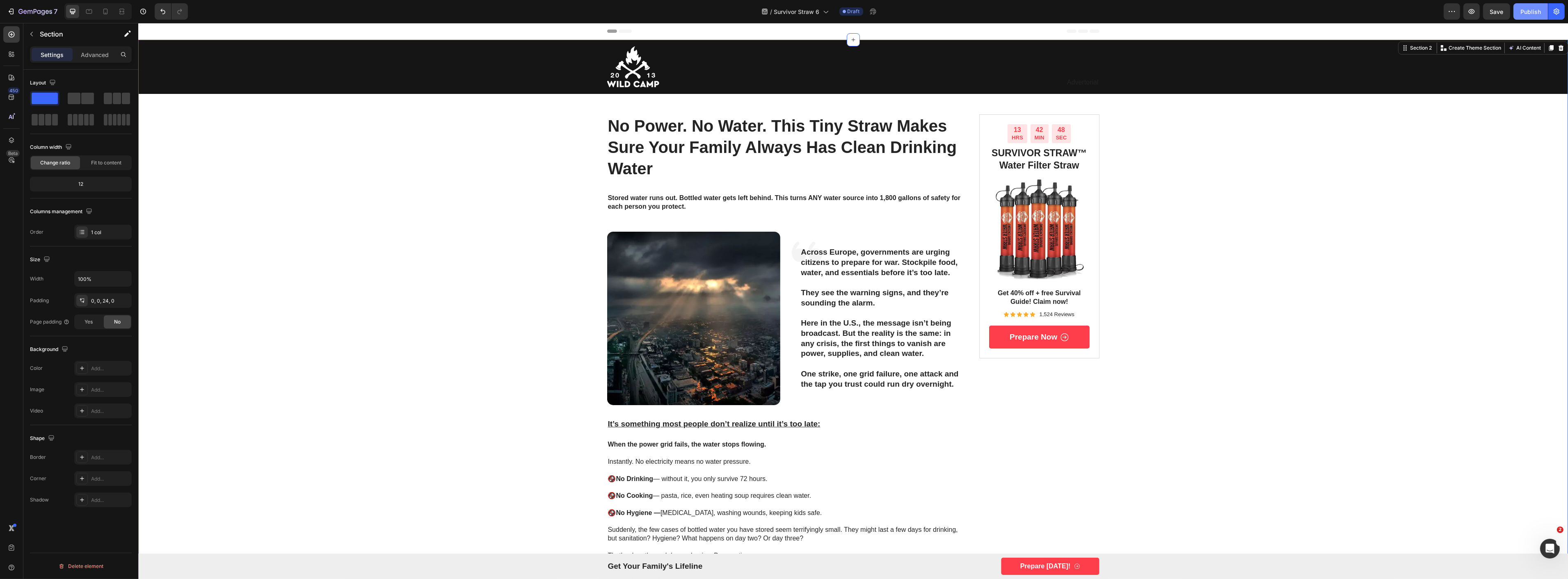
click at [1521, 15] on div "Publish" at bounding box center [1531, 12] width 21 height 9
